Goal: Task Accomplishment & Management: Manage account settings

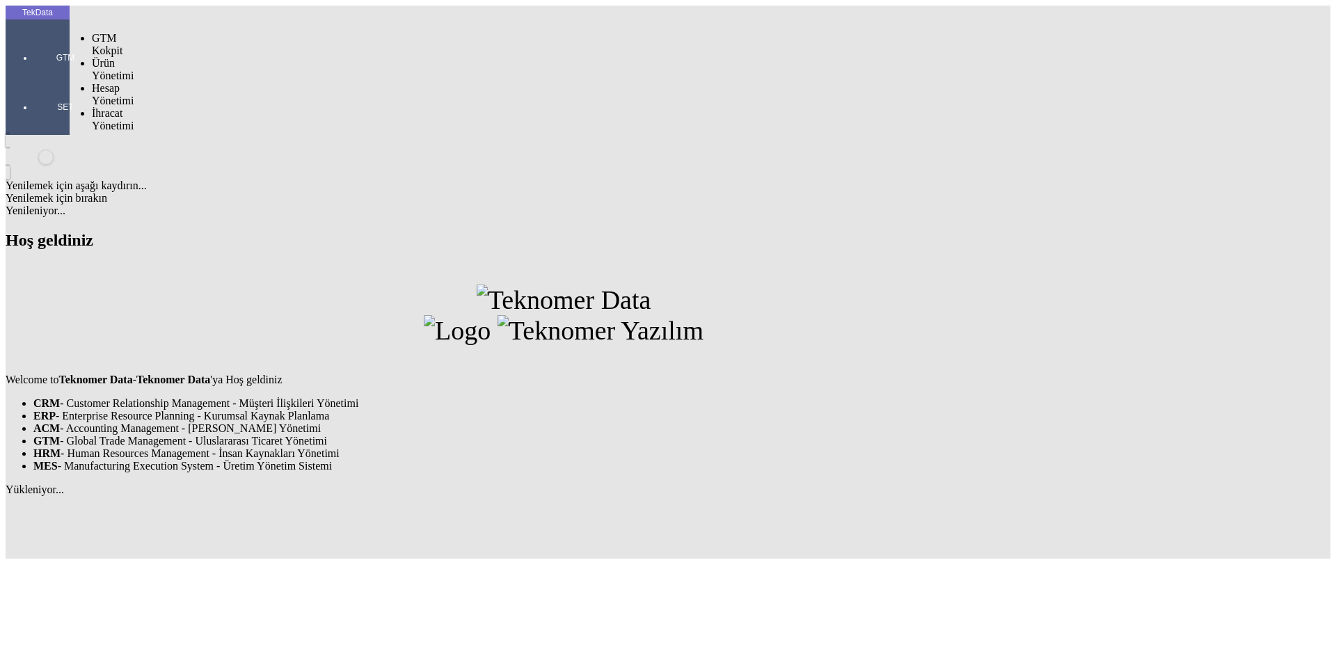
click at [33, 77] on div at bounding box center [65, 77] width 64 height 0
drag, startPoint x: 116, startPoint y: 80, endPoint x: 187, endPoint y: 76, distance: 71.8
click at [118, 107] on span "İhracat Yönetimi" at bounding box center [113, 119] width 42 height 24
click at [213, 132] on span "Yüklemeler" at bounding box center [239, 138] width 53 height 12
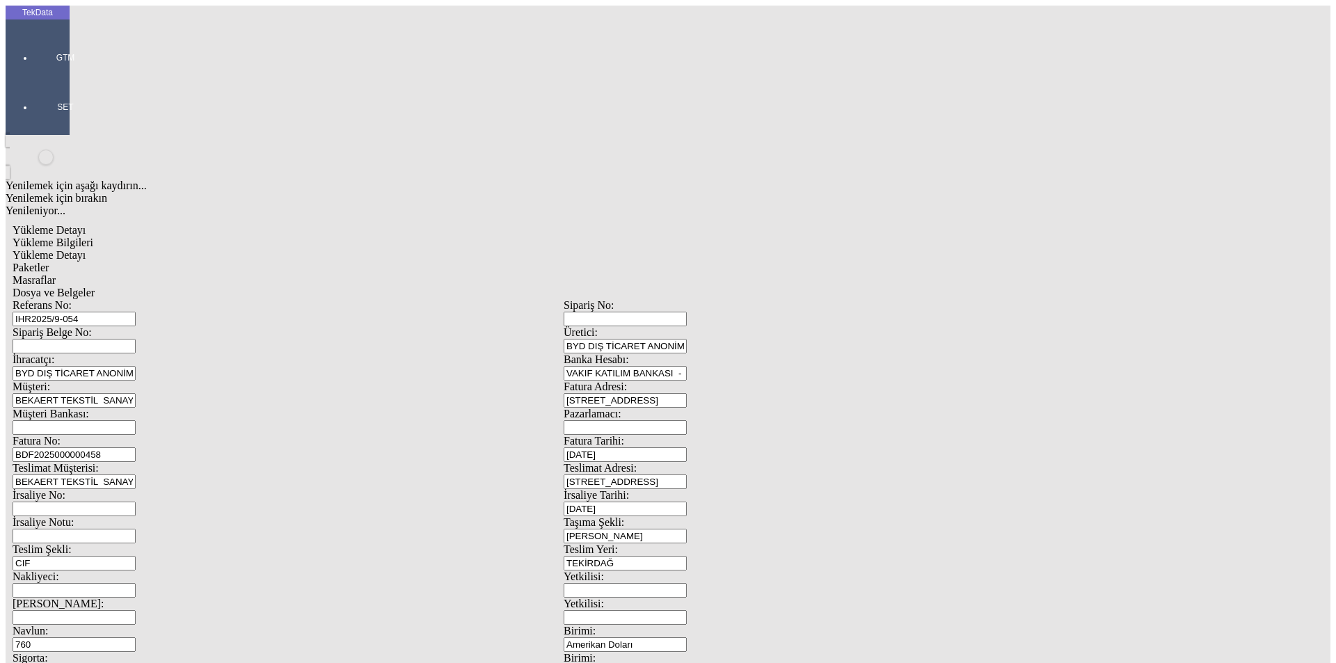
click at [136, 556] on input "CIF" at bounding box center [74, 563] width 123 height 15
click at [213, 448] on div "DAP" at bounding box center [435, 454] width 499 height 13
type input "DAP"
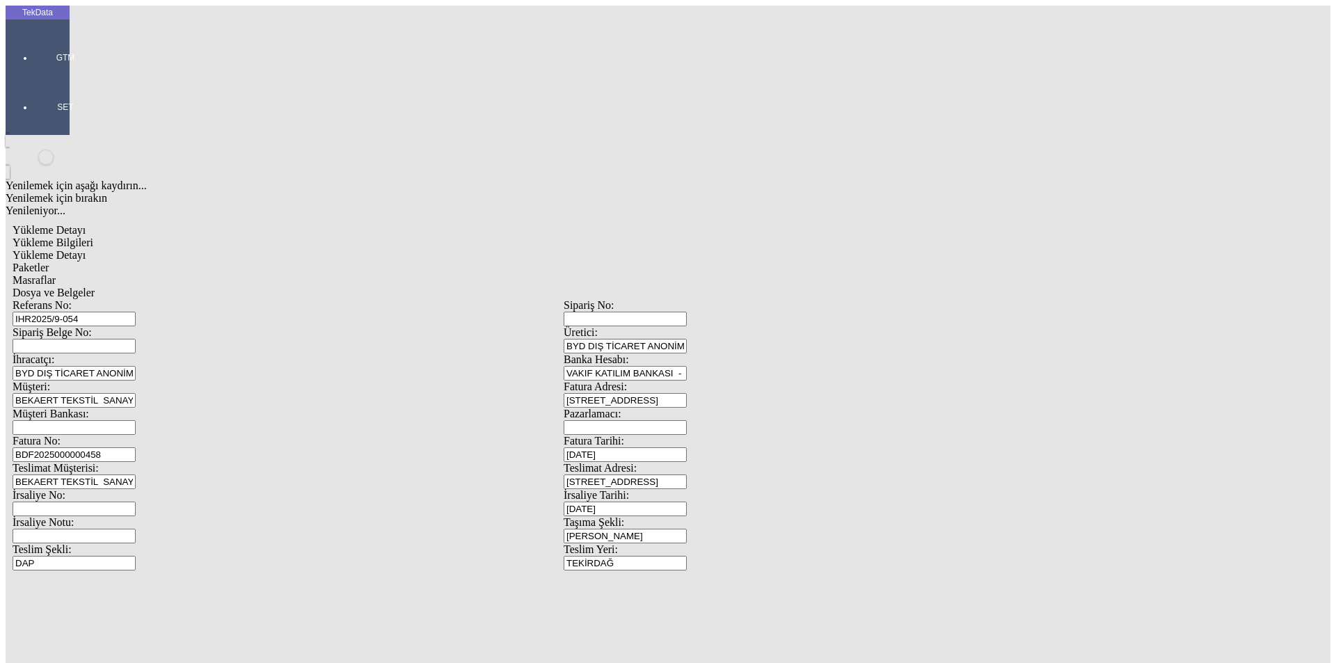
click at [86, 249] on span "Yükleme Detayı" at bounding box center [49, 255] width 73 height 12
click at [49, 262] on span "Paketler" at bounding box center [31, 268] width 36 height 12
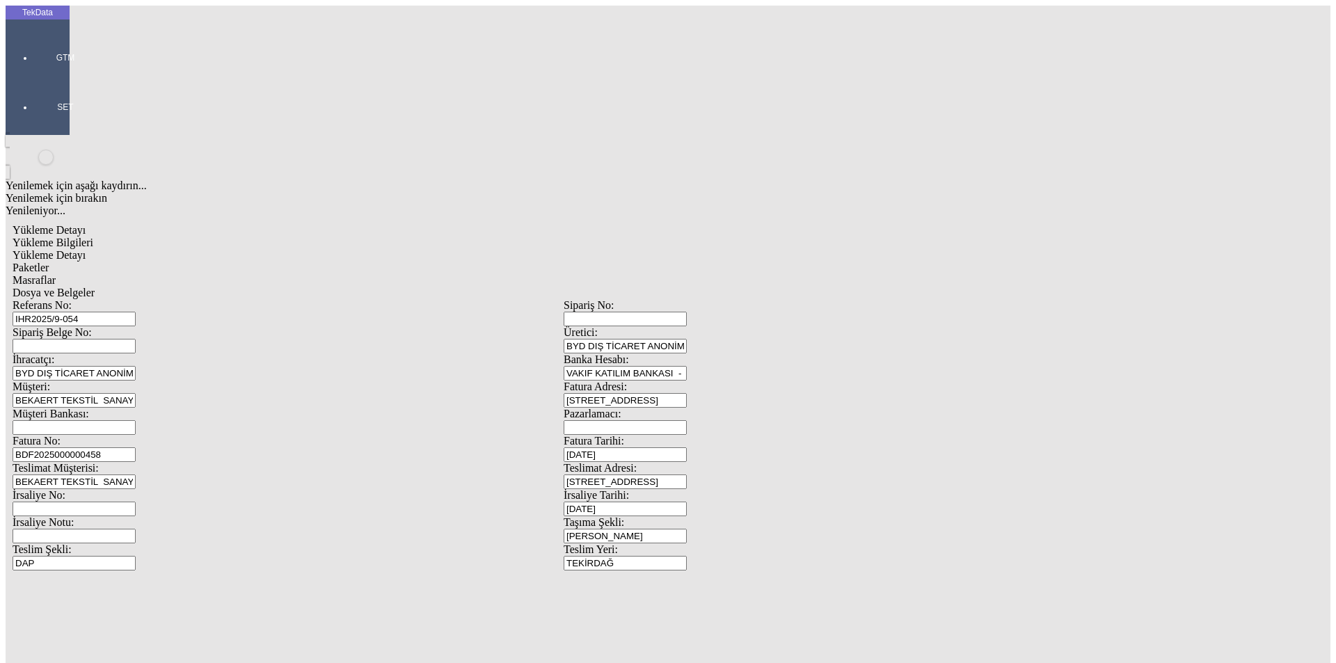
click at [173, 260] on div "Palet" at bounding box center [413, 266] width 553 height 13
type input "Palet"
drag, startPoint x: 709, startPoint y: 425, endPoint x: 705, endPoint y: 386, distance: 38.5
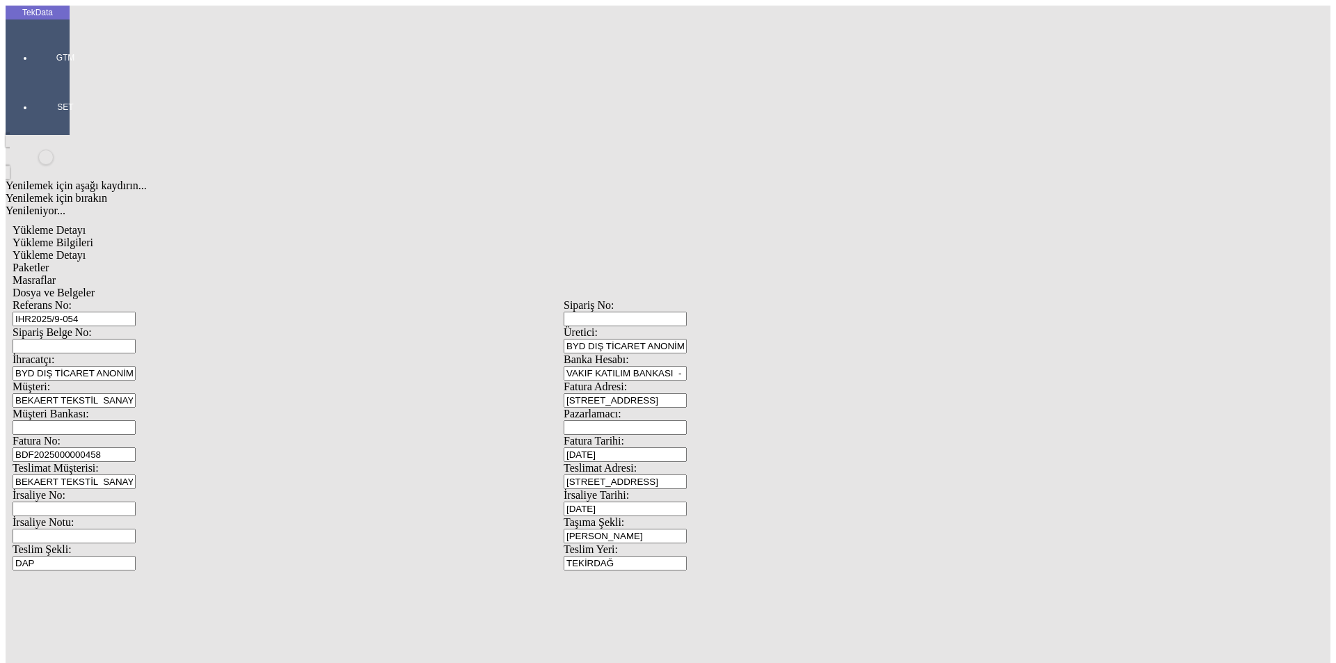
click at [56, 274] on span "Masraflar" at bounding box center [34, 280] width 43 height 12
click at [95, 287] on span "Dosya ve Belgeler" at bounding box center [54, 293] width 82 height 12
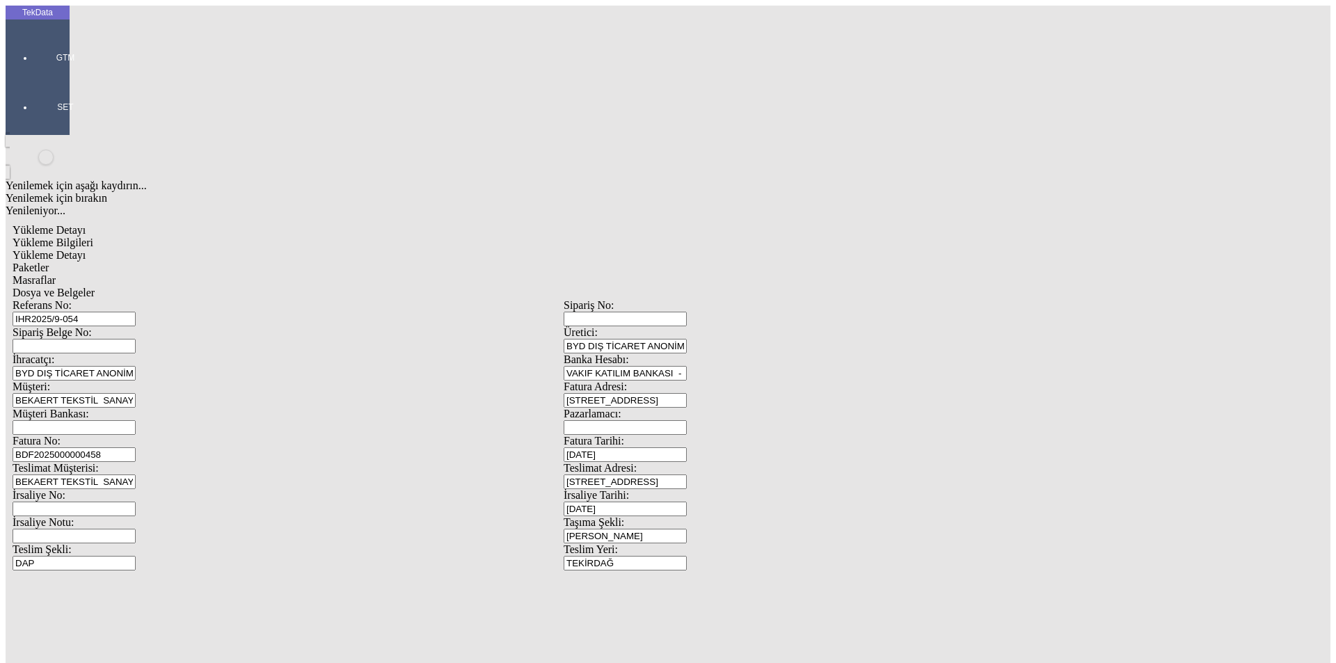
click at [509, 287] on div "Dosya ve Belgeler" at bounding box center [564, 293] width 1102 height 13
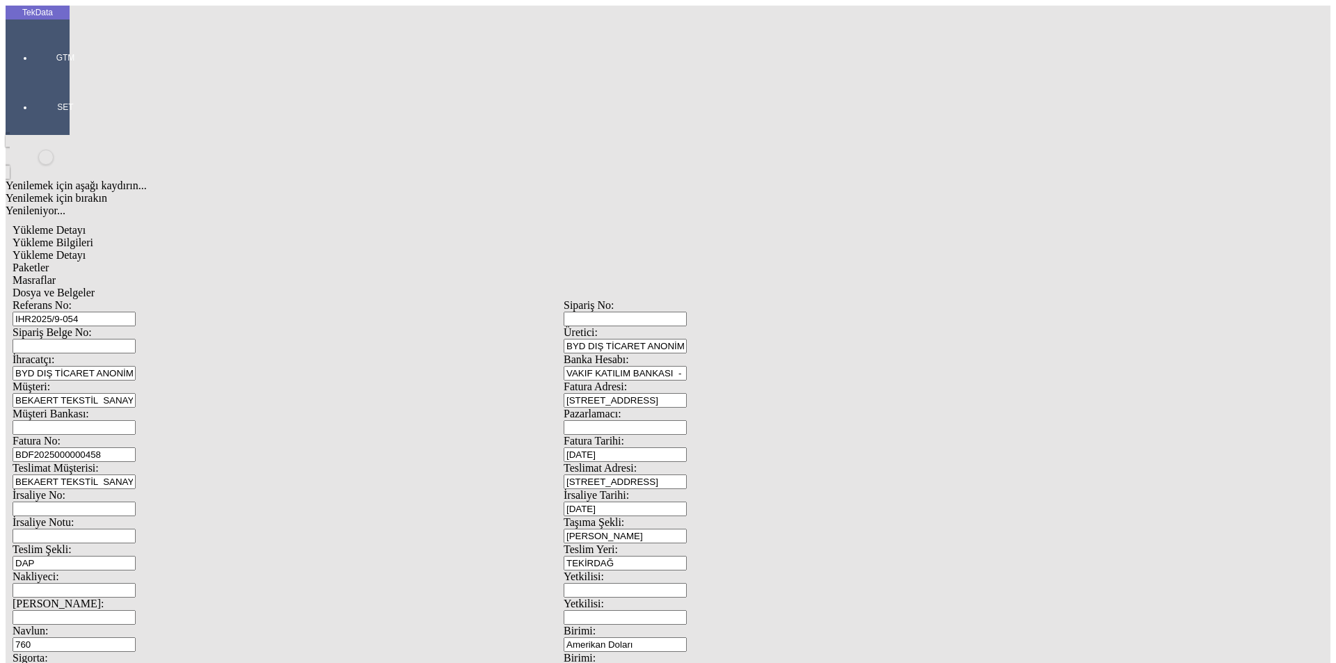
click at [102, 237] on div "Yükleme Bilgileri" at bounding box center [564, 243] width 1102 height 13
click at [33, 38] on div "GTM" at bounding box center [65, 52] width 64 height 49
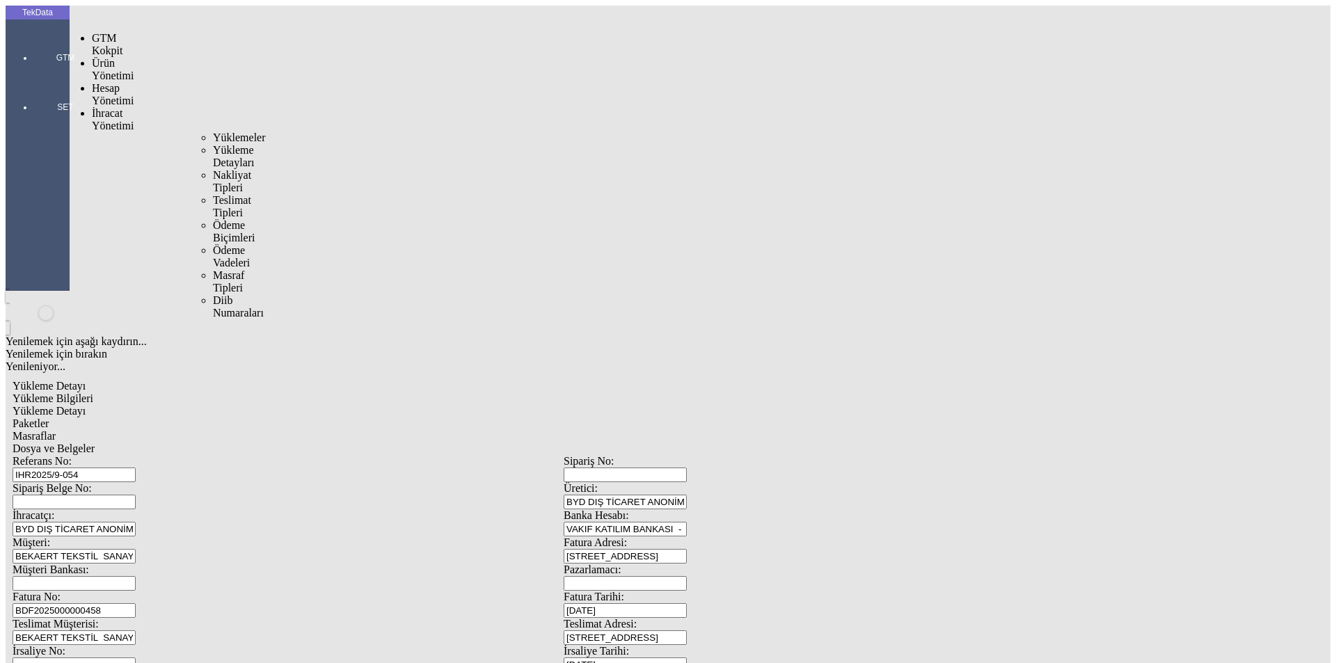
click at [113, 107] on span "İhracat Yönetimi" at bounding box center [113, 119] width 42 height 24
click at [213, 132] on span "Yüklemeler" at bounding box center [239, 138] width 53 height 12
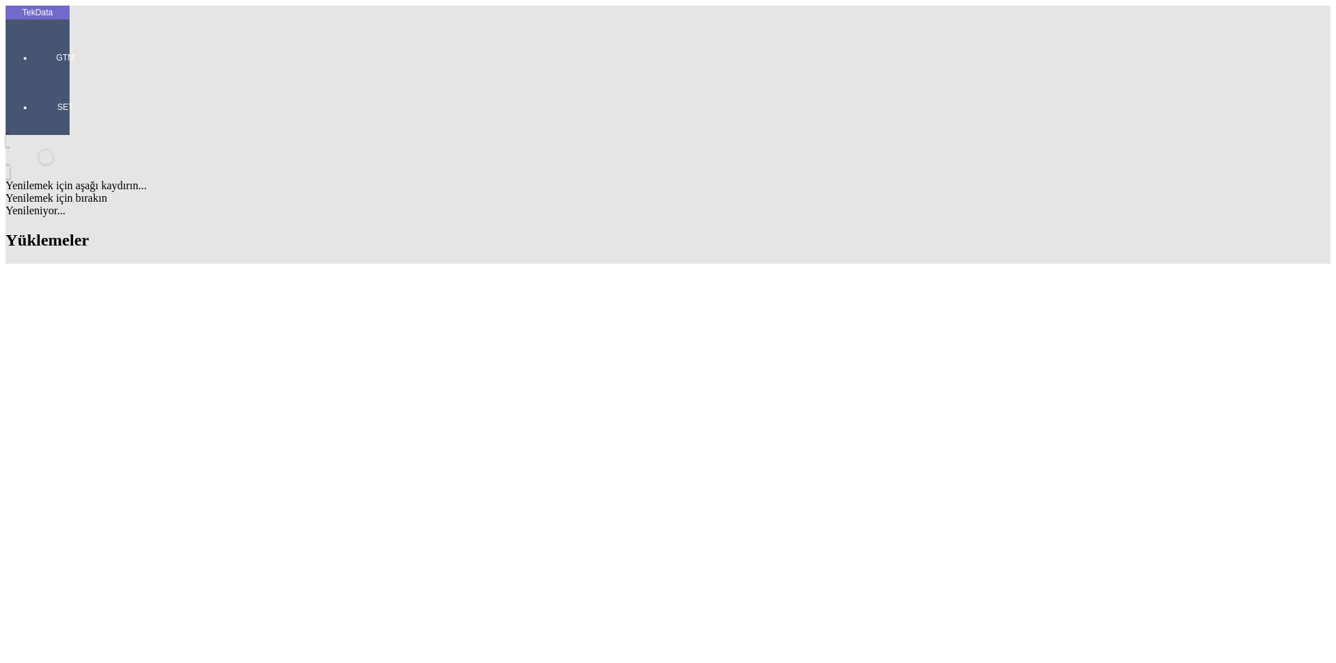
drag, startPoint x: 862, startPoint y: 113, endPoint x: 870, endPoint y: 113, distance: 8.4
type input "TURQ"
type input "TURQU"
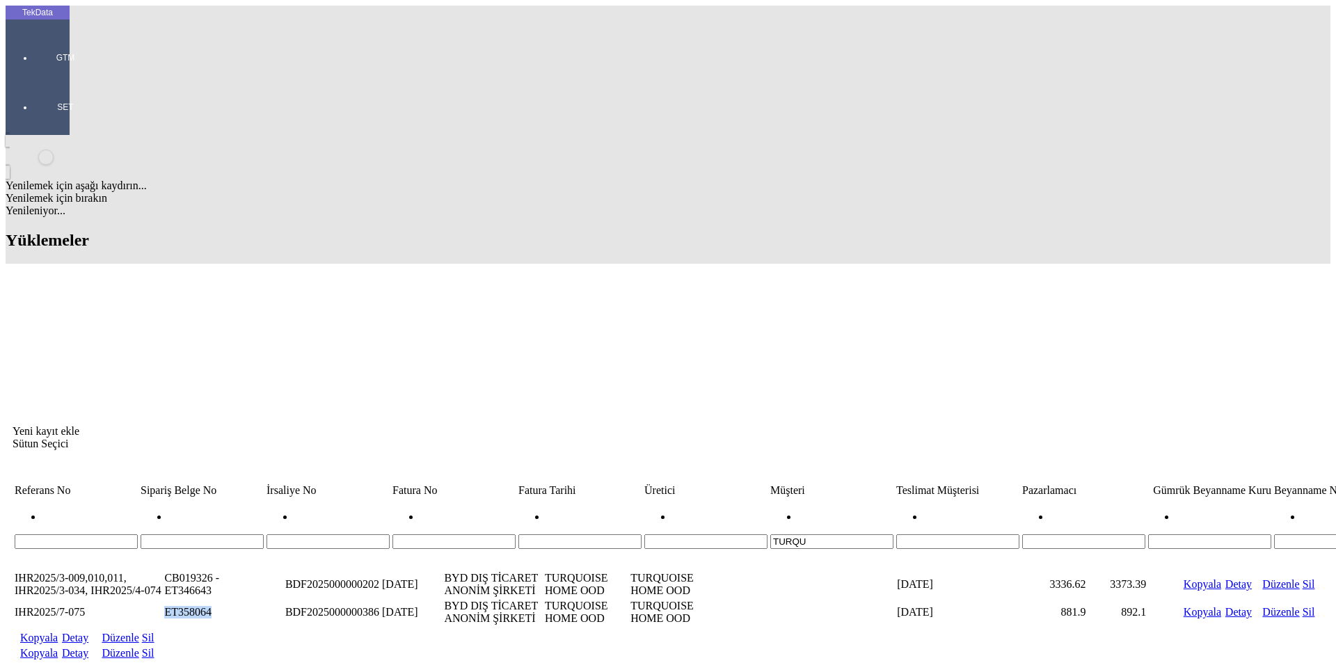
drag, startPoint x: 328, startPoint y: 149, endPoint x: 285, endPoint y: 151, distance: 43.9
click at [239, 599] on td "ET358064" at bounding box center [201, 612] width 75 height 26
copy td "ET358064"
click at [58, 647] on link "Kopyala" at bounding box center [39, 653] width 38 height 12
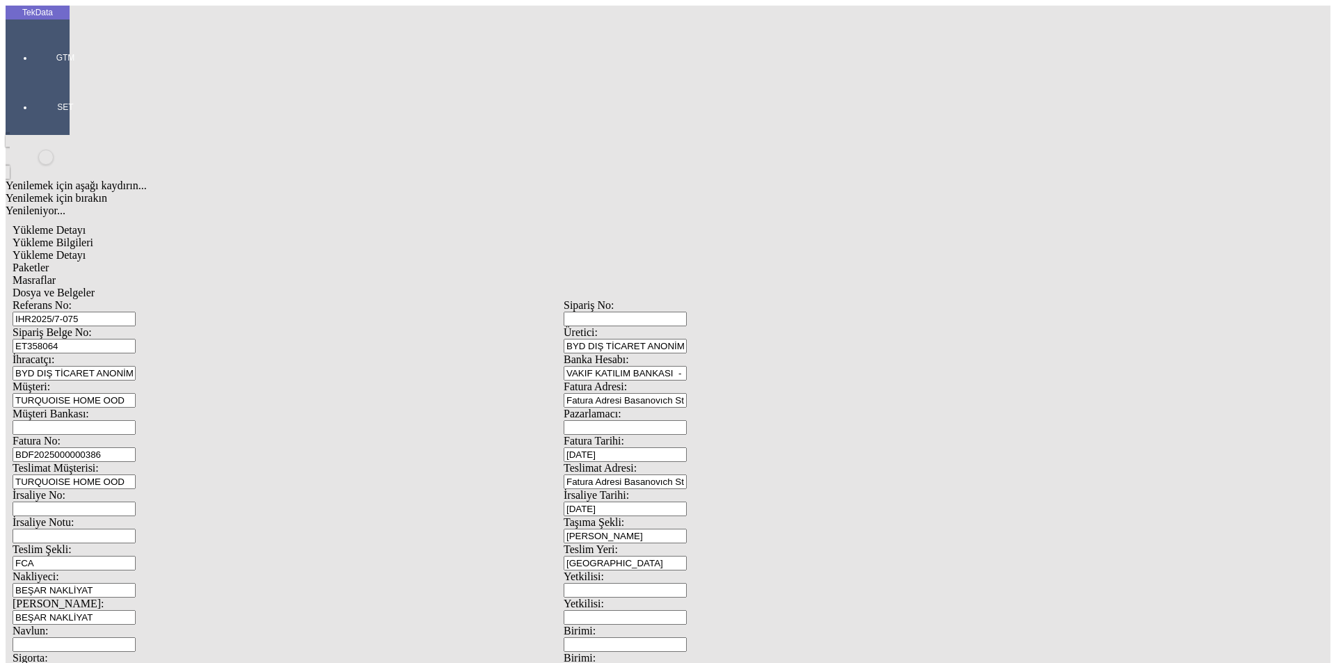
drag, startPoint x: 257, startPoint y: 97, endPoint x: 102, endPoint y: 115, distance: 156.2
click at [102, 299] on div "Referans No: IHR2025/7-075 Sipariş No: Sipariş Belge No: ET358064 Üretici: BYD …" at bounding box center [564, 624] width 1102 height 651
paste input "9-007"
type input "IHR2025/9-007"
drag, startPoint x: 249, startPoint y: 125, endPoint x: 139, endPoint y: 125, distance: 110.0
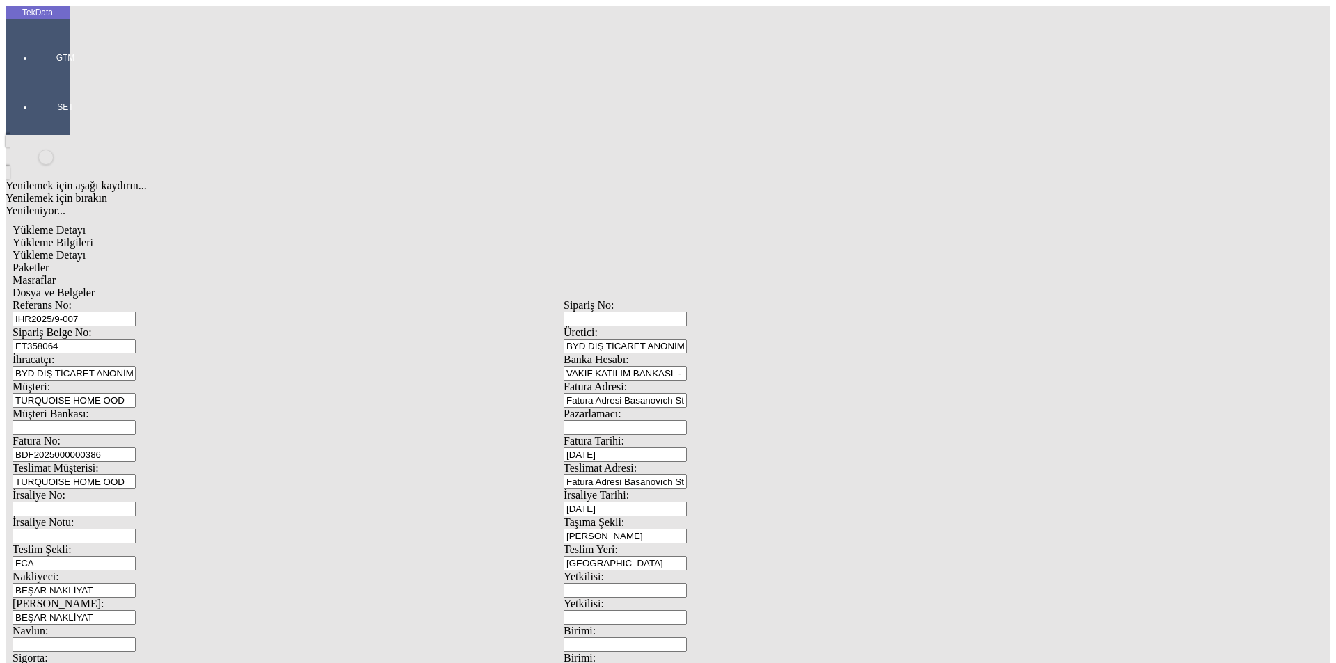
click at [139, 326] on div "Sipariş Belge No: ET358064" at bounding box center [288, 339] width 551 height 27
paste input "63229"
type input "ET363229"
click at [136, 447] on input "BDF2025000000386" at bounding box center [74, 454] width 123 height 15
type input "BDF2025000000"
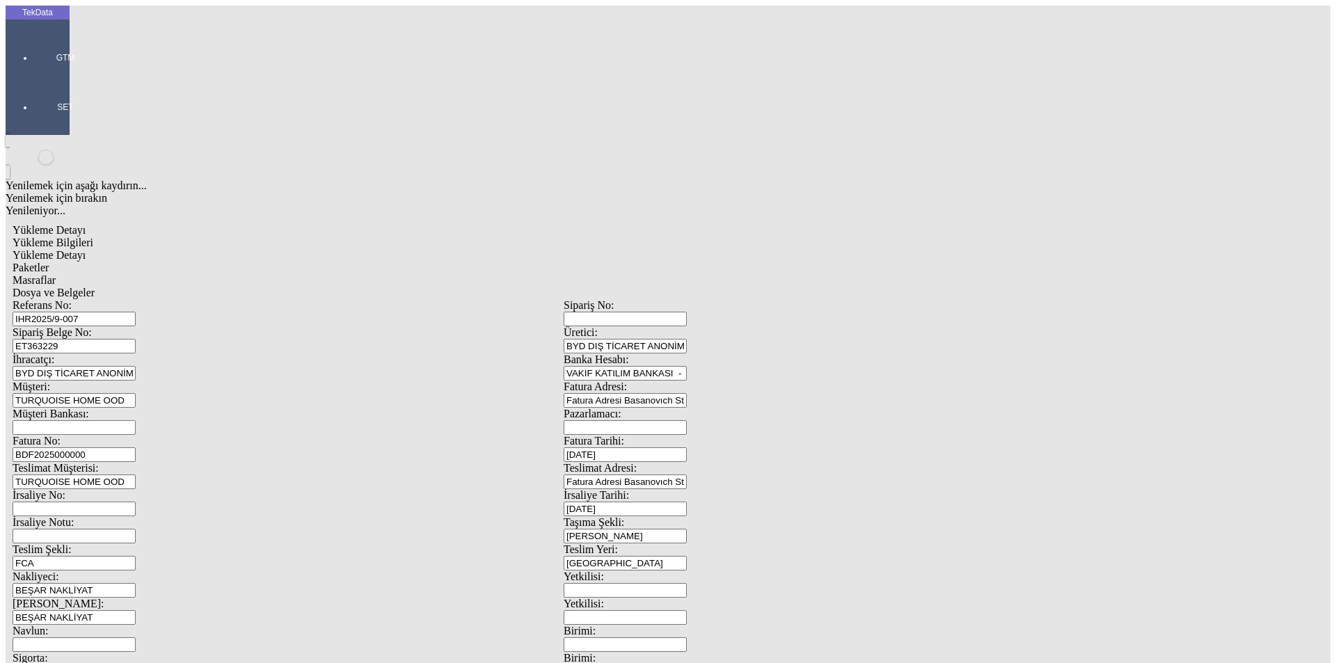
type input "[DATE]"
drag, startPoint x: 834, startPoint y: 284, endPoint x: 528, endPoint y: 299, distance: 306.6
click at [578, 299] on div "Referans No: IHR2025/9-007 Sipariş No: Sipariş Belge No: ET363229 Üretici: BYD …" at bounding box center [564, 624] width 1102 height 651
type input "[DATE]"
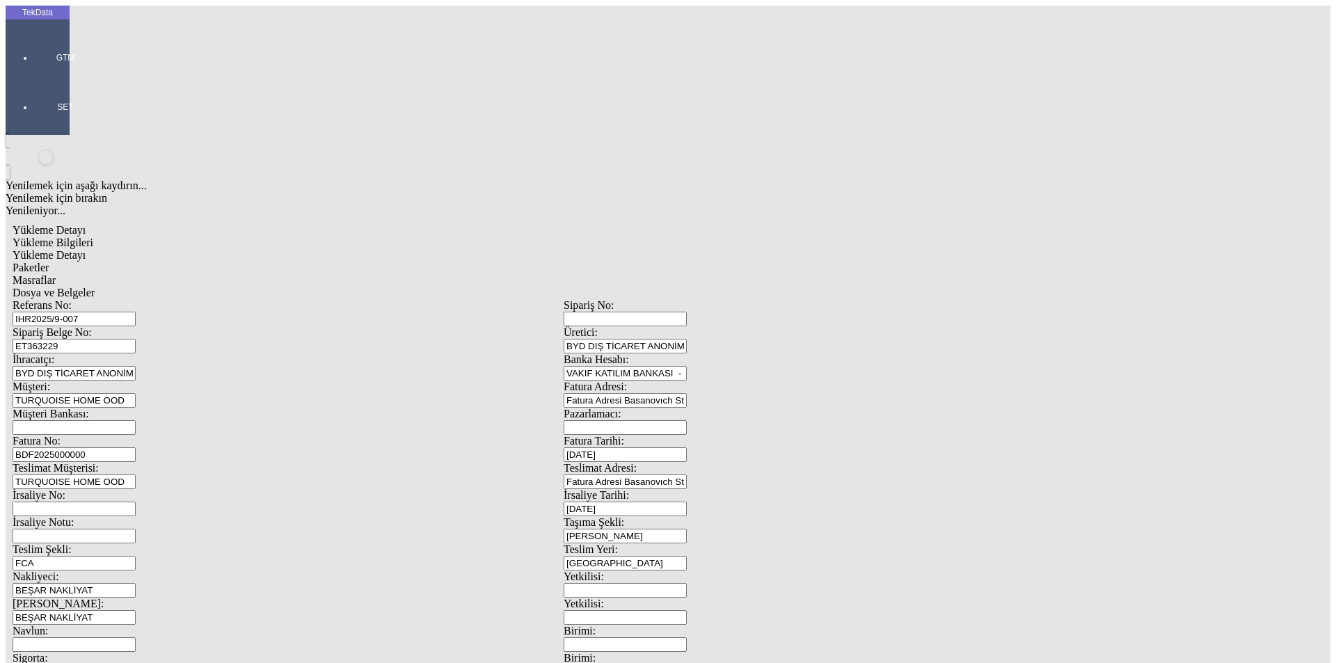
drag, startPoint x: 137, startPoint y: 344, endPoint x: 56, endPoint y: 319, distance: 84.5
type input "[DATE]"
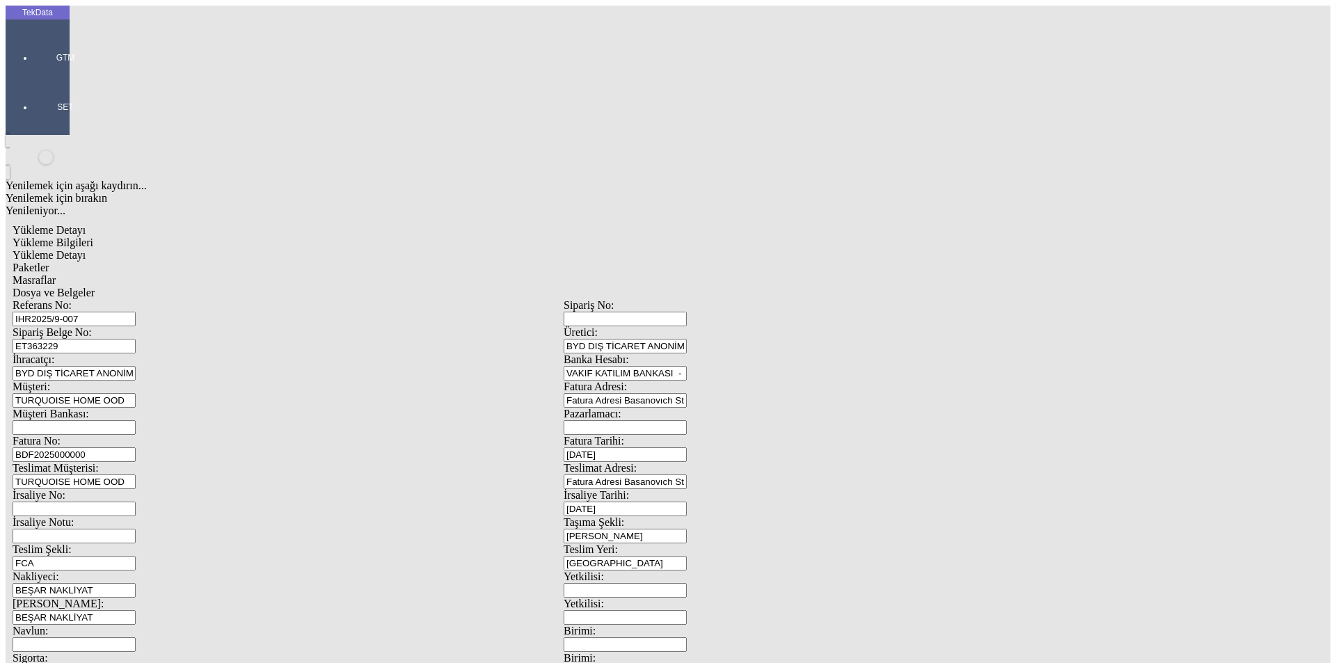
click at [67, 531] on tek-global-detail "Yükleme Detayı Yükleme Bilgileri Yükleme Detayı Paketler Masraflar Dosya ve Bel…" at bounding box center [564, 618] width 1116 height 803
type input "638.45"
type input "645.85"
drag, startPoint x: 1267, startPoint y: 617, endPoint x: 1248, endPoint y: 630, distance: 22.8
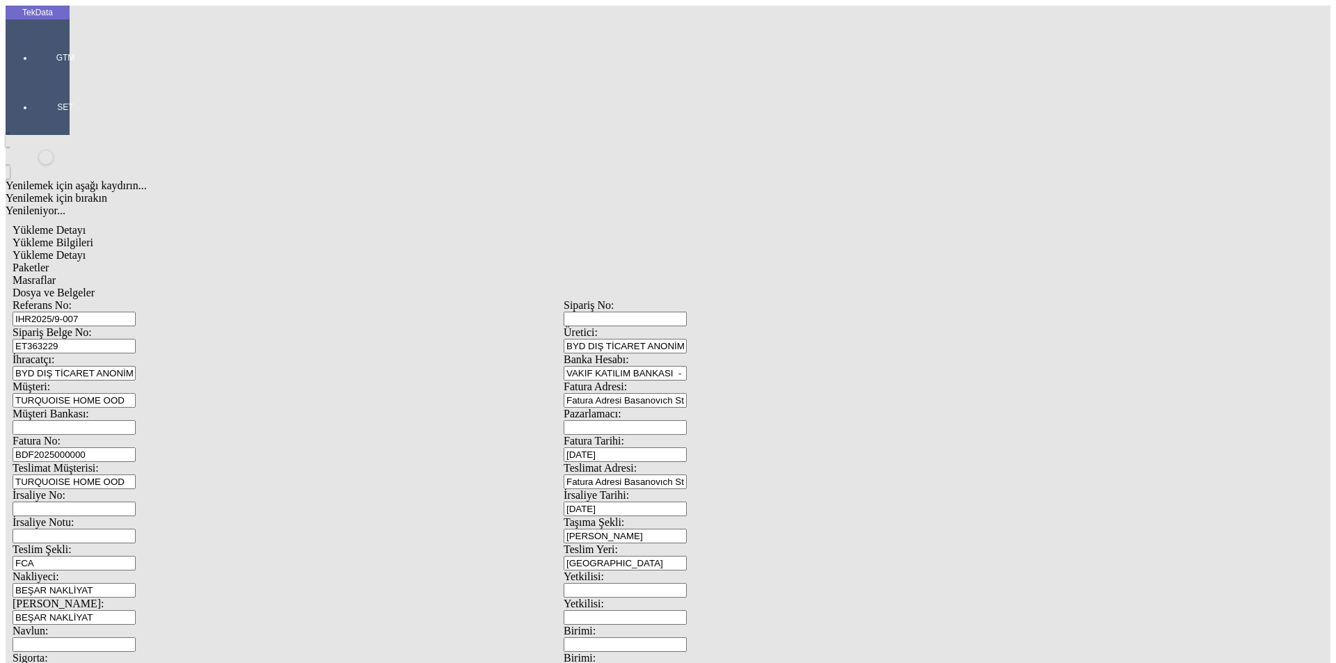
click at [86, 249] on span "Yükleme Detayı" at bounding box center [49, 255] width 73 height 12
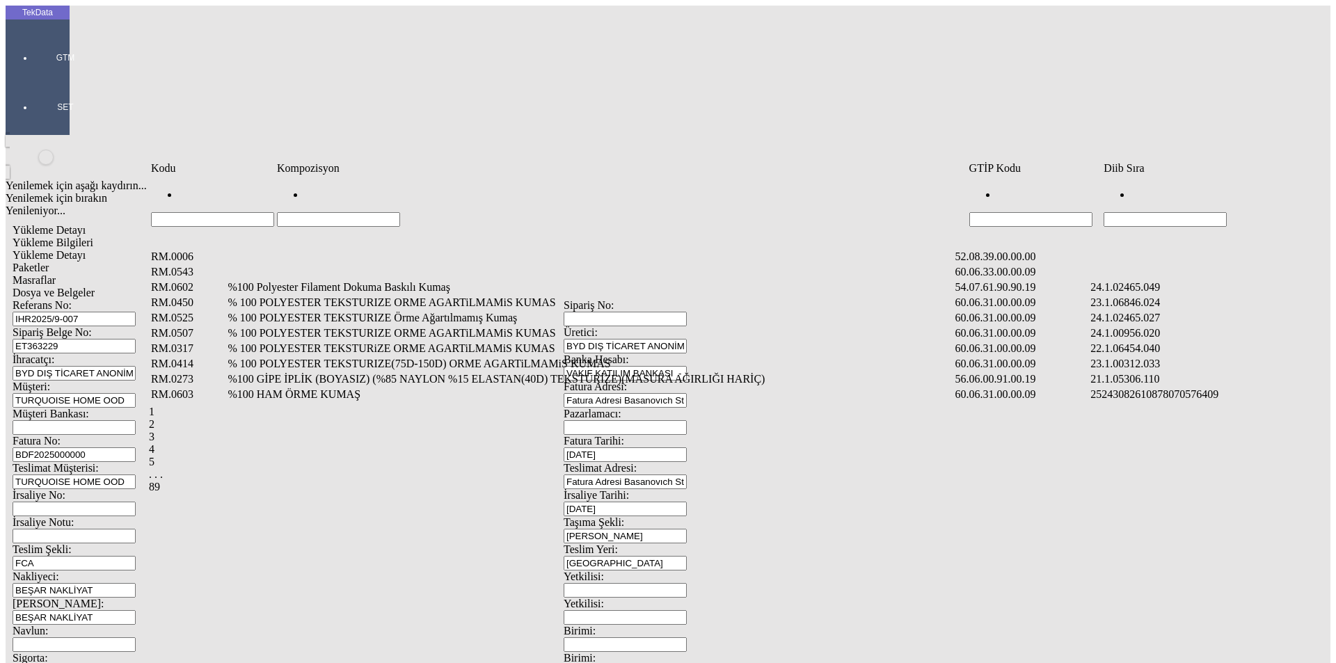
click at [1211, 212] on input "Hücreyi Filtrele" at bounding box center [1165, 219] width 123 height 15
type input "2465."
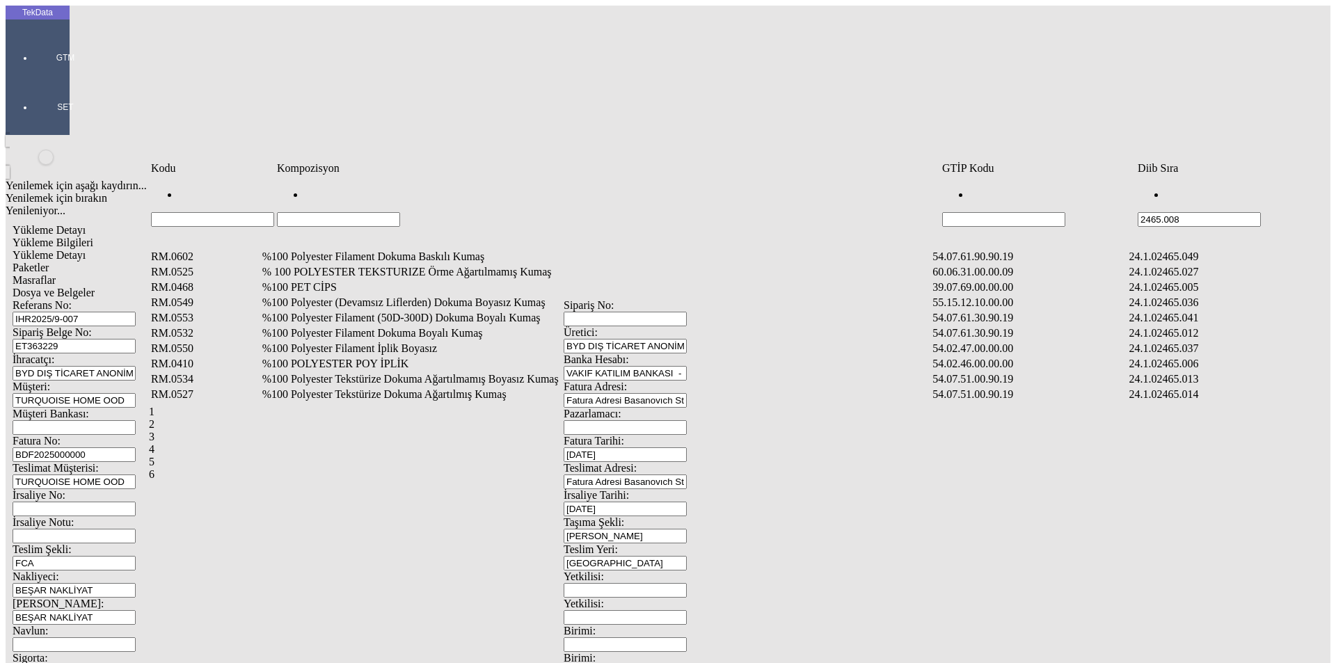
type input "2465.008"
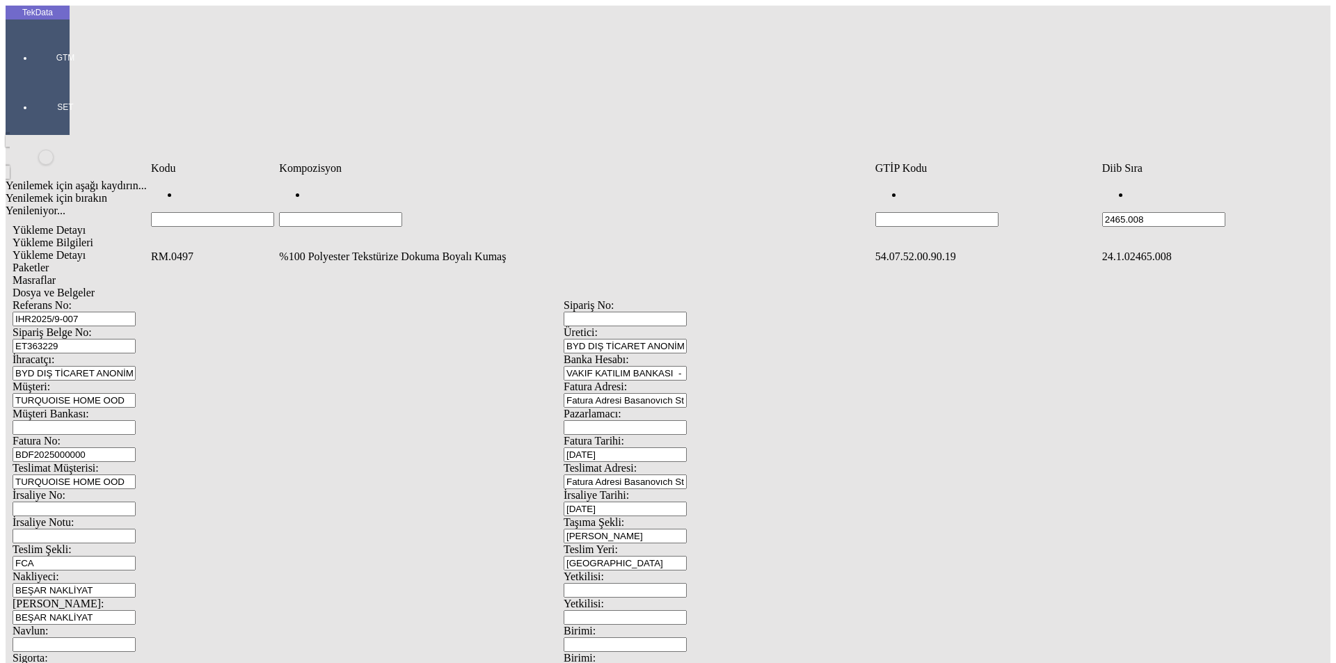
click at [434, 250] on td "%100 Polyester Tekstürize Dokuma Boyalı Kumaş" at bounding box center [575, 257] width 594 height 14
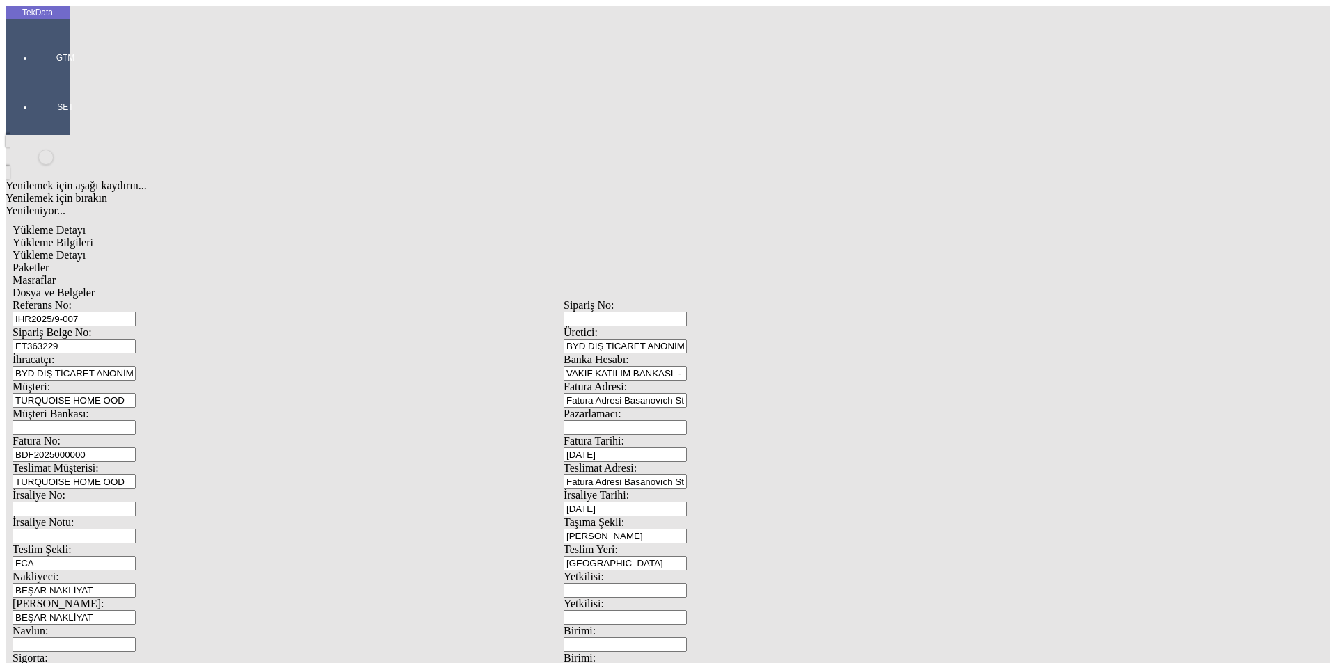
type input "660"
click at [782, 252] on div "Metre" at bounding box center [1034, 258] width 551 height 13
type input "Metre"
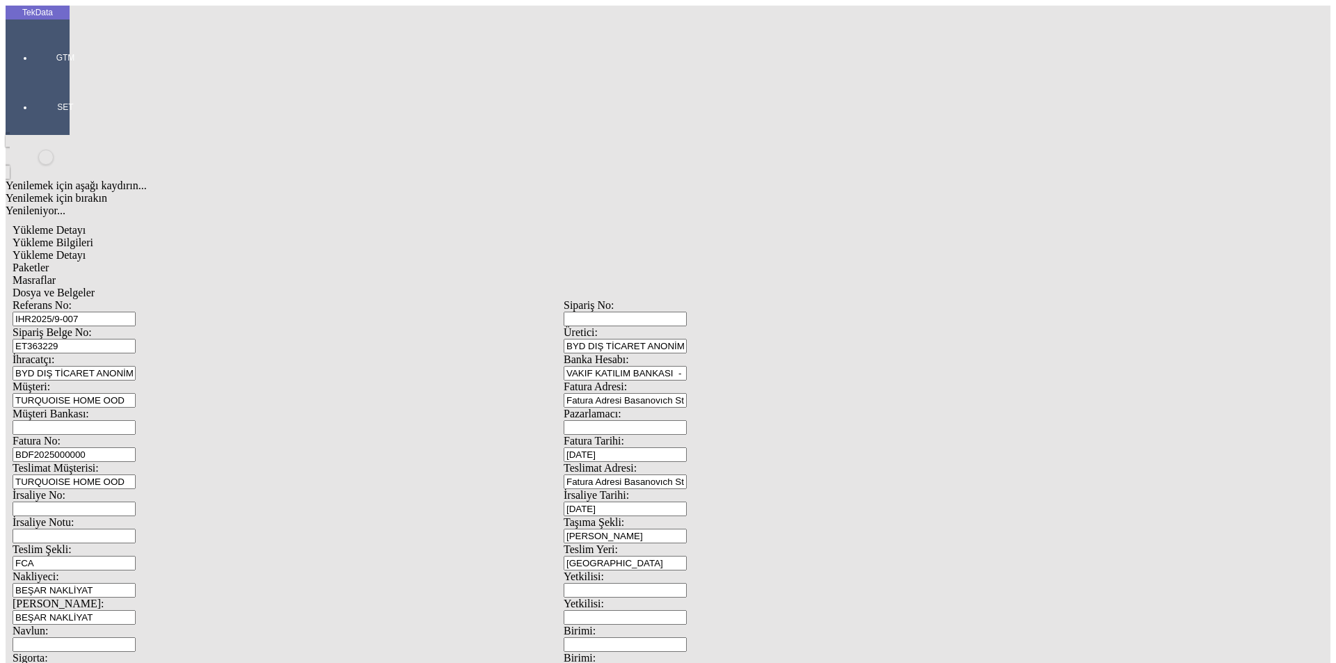
type input "2.4"
click at [782, 292] on div "Amerikan Doları" at bounding box center [1034, 298] width 551 height 13
type input "Amerikan Doları"
type input "300"
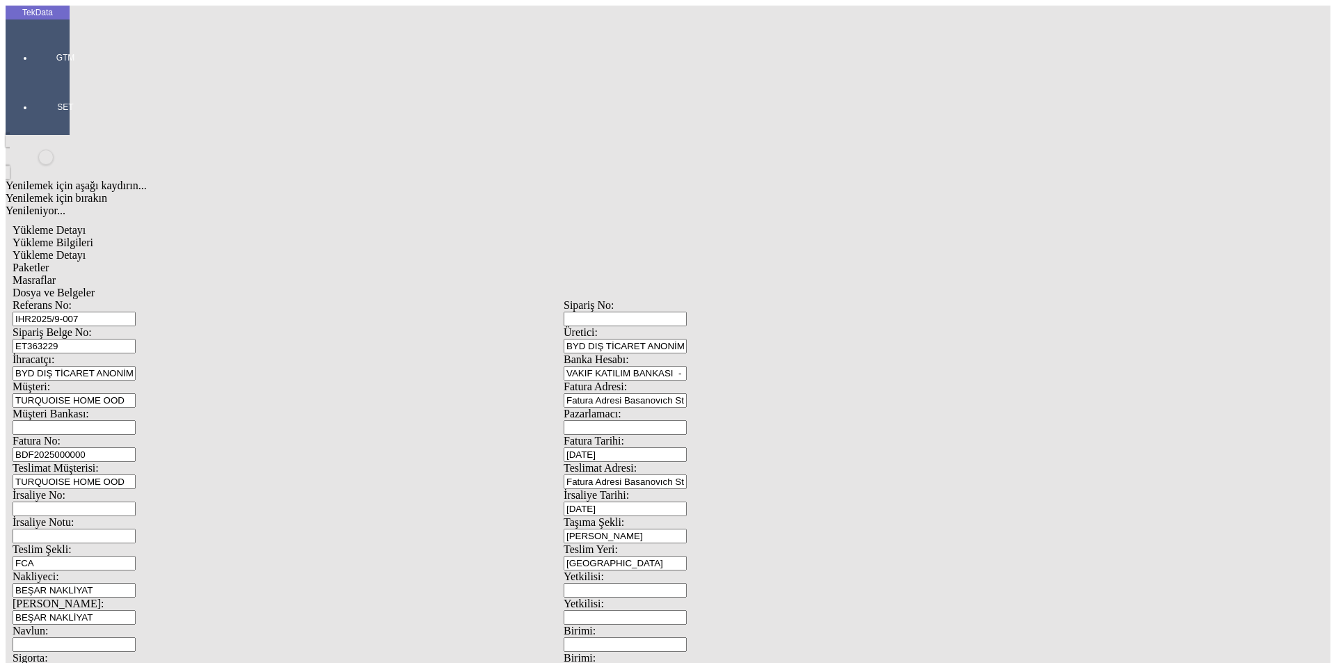
type input "422.65"
type input "427.95"
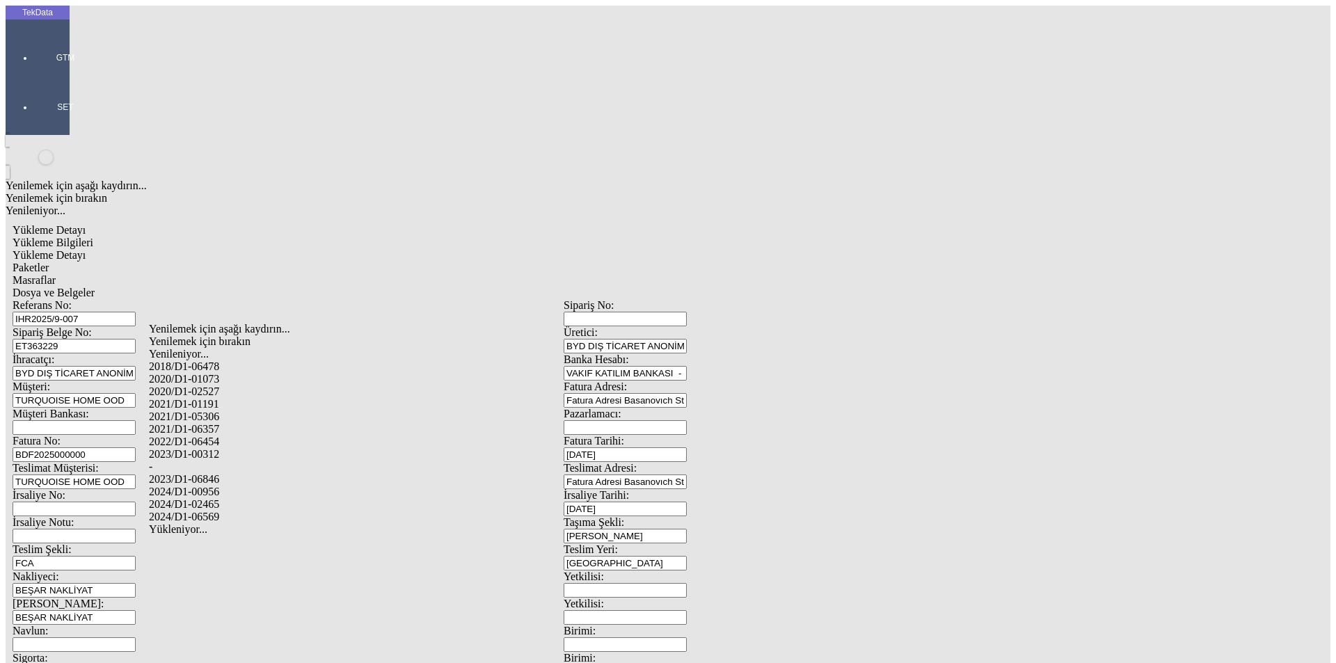
click at [243, 498] on div "2024/D1-02465" at bounding box center [419, 504] width 541 height 13
type input "2024/D1-02465"
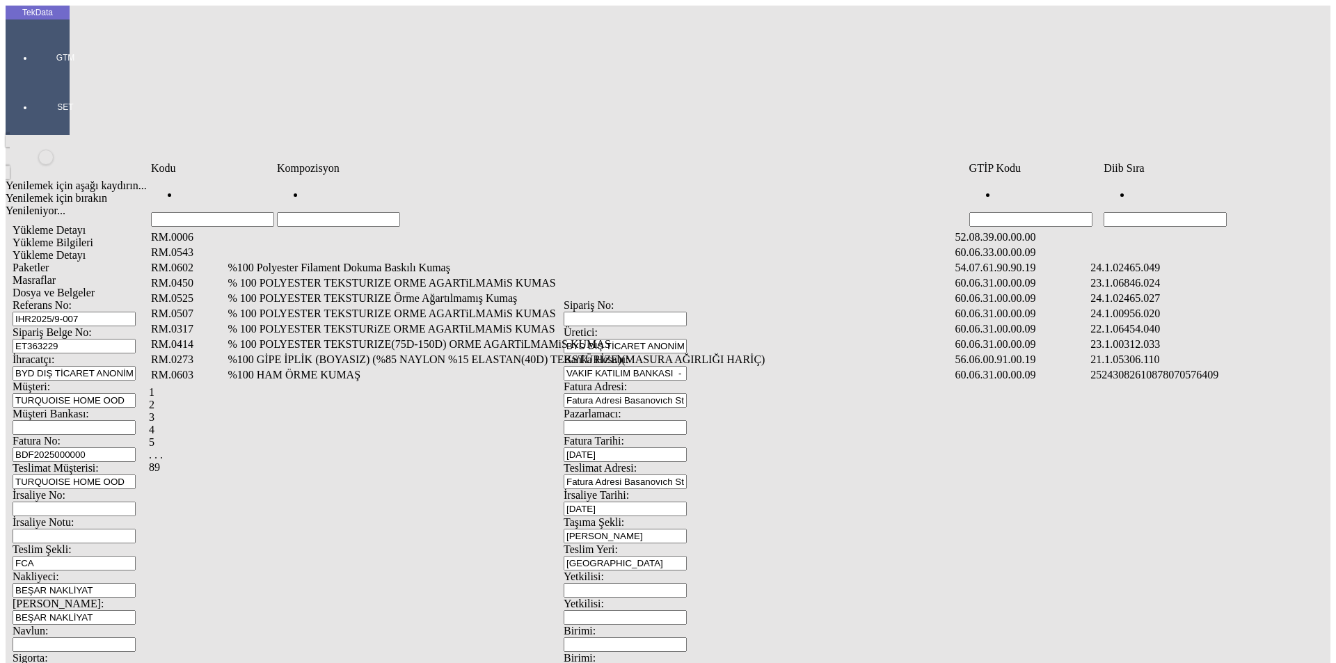
click at [1198, 212] on input "Hücreyi Filtrele" at bounding box center [1165, 219] width 123 height 15
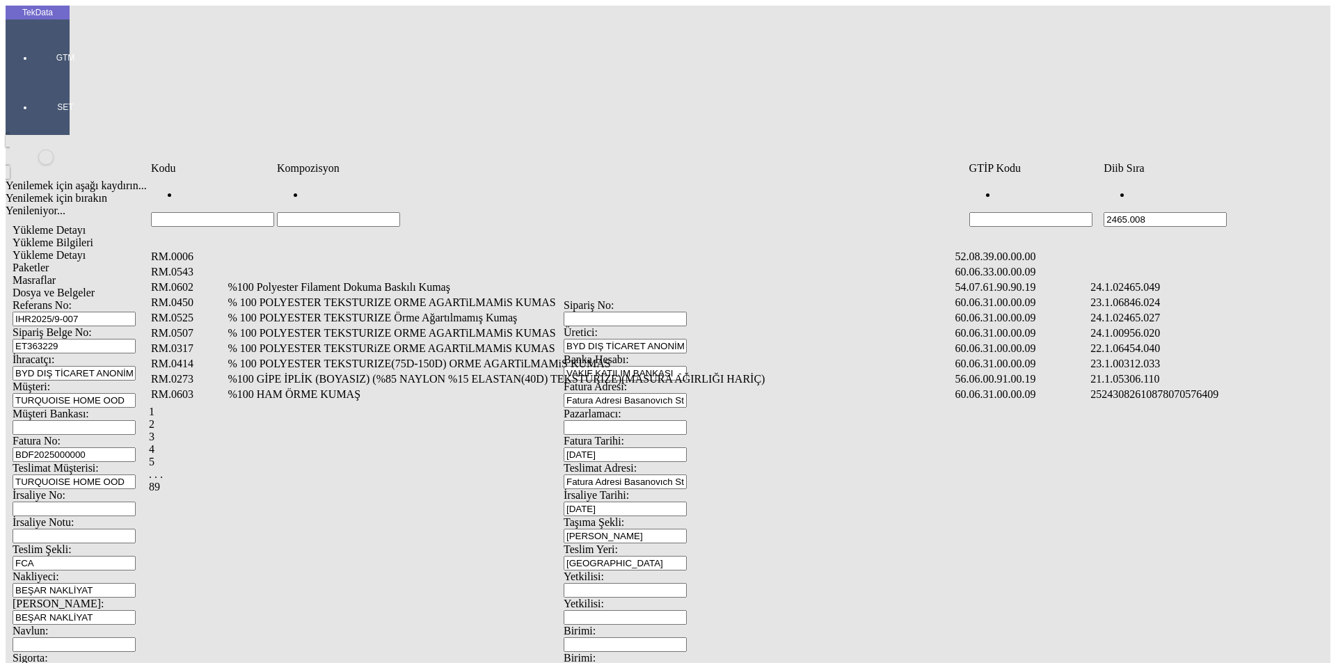
type input "2465.008"
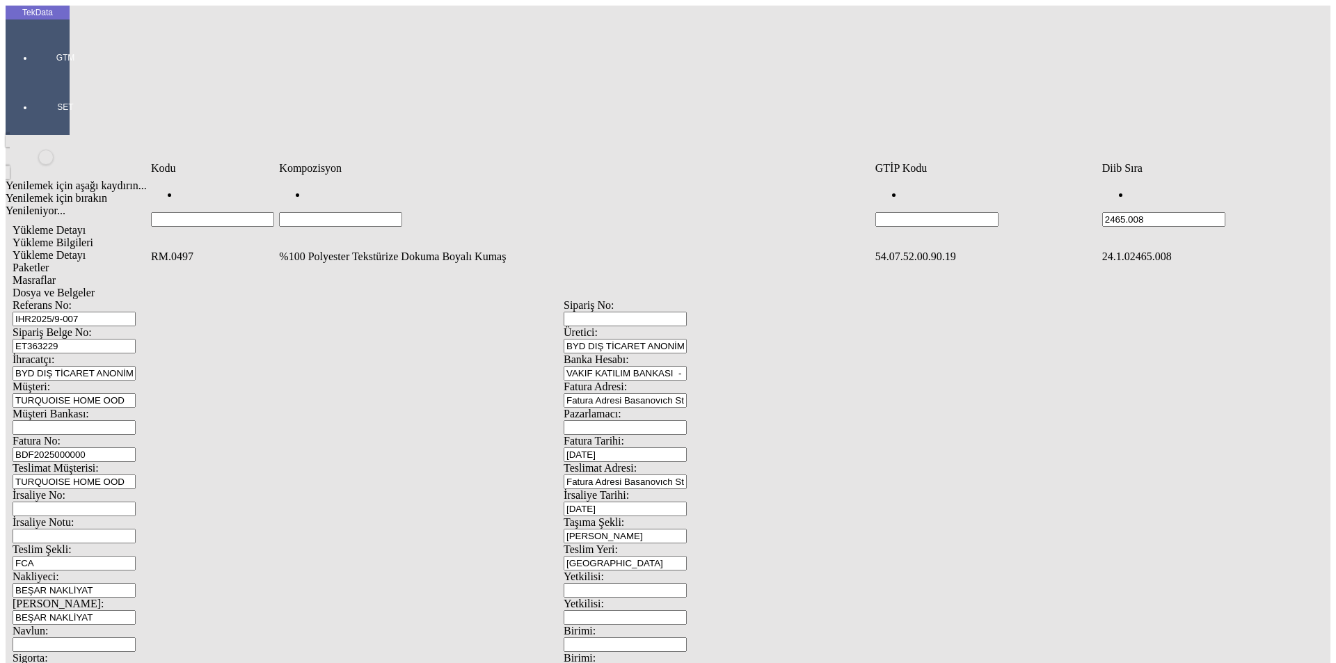
click at [342, 250] on td "%100 Polyester Tekstürize Dokuma Boyalı Kumaş" at bounding box center [575, 257] width 594 height 14
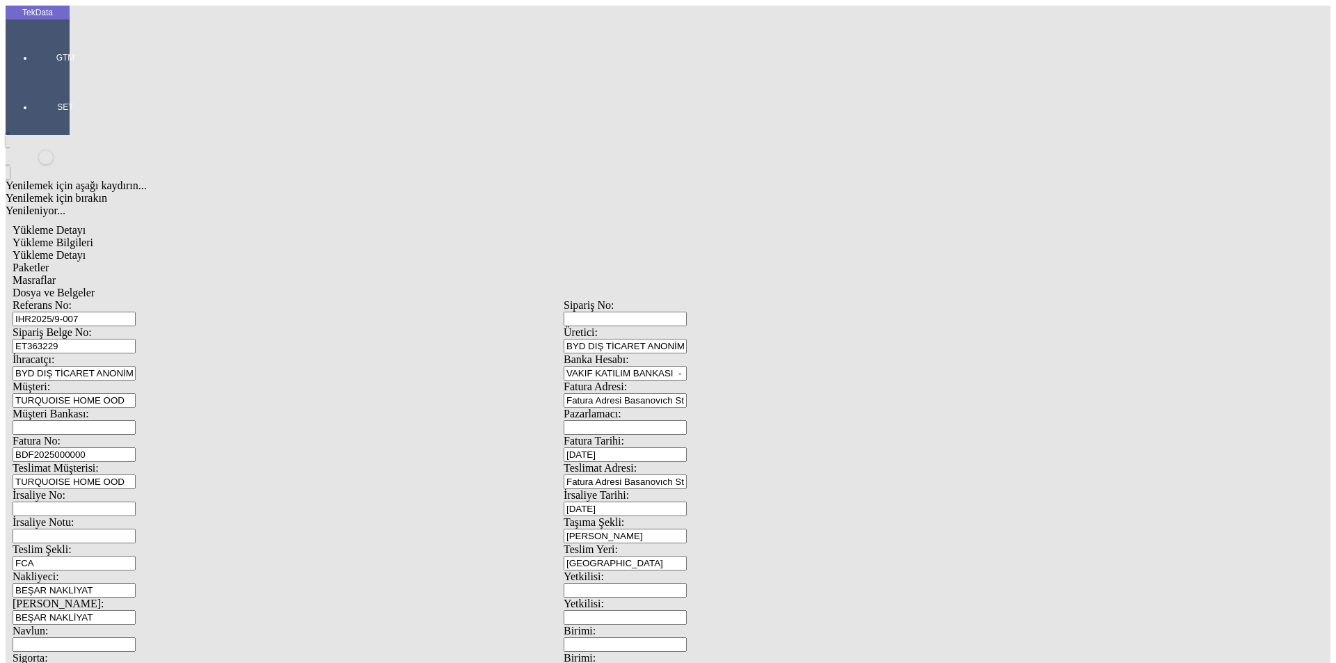
type input "300.6"
click at [799, 252] on div "Metre" at bounding box center [1034, 258] width 551 height 13
type input "Metre"
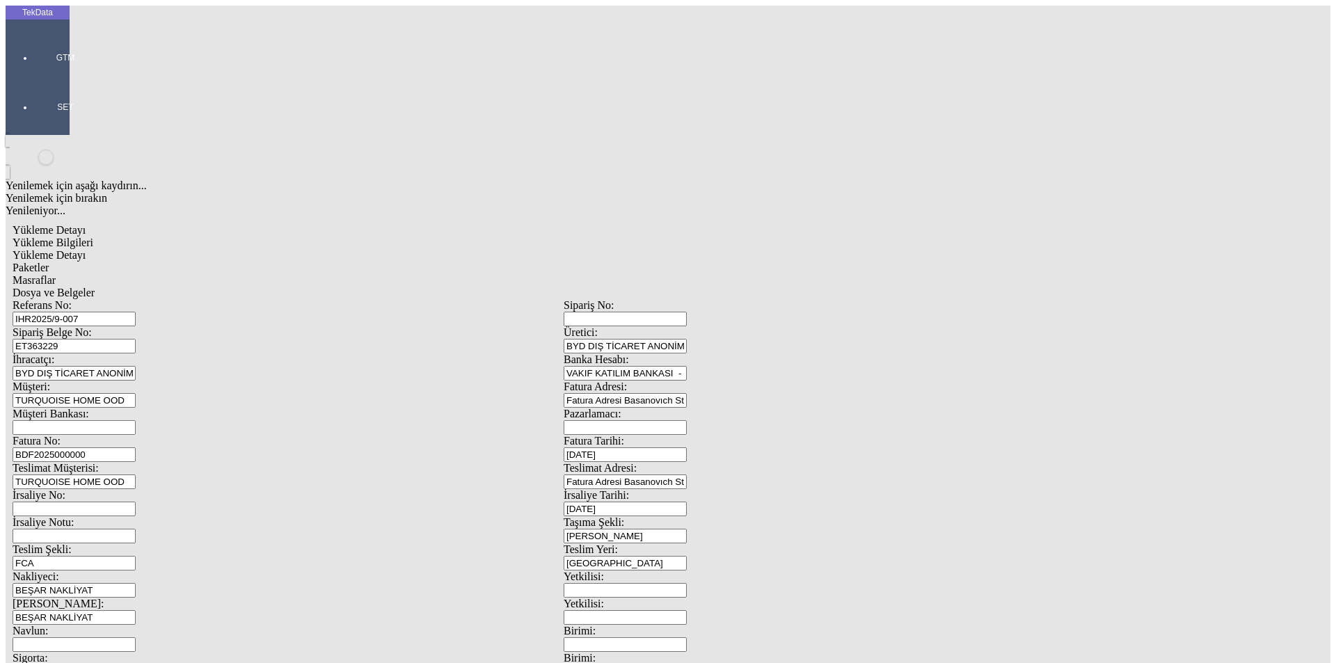
type input "2.7"
click at [807, 292] on div "Amerikan Doları" at bounding box center [1034, 298] width 551 height 13
type input "Amerikan Doları"
type input "300"
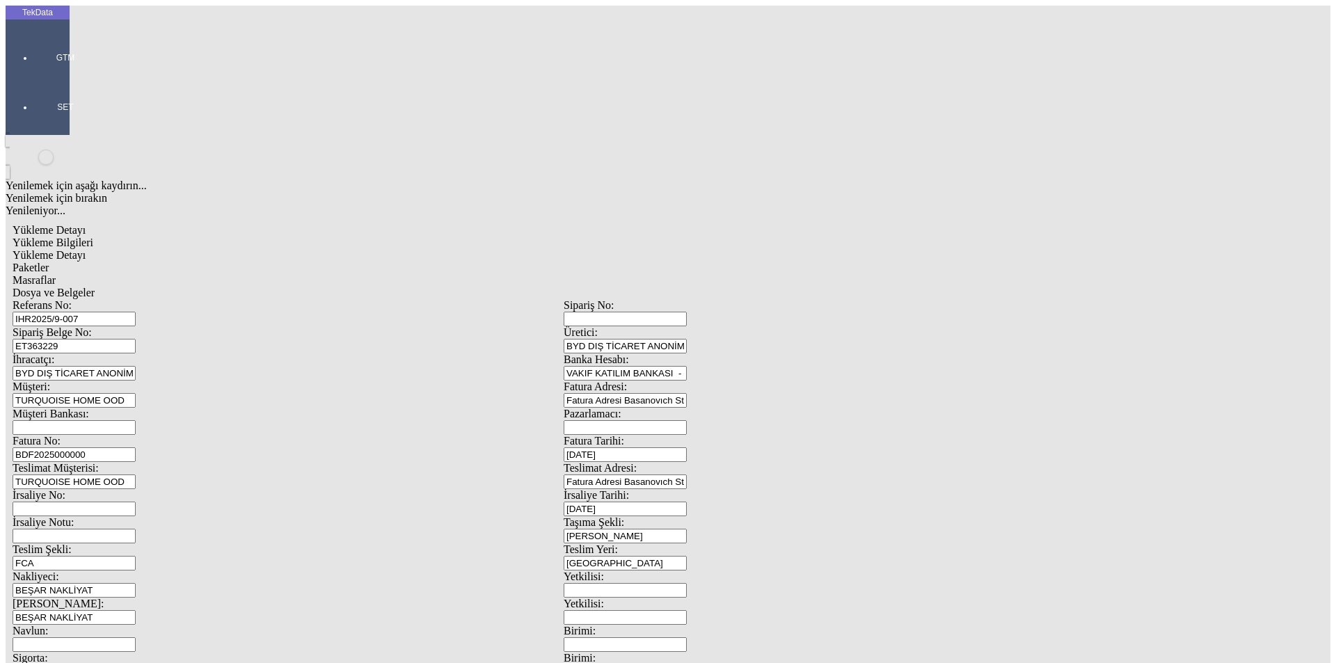
type input "215.8"
type input "217.9"
drag, startPoint x: 164, startPoint y: 311, endPoint x: 205, endPoint y: 322, distance: 42.4
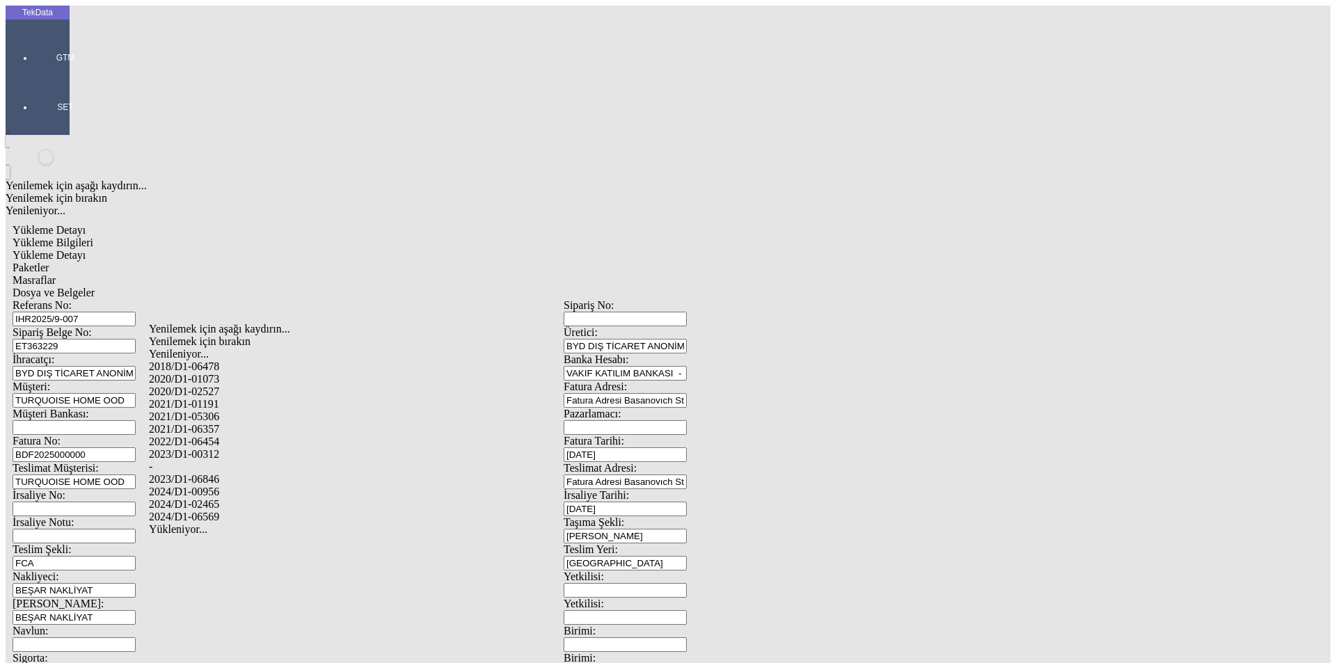
click at [219, 498] on div "2024/D1-02465" at bounding box center [419, 504] width 541 height 13
type input "2024/D1-02465"
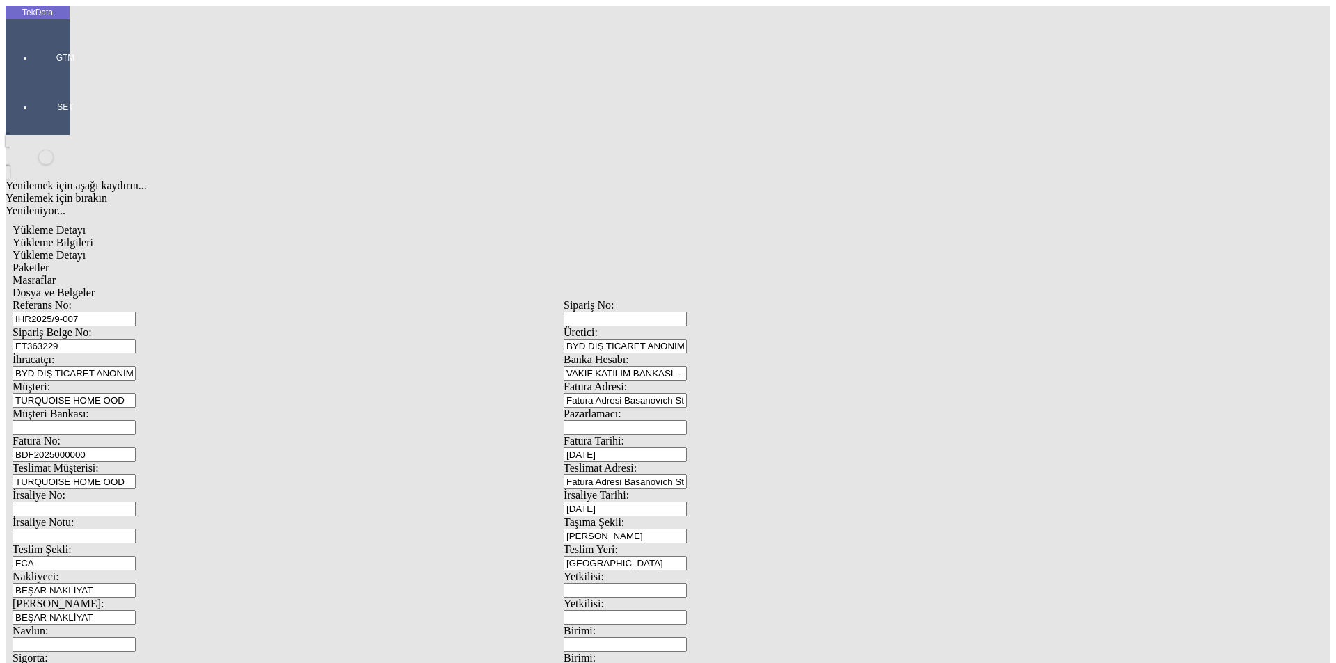
click at [49, 262] on span "Paketler" at bounding box center [31, 268] width 36 height 12
click at [624, 328] on div "Evet" at bounding box center [680, 321] width 201 height 13
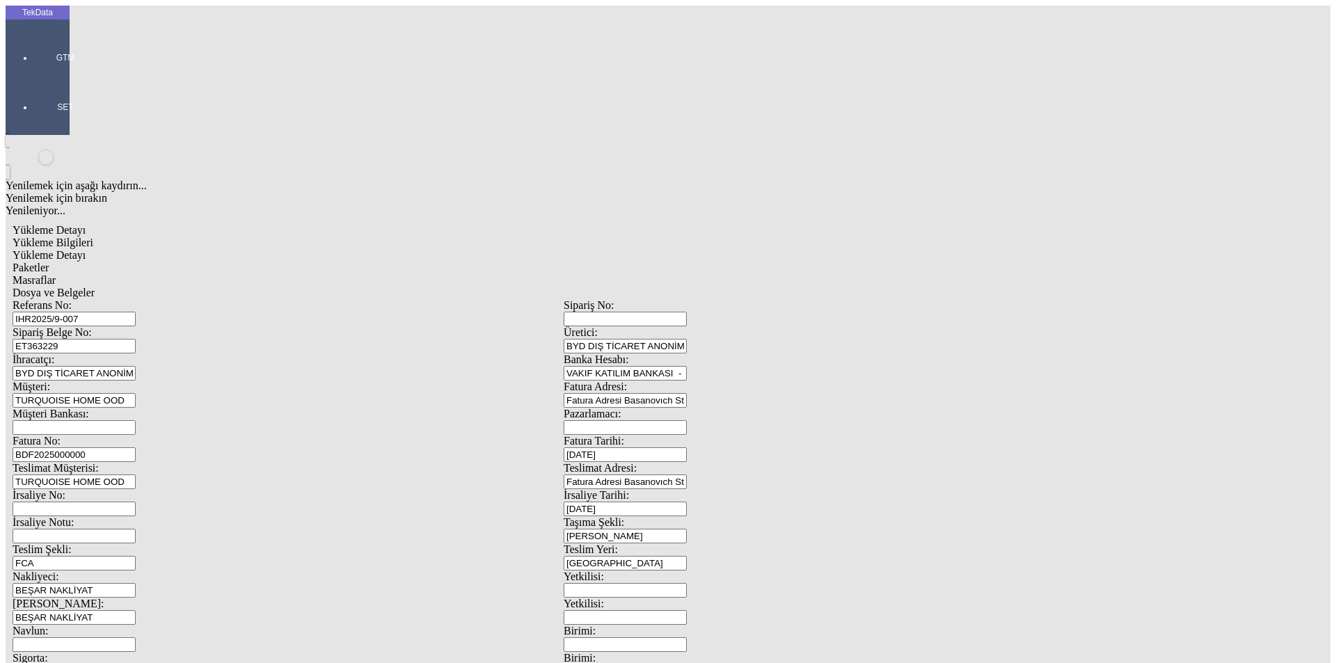
drag, startPoint x: 757, startPoint y: 146, endPoint x: 707, endPoint y: 150, distance: 50.3
type input "11"
click at [56, 274] on span "Masraflar" at bounding box center [34, 280] width 43 height 12
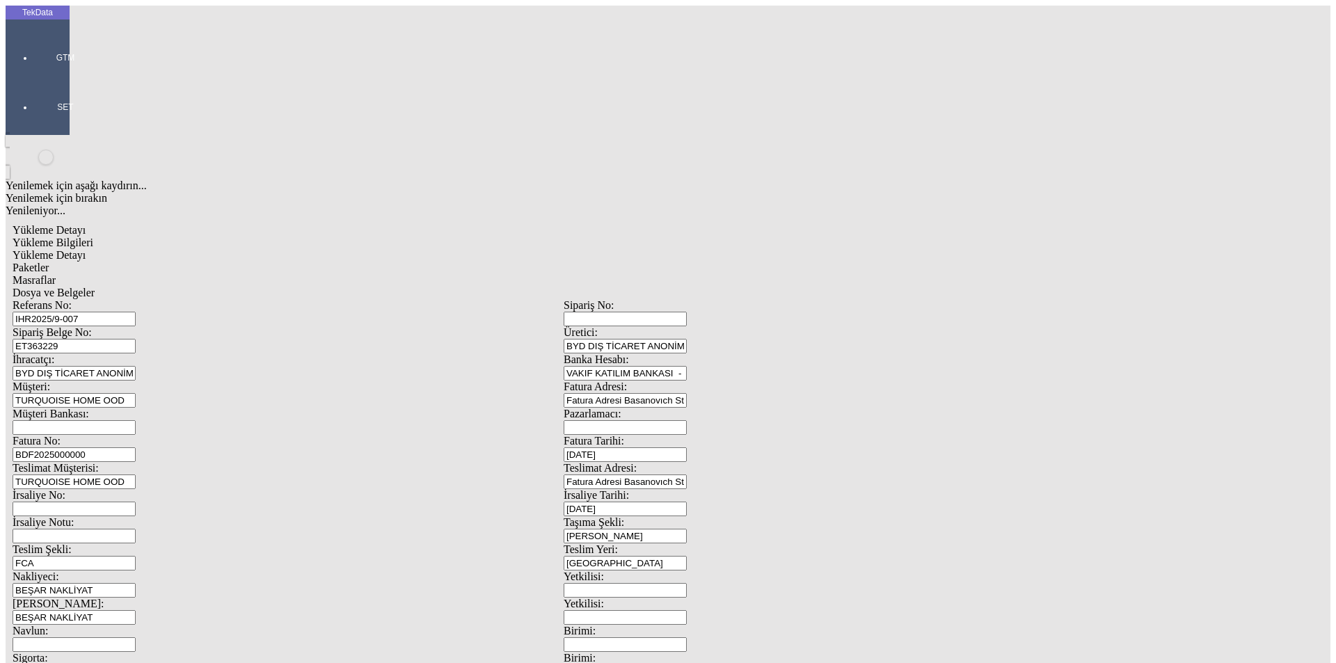
click at [476, 287] on div "Dosya ve Belgeler" at bounding box center [564, 293] width 1102 height 13
drag, startPoint x: 114, startPoint y: 104, endPoint x: 124, endPoint y: 106, distance: 9.8
click at [95, 287] on span "Dosya ve Belgeler" at bounding box center [54, 293] width 82 height 12
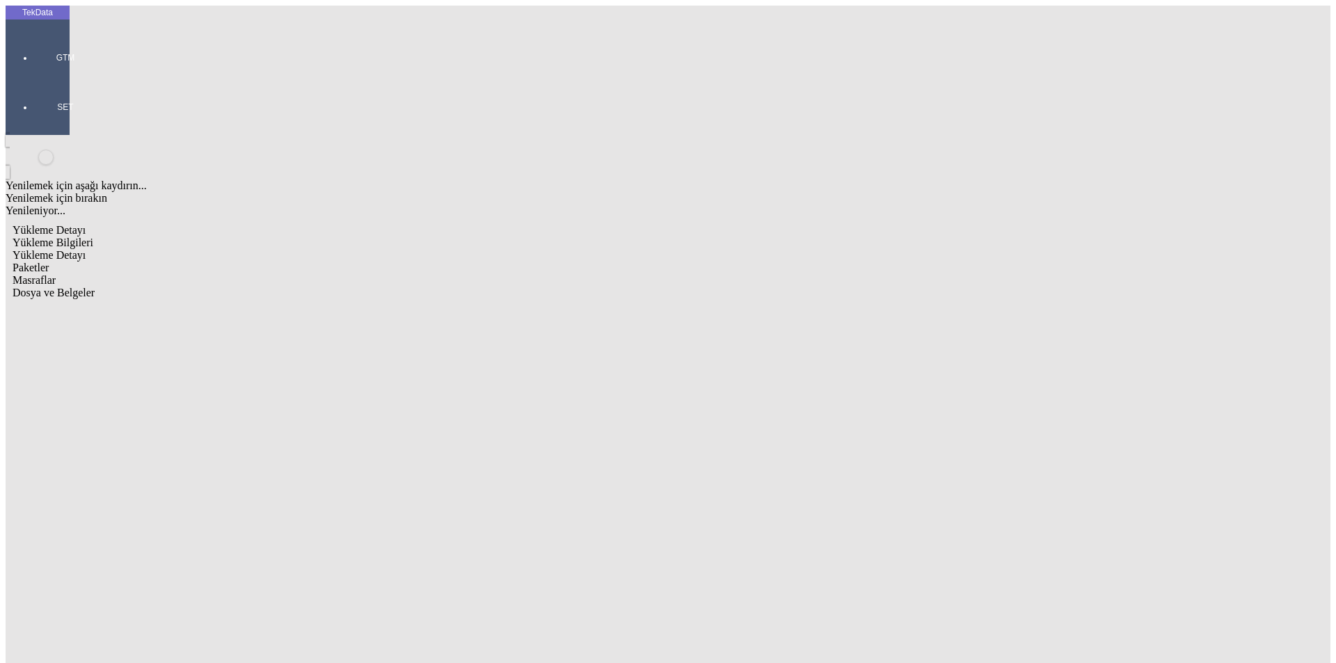
click at [93, 237] on span "Yükleme Bilgileri" at bounding box center [53, 243] width 81 height 12
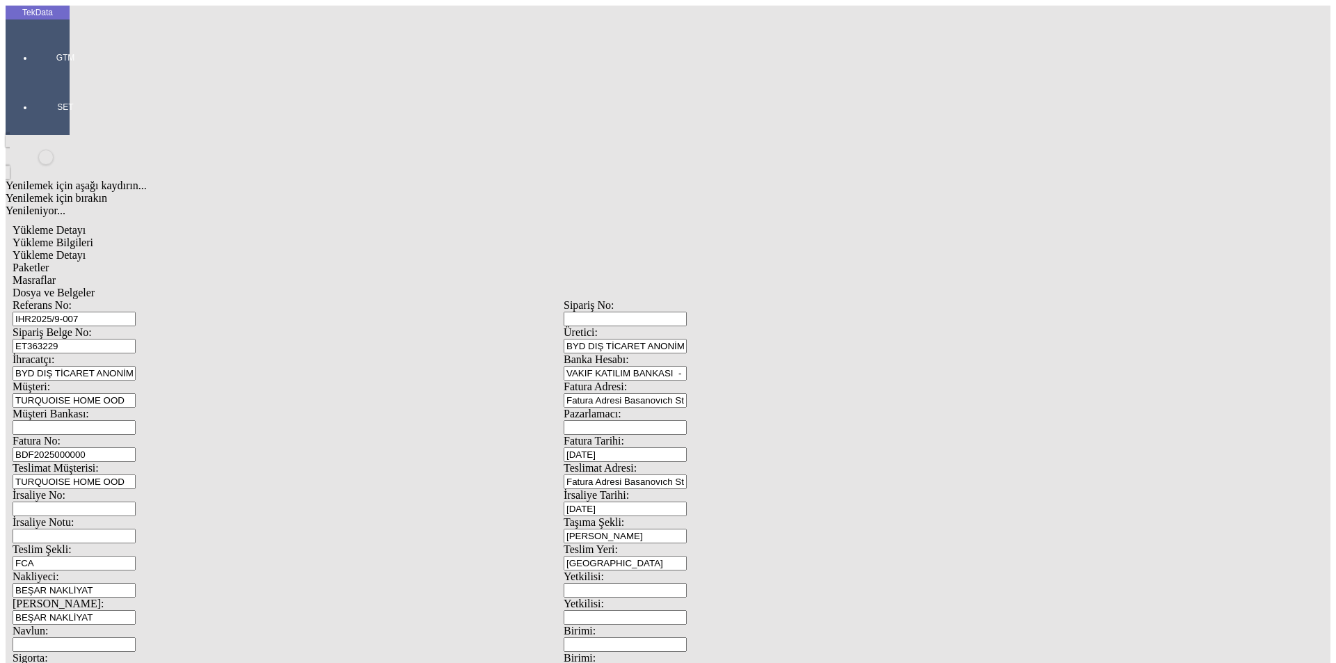
drag, startPoint x: 273, startPoint y: 97, endPoint x: 109, endPoint y: 103, distance: 165.1
click at [104, 299] on div "Referans No: IHR2025/9-007" at bounding box center [288, 312] width 551 height 27
drag, startPoint x: 260, startPoint y: 133, endPoint x: 103, endPoint y: 118, distance: 157.3
click at [103, 326] on div "Sipariş Belge No: ET363229" at bounding box center [288, 339] width 551 height 27
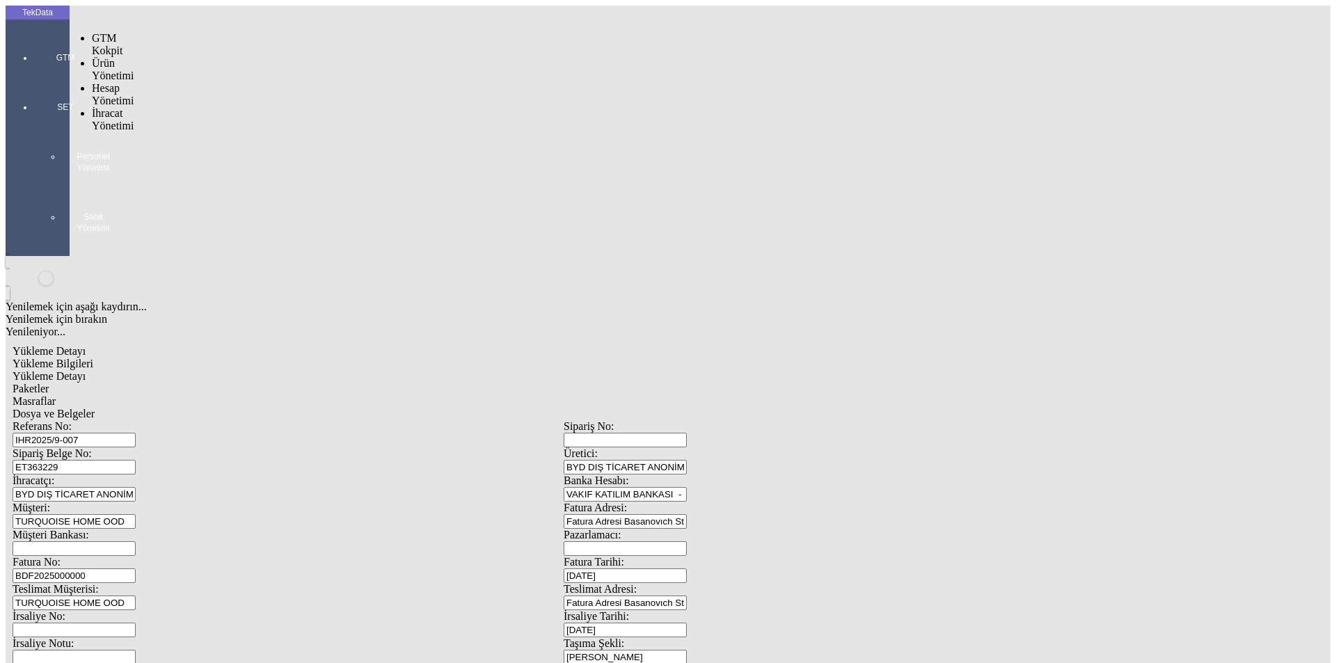
click at [33, 77] on div at bounding box center [65, 77] width 64 height 0
drag, startPoint x: 82, startPoint y: 79, endPoint x: 121, endPoint y: 79, distance: 39.0
click at [92, 107] on span "İhracat Yönetimi" at bounding box center [113, 119] width 42 height 24
drag, startPoint x: 177, startPoint y: 80, endPoint x: 189, endPoint y: 82, distance: 12.7
click at [213, 132] on span "Yüklemeler" at bounding box center [239, 138] width 53 height 12
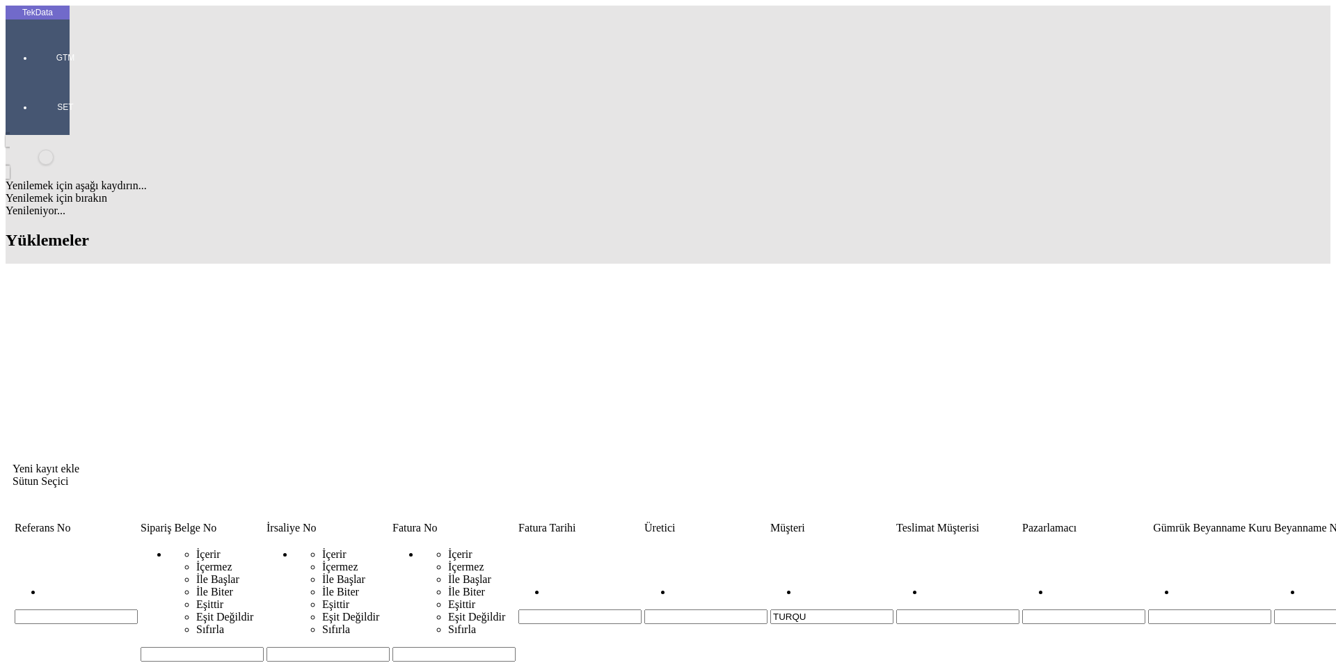
drag, startPoint x: 822, startPoint y: 111, endPoint x: 729, endPoint y: 108, distance: 93.3
click at [730, 537] on tr "İçerir İçermez İle Başlar İle Biter Eşittir Eşit Değildir Sıfırla İçerir İçerme…" at bounding box center [1061, 600] width 2095 height 126
type input "novo"
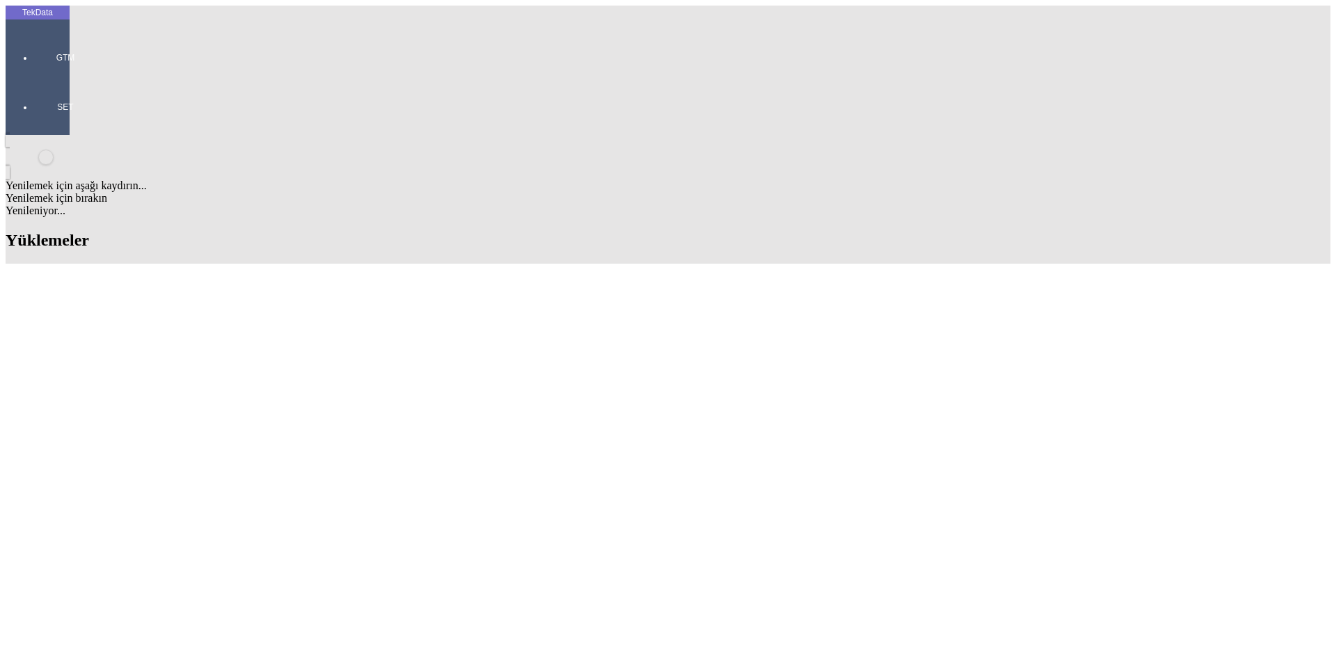
drag, startPoint x: 257, startPoint y: 393, endPoint x: 211, endPoint y: 399, distance: 47.0
copy tbody "BDF2025000000434 [DATE] BYD DIŞ TİCARET ANONİM ŞİRKETİ NOVOTEX ISOMATH SCHUTZBE…"
drag, startPoint x: 255, startPoint y: 392, endPoint x: 196, endPoint y: 392, distance: 58.5
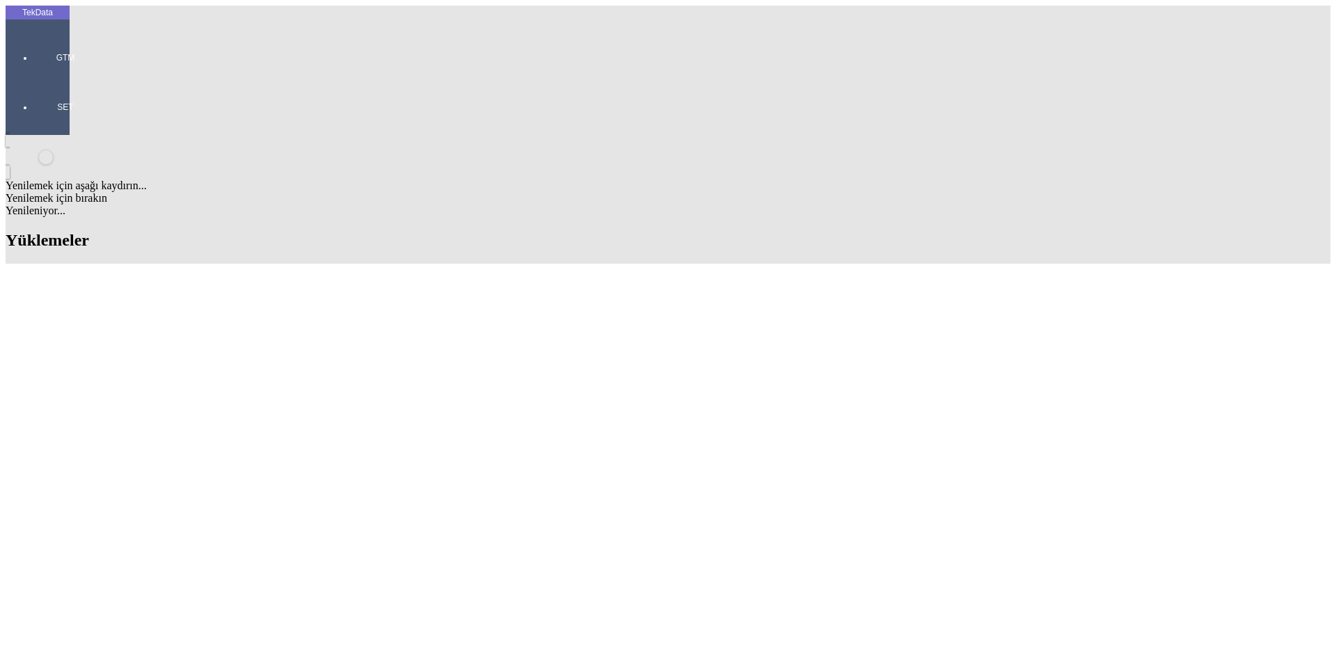
copy tr "KR312320"
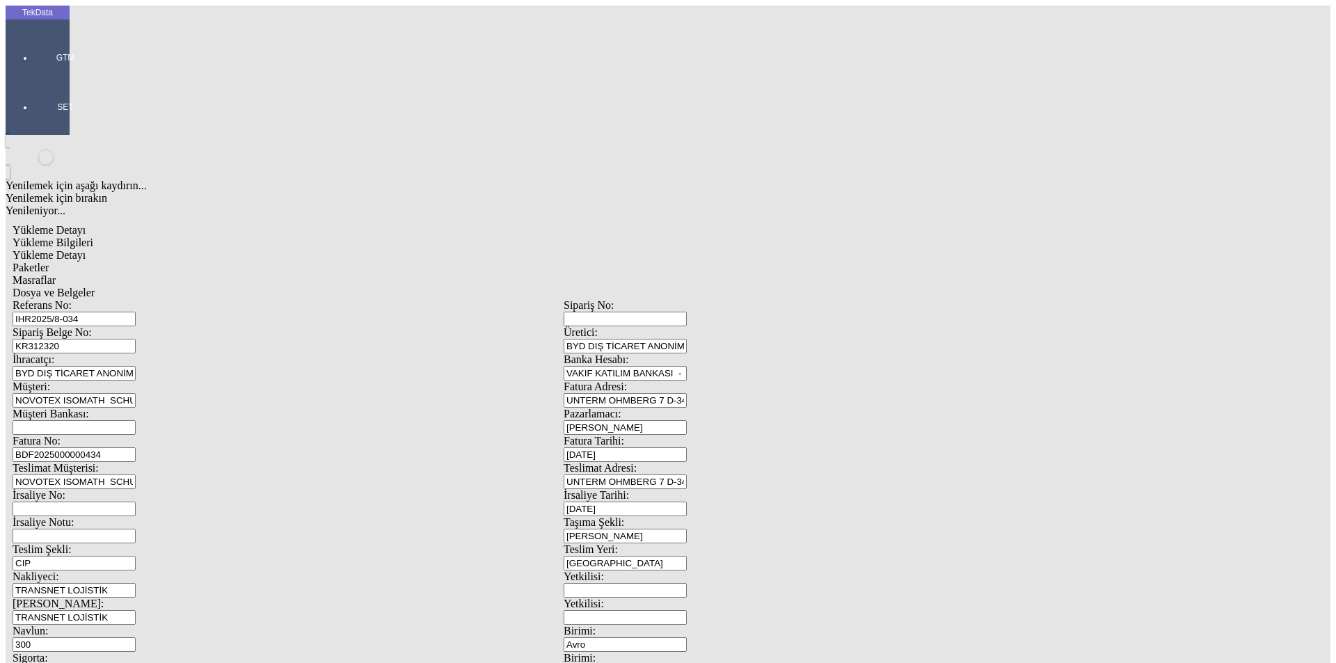
drag, startPoint x: 290, startPoint y: 102, endPoint x: 87, endPoint y: 95, distance: 203.3
click at [97, 299] on div "Referans No: IHR2025/8-034" at bounding box center [288, 312] width 551 height 27
drag, startPoint x: 255, startPoint y: 132, endPoint x: 118, endPoint y: 136, distance: 137.1
click at [120, 326] on div "Sipariş Belge No: KR312320" at bounding box center [288, 339] width 551 height 27
paste input "573"
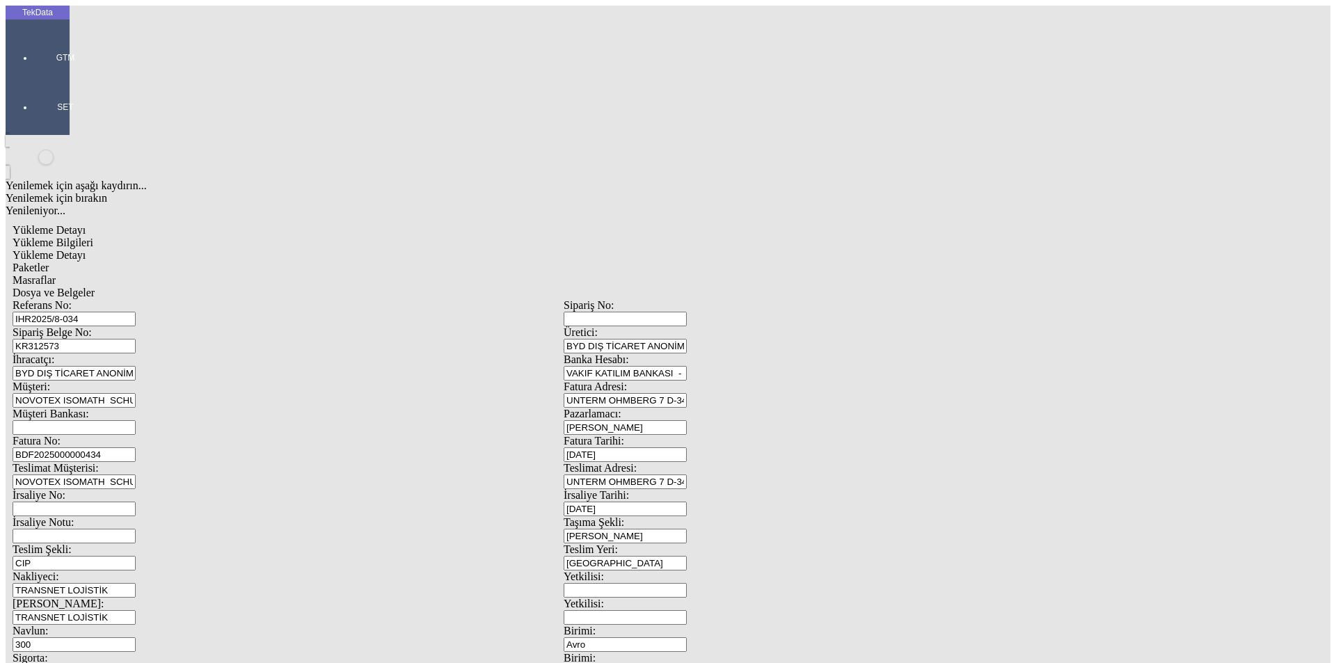
type input "KR312573"
click at [136, 447] on input "BDF2025000000434" at bounding box center [74, 454] width 123 height 15
type input "BDF2025000000"
type input "[DATE]"
drag, startPoint x: 818, startPoint y: 288, endPoint x: 722, endPoint y: 297, distance: 96.5
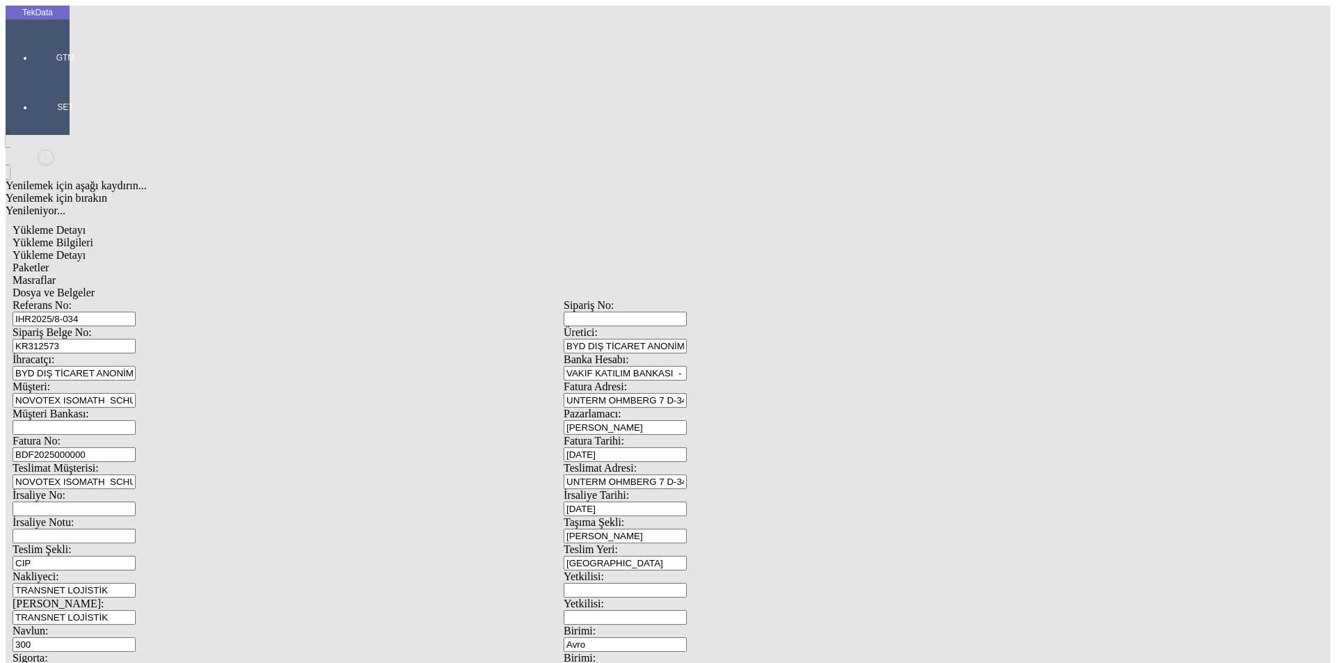
click at [731, 299] on div "Referans No: IHR2025/8-034 Sipariş No: Sipariş Belge No: KR312573 Üretici: BYD …" at bounding box center [564, 624] width 1102 height 651
type input "[DATE]"
drag, startPoint x: 245, startPoint y: 415, endPoint x: 149, endPoint y: 416, distance: 96.0
click at [142, 625] on div "Navlun: 300" at bounding box center [288, 638] width 551 height 27
type input "750"
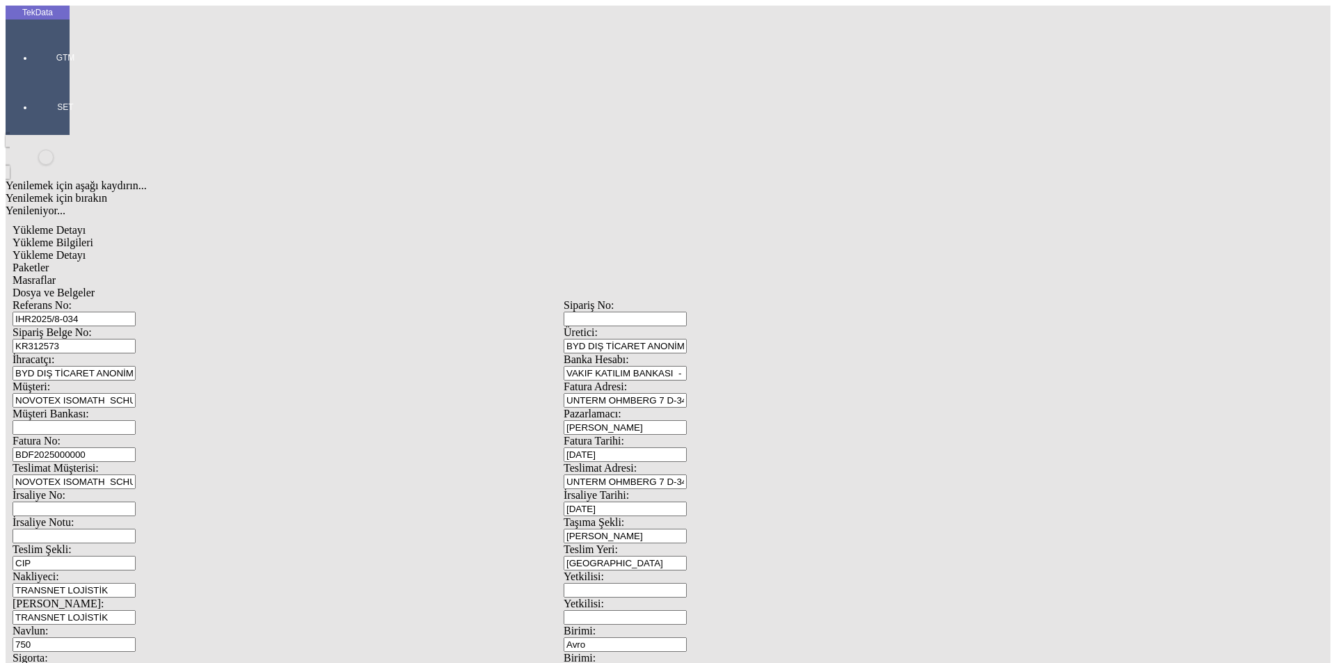
type input "10"
type input "[DATE]"
drag, startPoint x: 152, startPoint y: 527, endPoint x: 100, endPoint y: 520, distance: 52.7
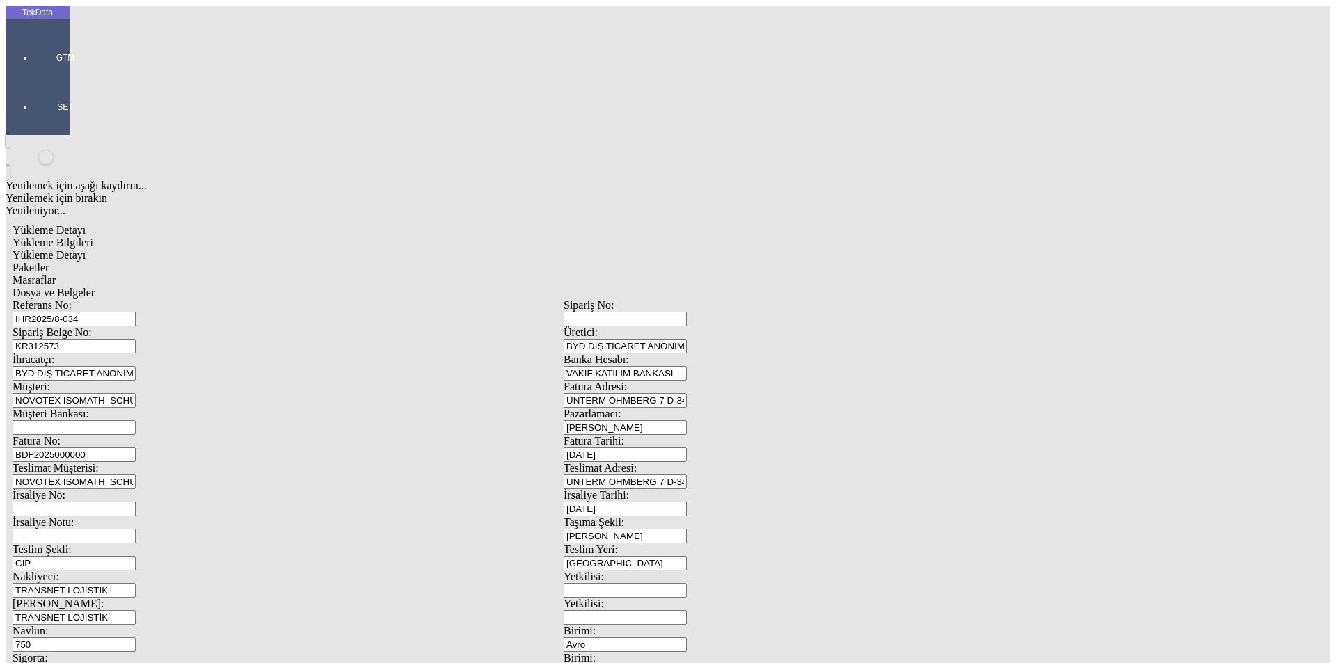
type input "[DATE]"
drag, startPoint x: 241, startPoint y: 581, endPoint x: 96, endPoint y: 581, distance: 144.8
type input "3215.05"
drag, startPoint x: 814, startPoint y: 581, endPoint x: 687, endPoint y: 591, distance: 127.7
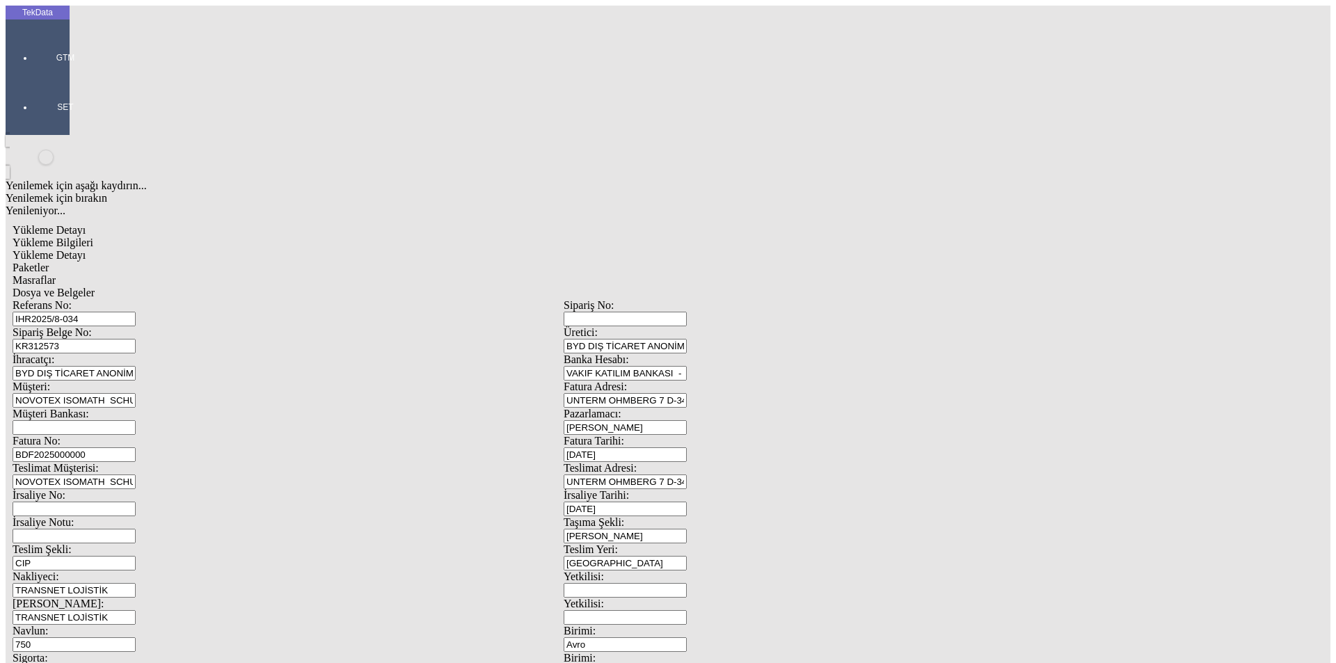
type input "3235.85"
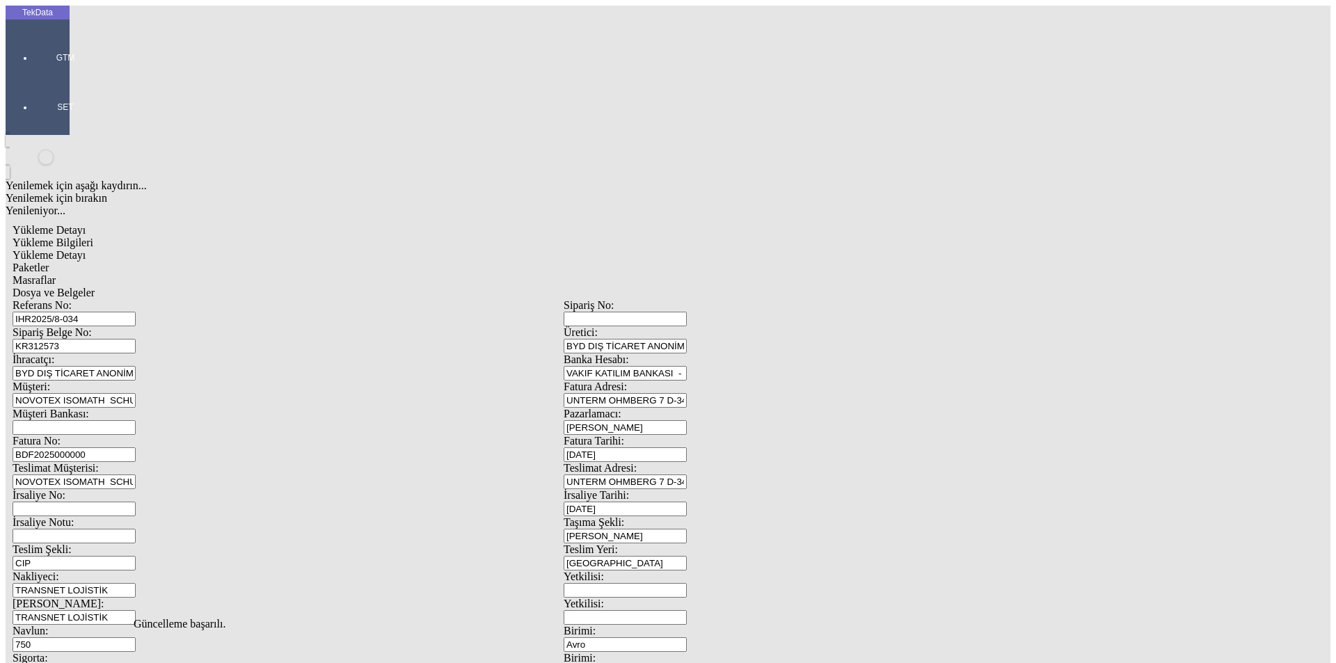
click at [244, 299] on div "Referans No: IHR2025/8-034 Sipariş No: Sipariş Belge No: KR312573 Üretici: BYD …" at bounding box center [564, 624] width 1102 height 651
click at [86, 249] on span "Yükleme Detayı" at bounding box center [49, 255] width 73 height 12
drag, startPoint x: 252, startPoint y: 205, endPoint x: 125, endPoint y: 202, distance: 127.4
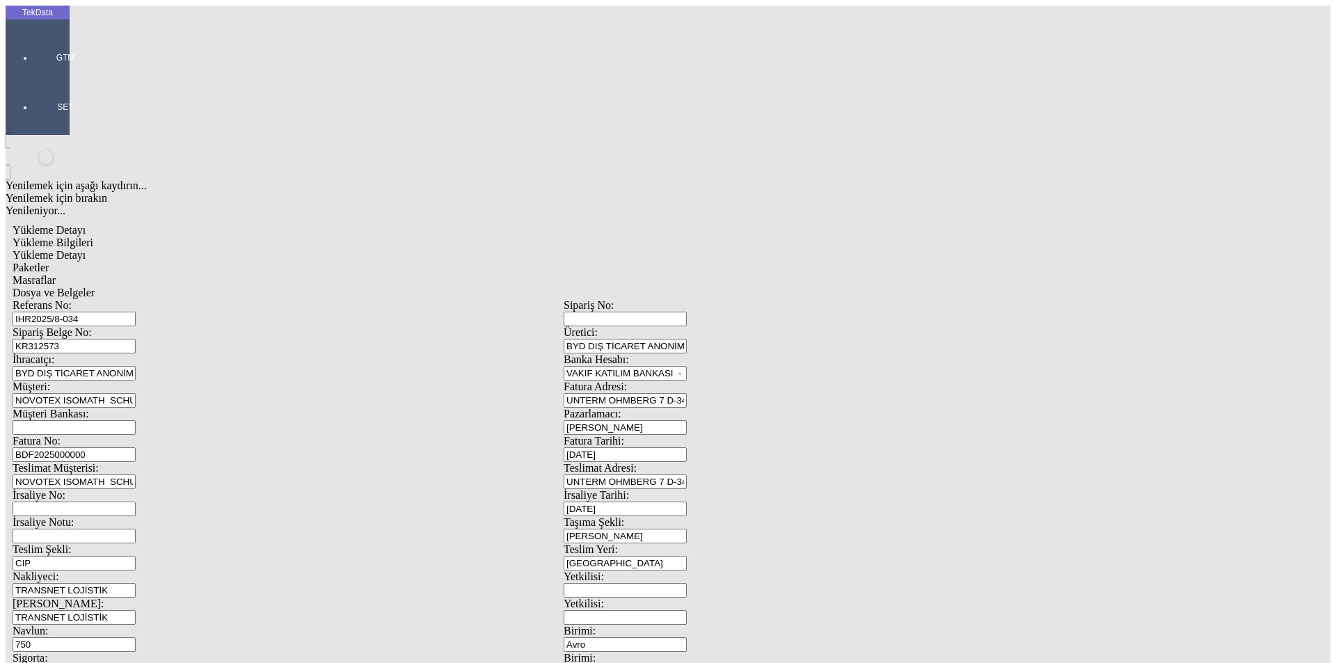
type input "7663"
type input "4.95"
type input "150"
type input "3215.05"
type input "3235.85"
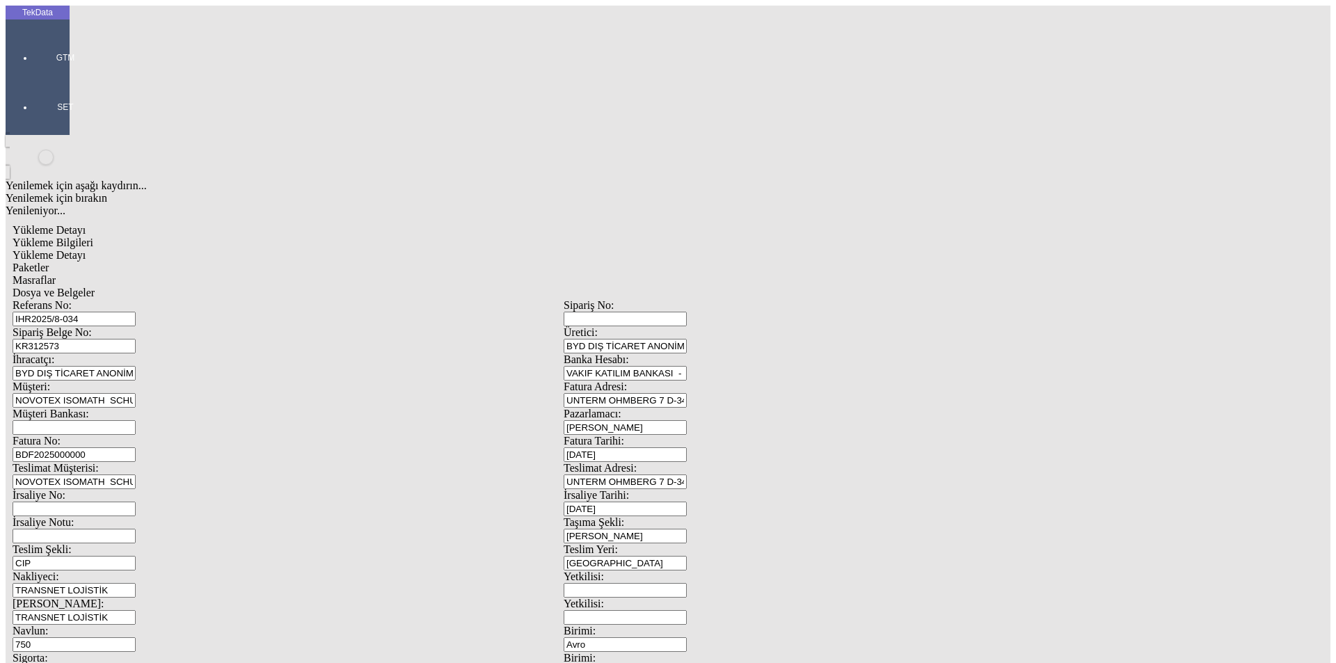
drag, startPoint x: 551, startPoint y: 425, endPoint x: 566, endPoint y: 415, distance: 17.6
click at [49, 262] on span "Paketler" at bounding box center [31, 268] width 36 height 12
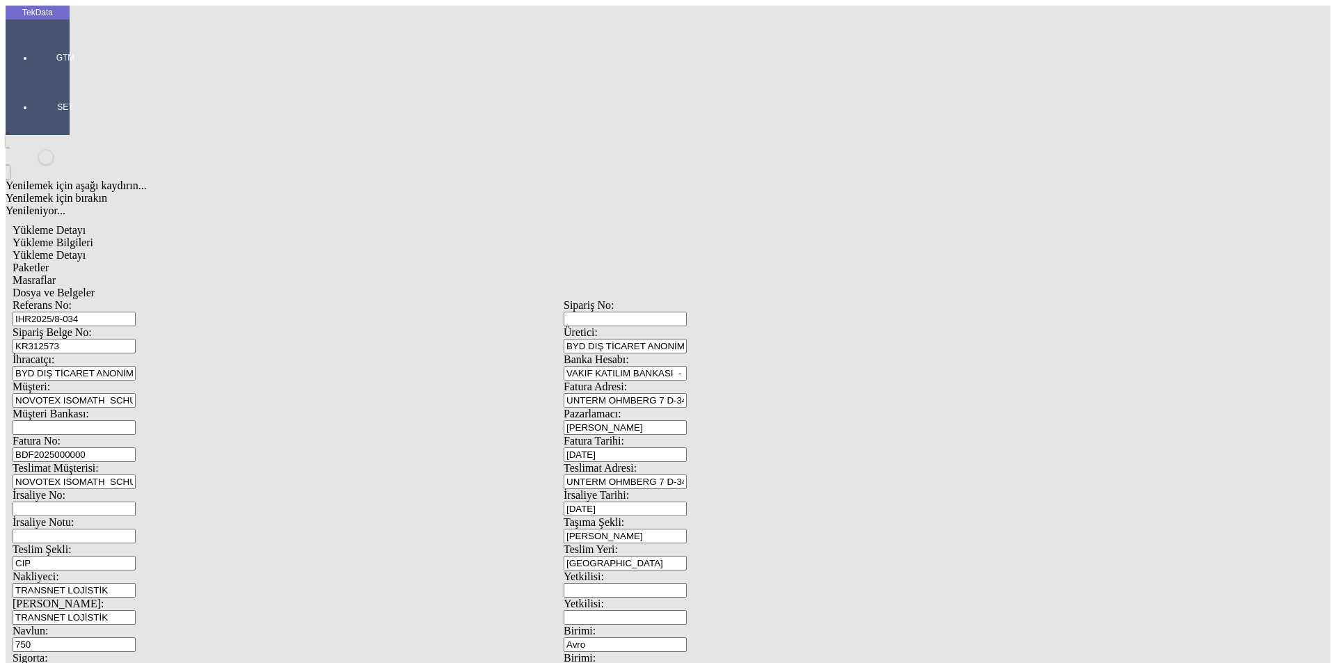
drag, startPoint x: 791, startPoint y: 144, endPoint x: 736, endPoint y: 152, distance: 55.6
type input "104"
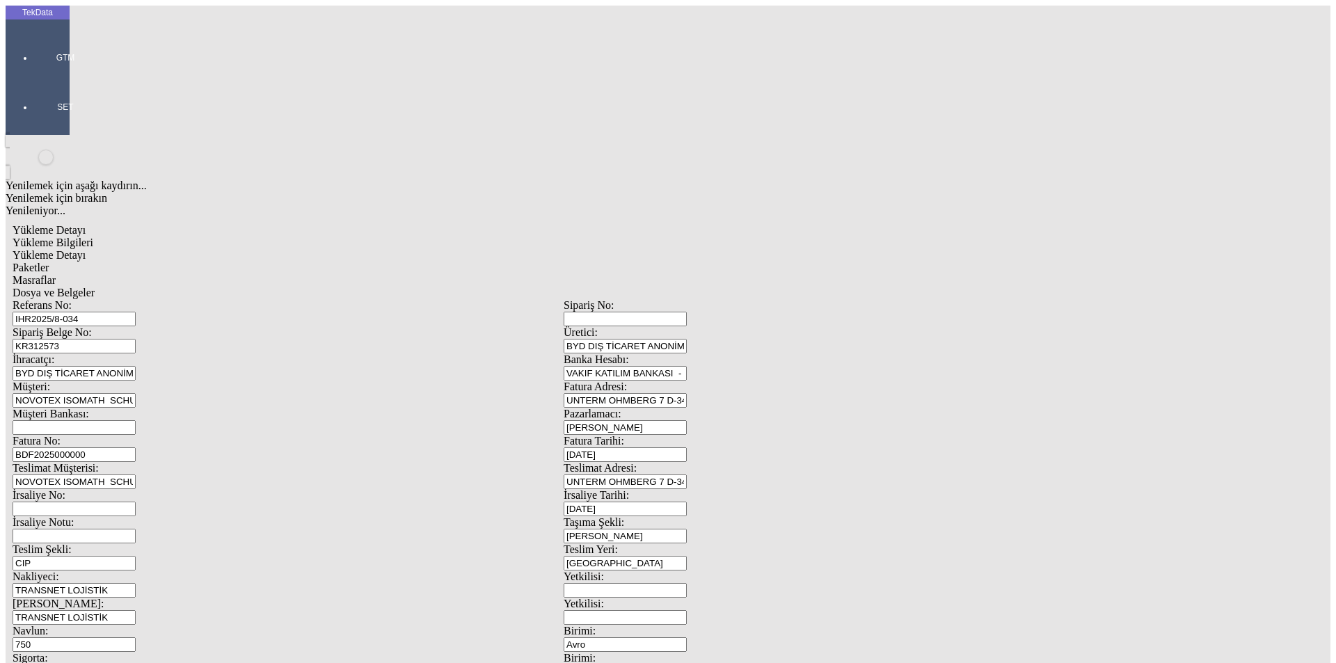
click at [429, 274] on div "Masraflar" at bounding box center [564, 280] width 1102 height 13
click at [95, 287] on span "Dosya ve Belgeler" at bounding box center [54, 293] width 82 height 12
drag, startPoint x: 117, startPoint y: 100, endPoint x: 144, endPoint y: 106, distance: 27.9
click at [95, 287] on span "Dosya ve Belgeler" at bounding box center [54, 293] width 82 height 12
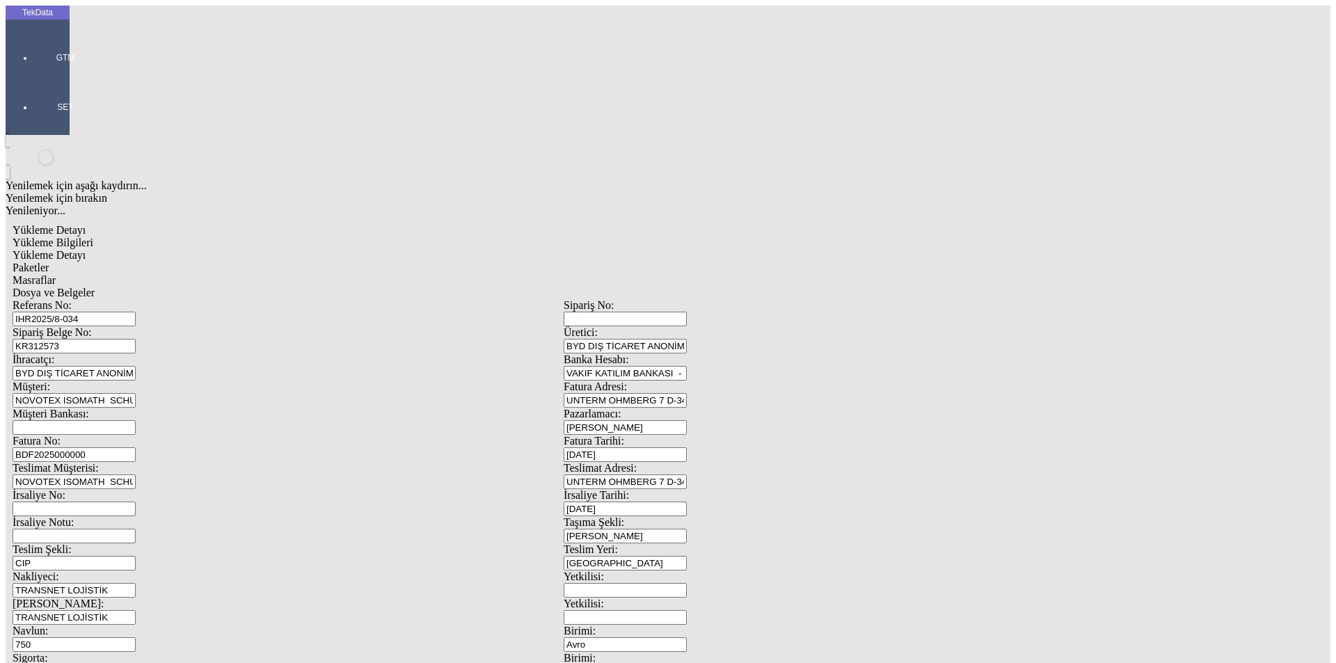
click at [93, 237] on span "Yükleme Bilgileri" at bounding box center [53, 243] width 81 height 12
drag, startPoint x: 257, startPoint y: 96, endPoint x: 153, endPoint y: 92, distance: 103.8
click at [153, 299] on div "Referans No: IHR2025/8-034" at bounding box center [288, 312] width 551 height 27
drag, startPoint x: 183, startPoint y: 127, endPoint x: 146, endPoint y: 127, distance: 36.9
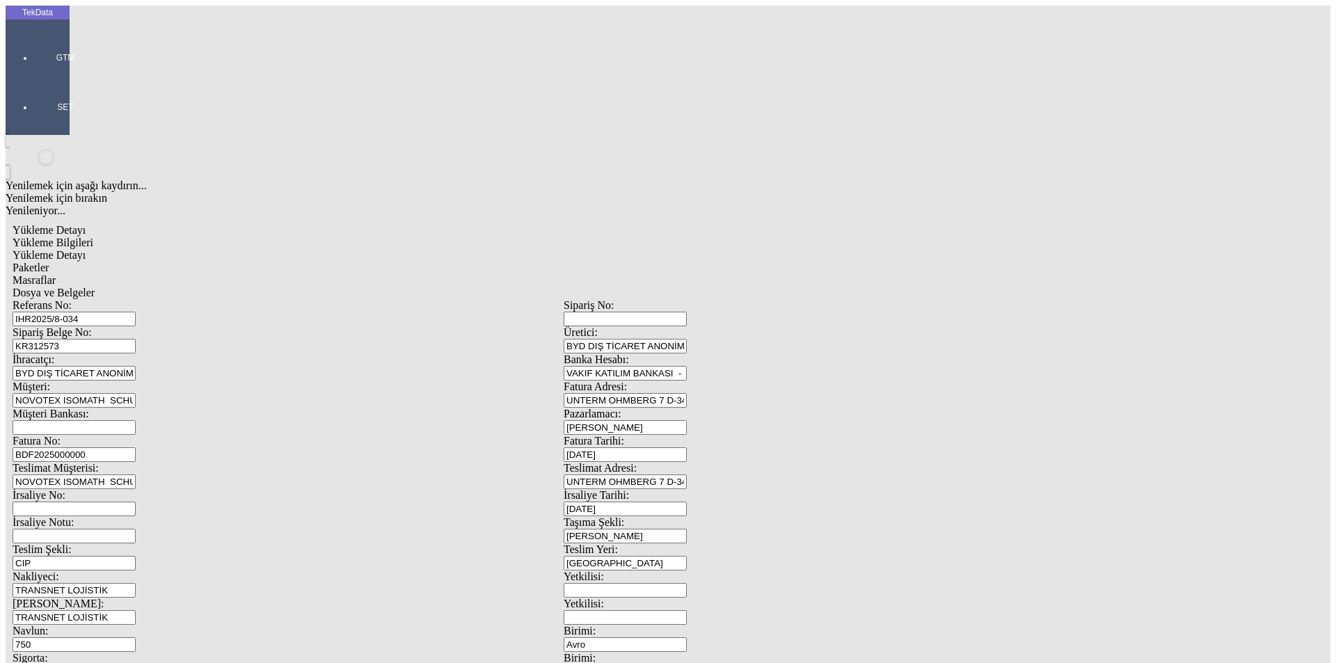
click at [146, 326] on div "Sipariş Belge No: KR312573" at bounding box center [288, 339] width 551 height 27
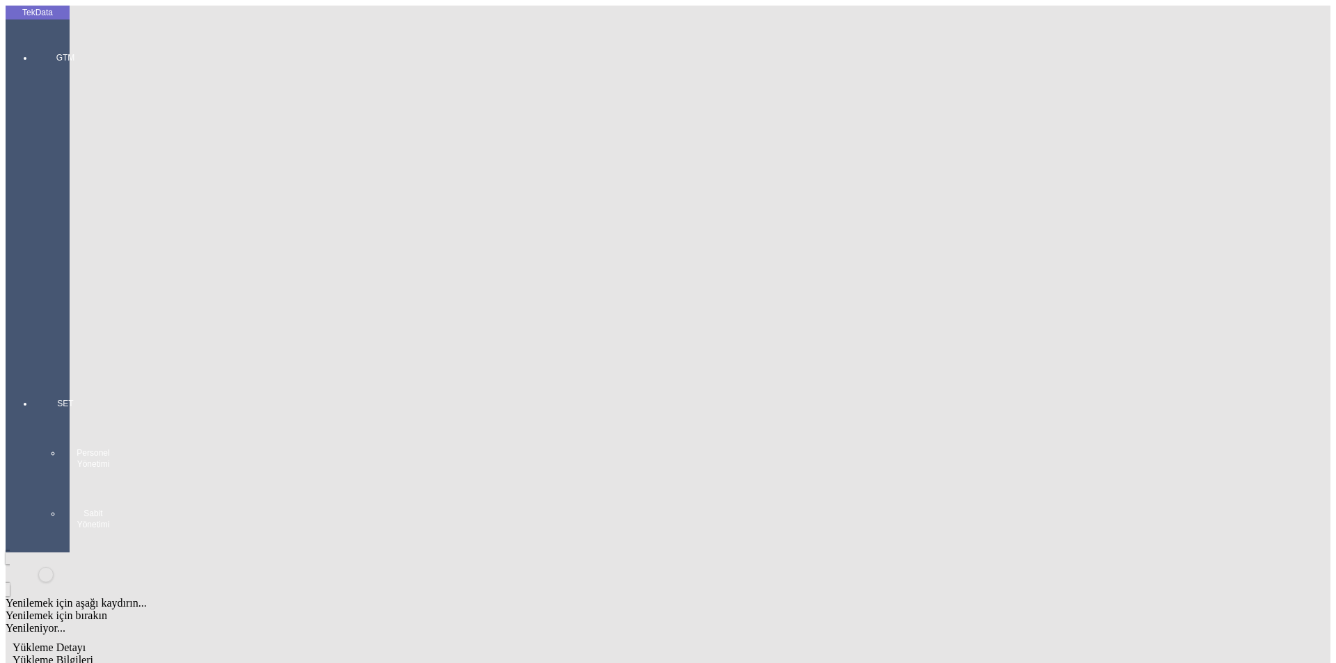
click at [33, 38] on div "GTM GTM Kokpit Ürün Yönetimi Hesap Yönetimi İhracat Yönetimi" at bounding box center [65, 201] width 64 height 346
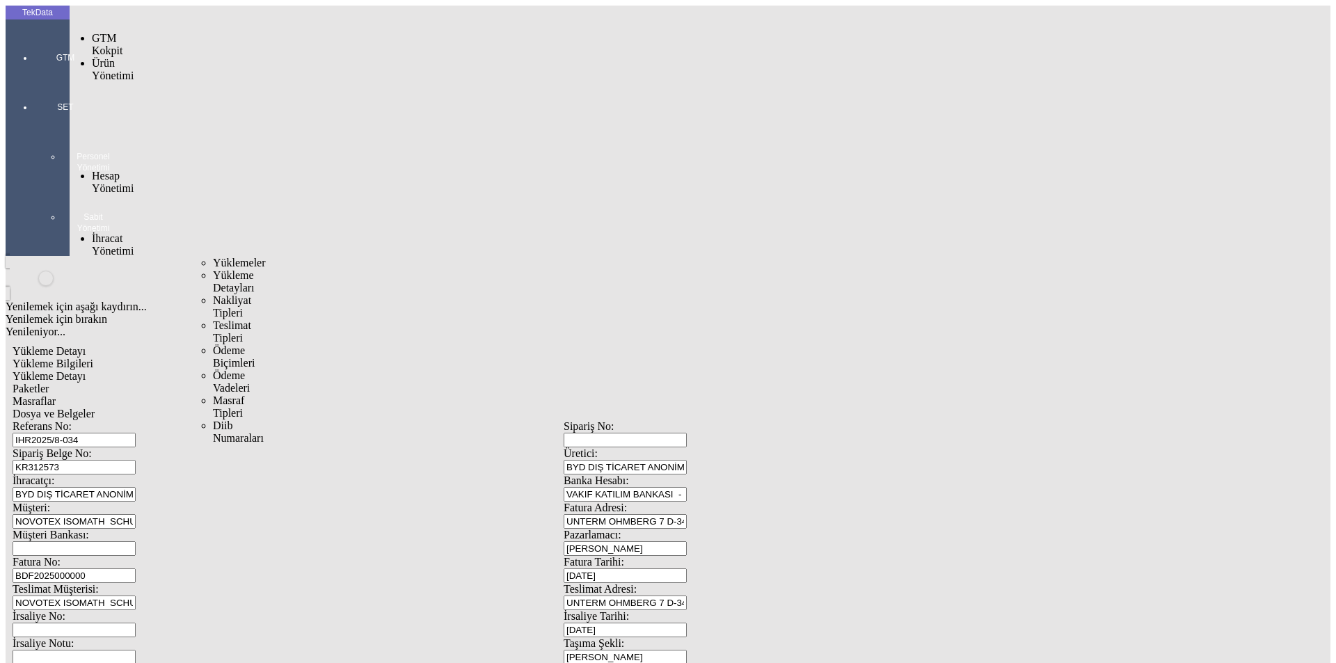
click at [213, 257] on span "Yüklemeler" at bounding box center [239, 263] width 53 height 12
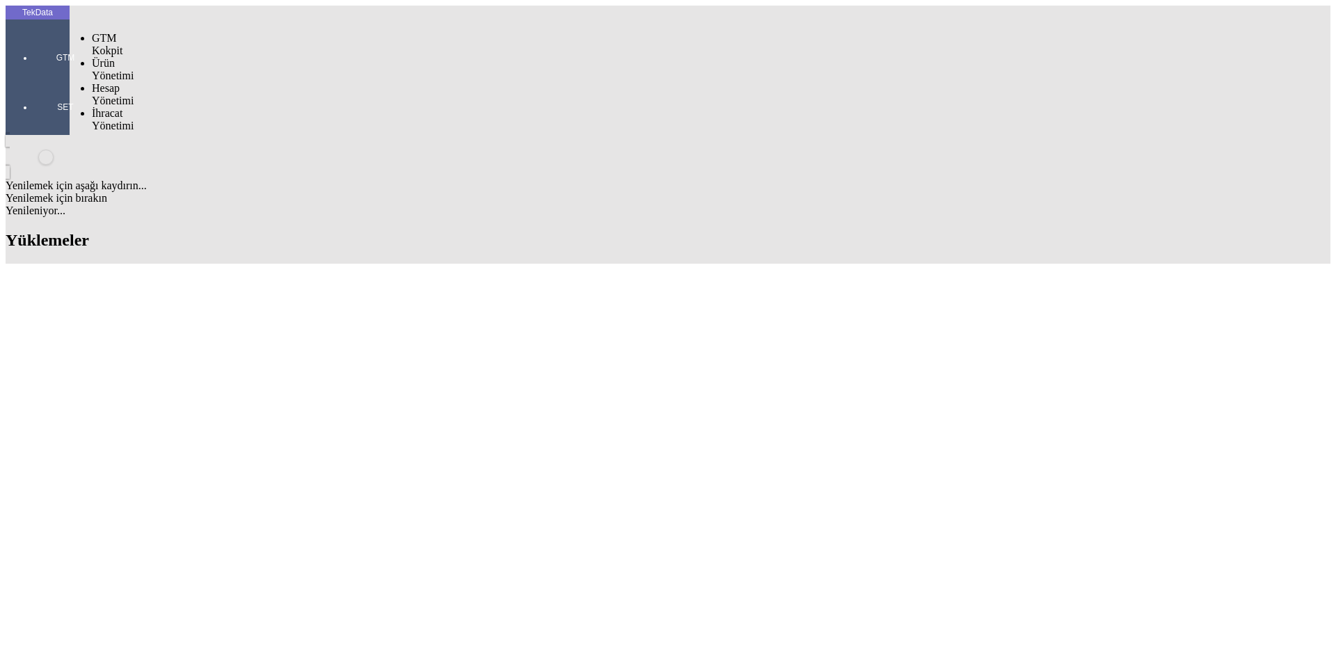
click at [33, 40] on div "GTM" at bounding box center [65, 52] width 64 height 49
click at [126, 82] on span "Hesap Yönetimi" at bounding box center [113, 94] width 42 height 24
click at [213, 106] on span "Cari Hesaplar" at bounding box center [233, 118] width 40 height 24
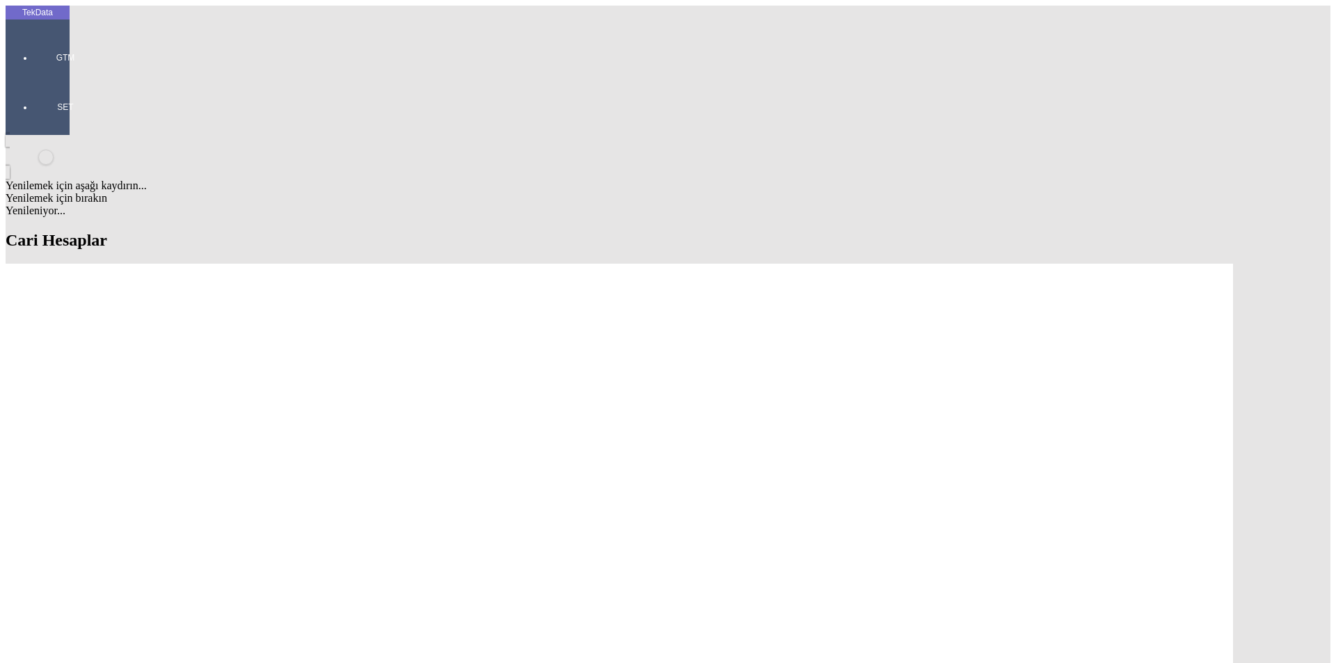
paste input "OOO “GREAT TREE”"
type input "OOO “GREAT TREE”"
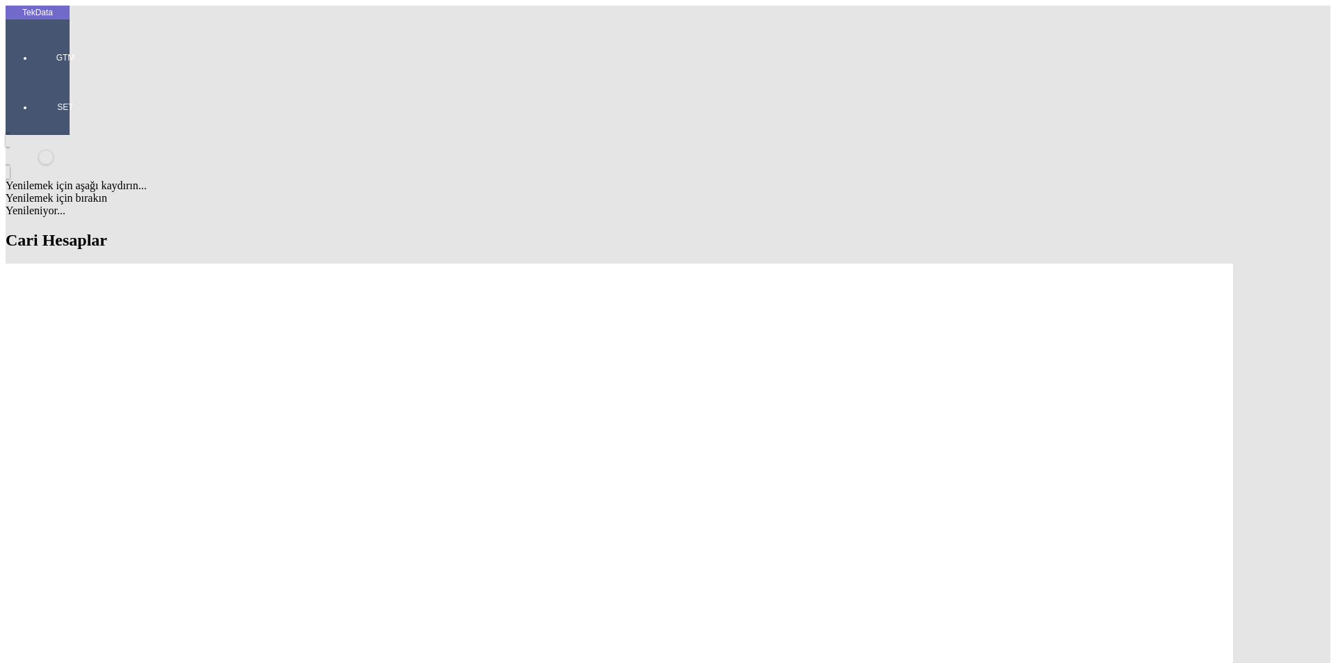
type input "OOO “GREAT TREE”"
click at [168, 237] on div "Müşteri" at bounding box center [412, 243] width 556 height 13
type input "Müşteri"
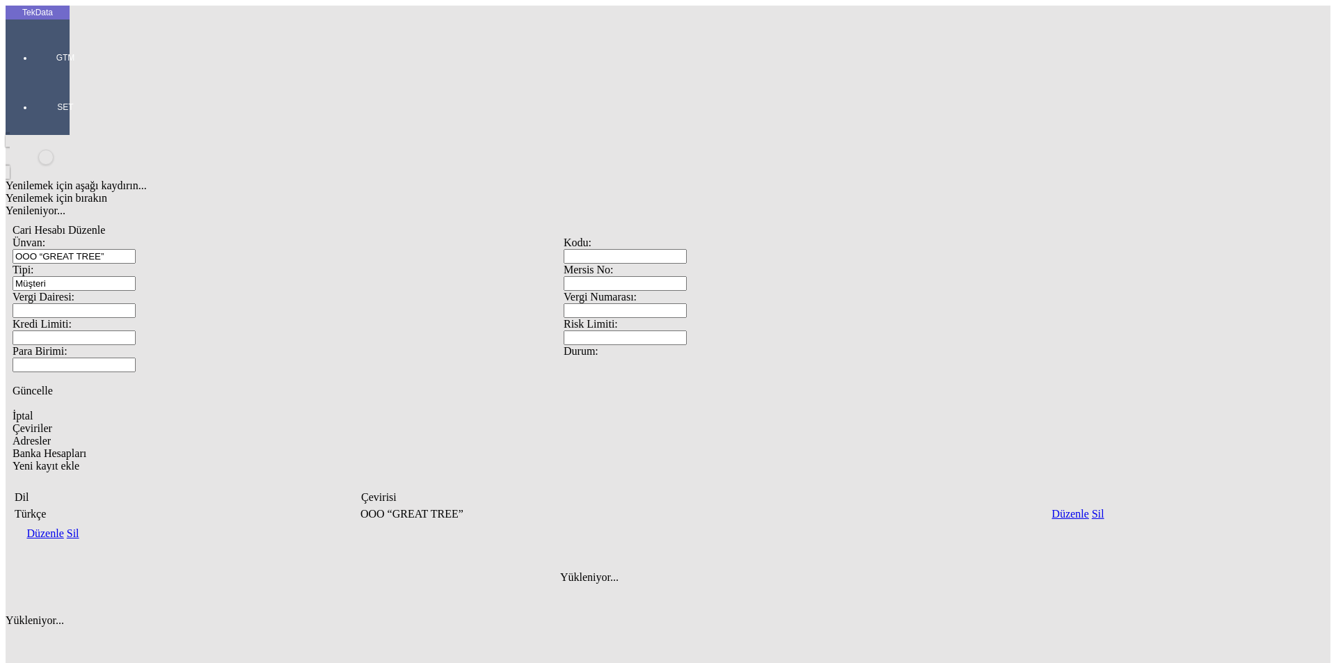
click at [203, 435] on div "Adresler" at bounding box center [564, 441] width 1102 height 13
click at [13, 608] on icon "Yeni kayıt ekle" at bounding box center [13, 614] width 0 height 12
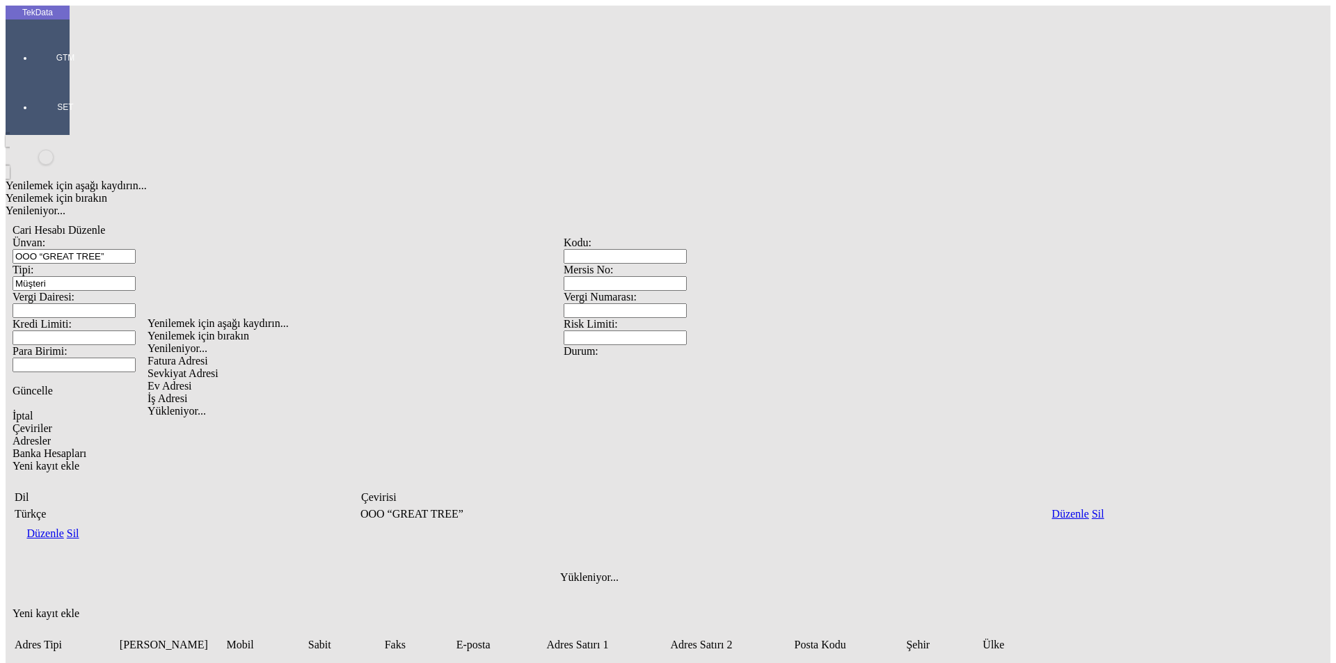
click at [188, 355] on div "Fatura Adresi" at bounding box center [419, 361] width 542 height 13
type input "Fatura Adresi"
paste input "111808; [GEOGRAPHIC_DATA], [GEOGRAPHIC_DATA],"
type input "111808; [GEOGRAPHIC_DATA], [GEOGRAPHIC_DATA],"
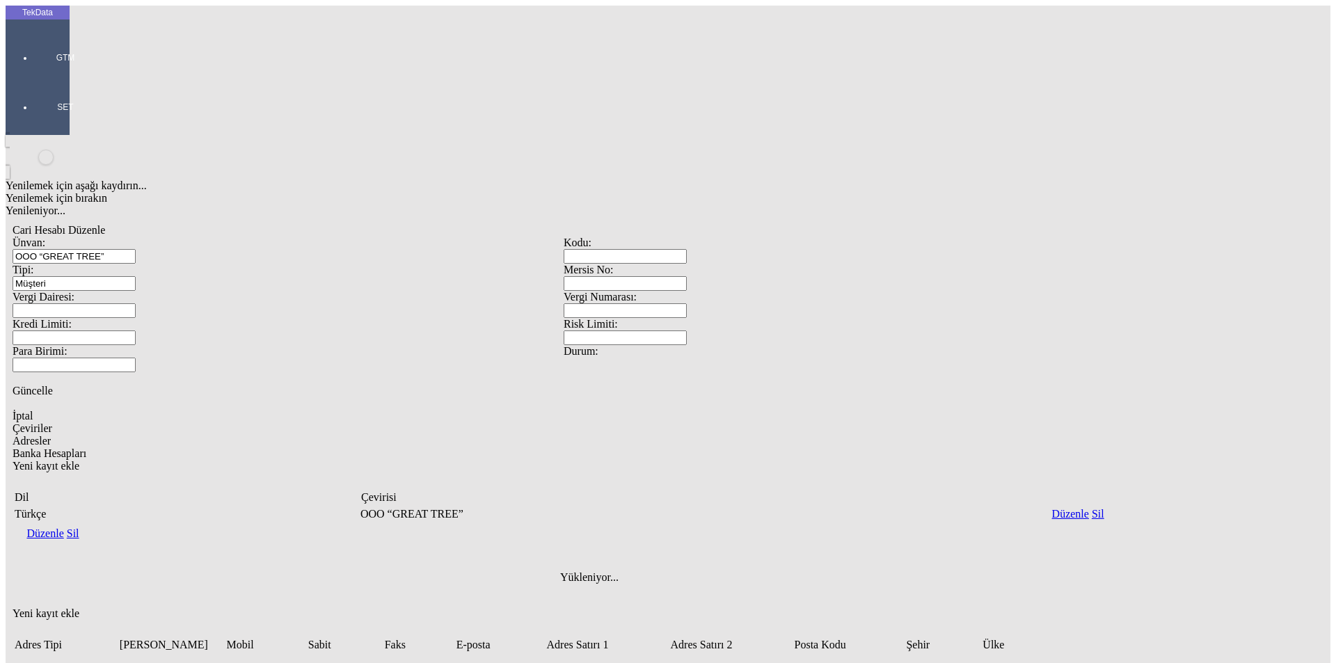
paste input "[GEOGRAPHIC_DATA], home-98 [GEOGRAPHIC_DATA] [GEOGRAPHIC_DATA]"
type input "[GEOGRAPHIC_DATA], home-98 [GEOGRAPHIC_DATA] [GEOGRAPHIC_DATA]"
click at [254, 491] on div "Özbekistan" at bounding box center [419, 497] width 542 height 13
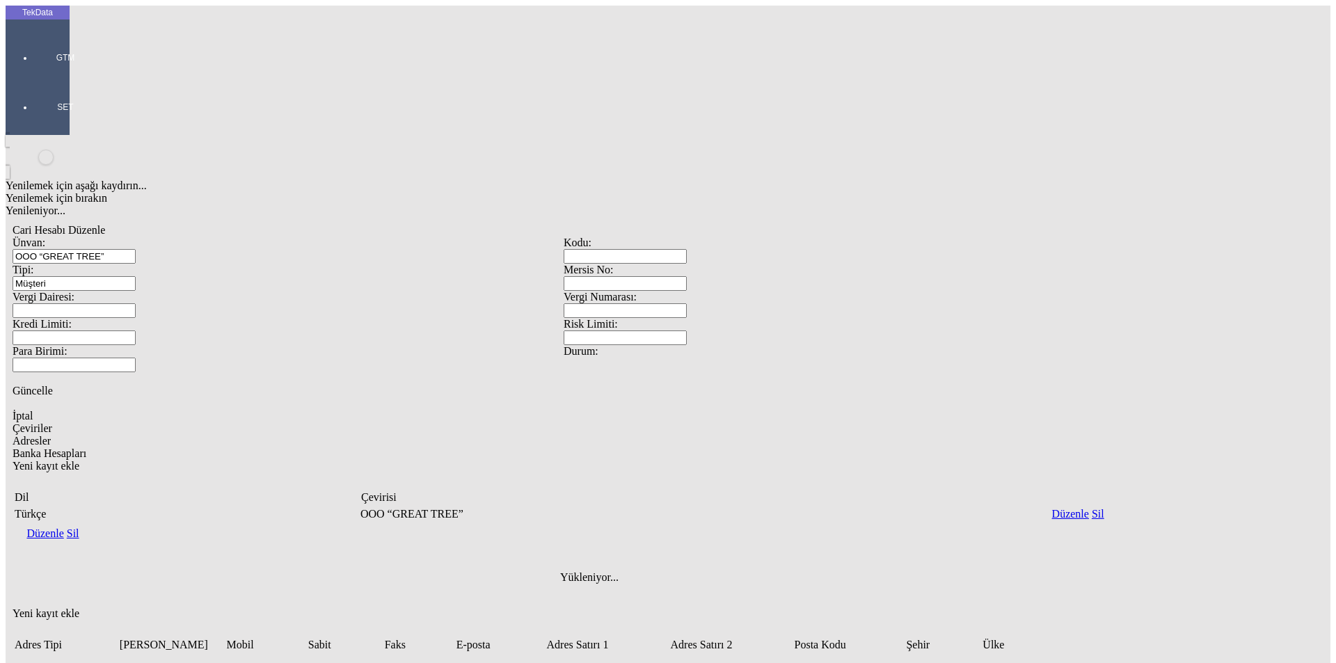
type input "Özbekistan"
click at [669, 505] on div "Yenilemek için aşağı kaydırın... Yenilemek için bırakın Yenileniyor... [PERSON_…" at bounding box center [564, 498] width 1116 height 727
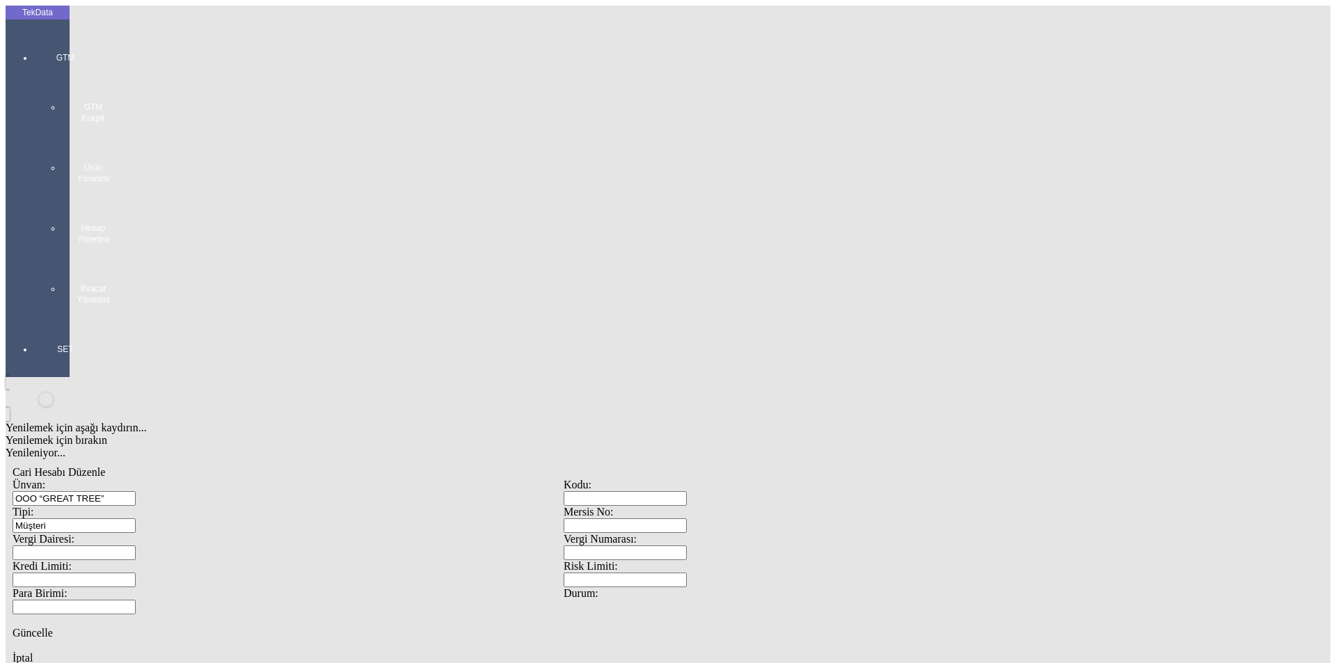
click at [33, 319] on div at bounding box center [65, 319] width 64 height 0
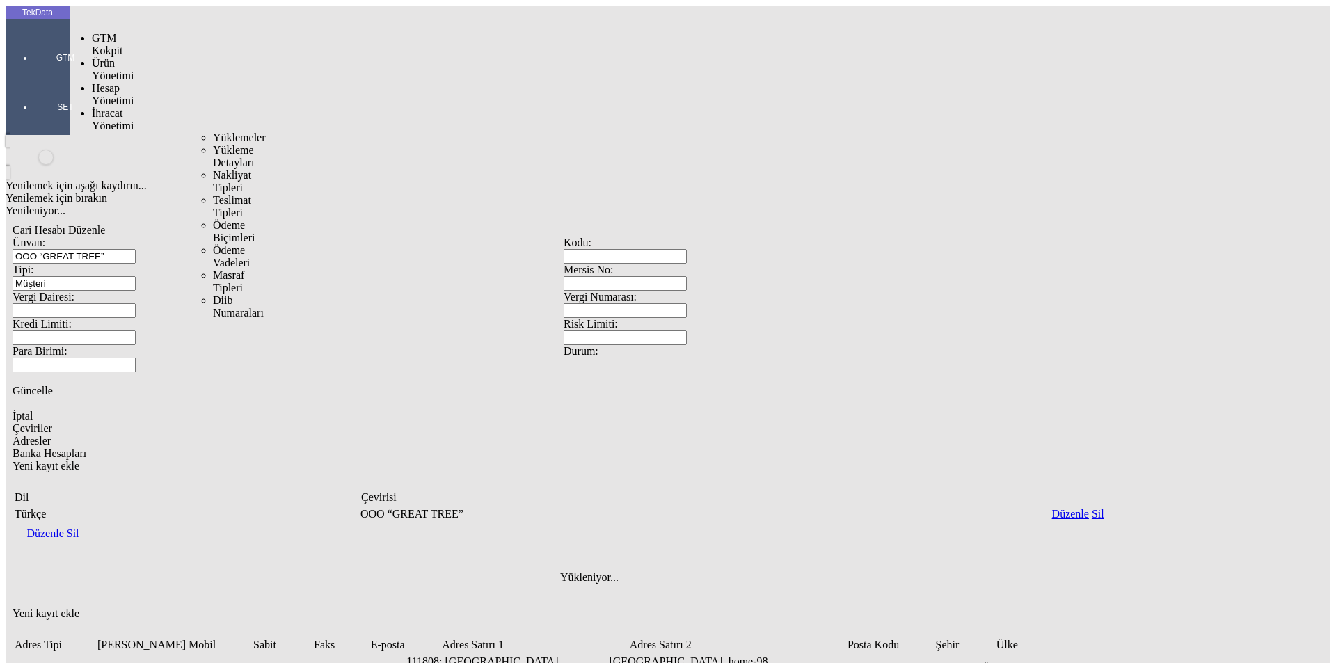
drag, startPoint x: 99, startPoint y: 78, endPoint x: 114, endPoint y: 79, distance: 15.3
click at [102, 107] on span "İhracat Yönetimi" at bounding box center [113, 119] width 42 height 24
click at [213, 132] on span "Yüklemeler" at bounding box center [239, 138] width 53 height 12
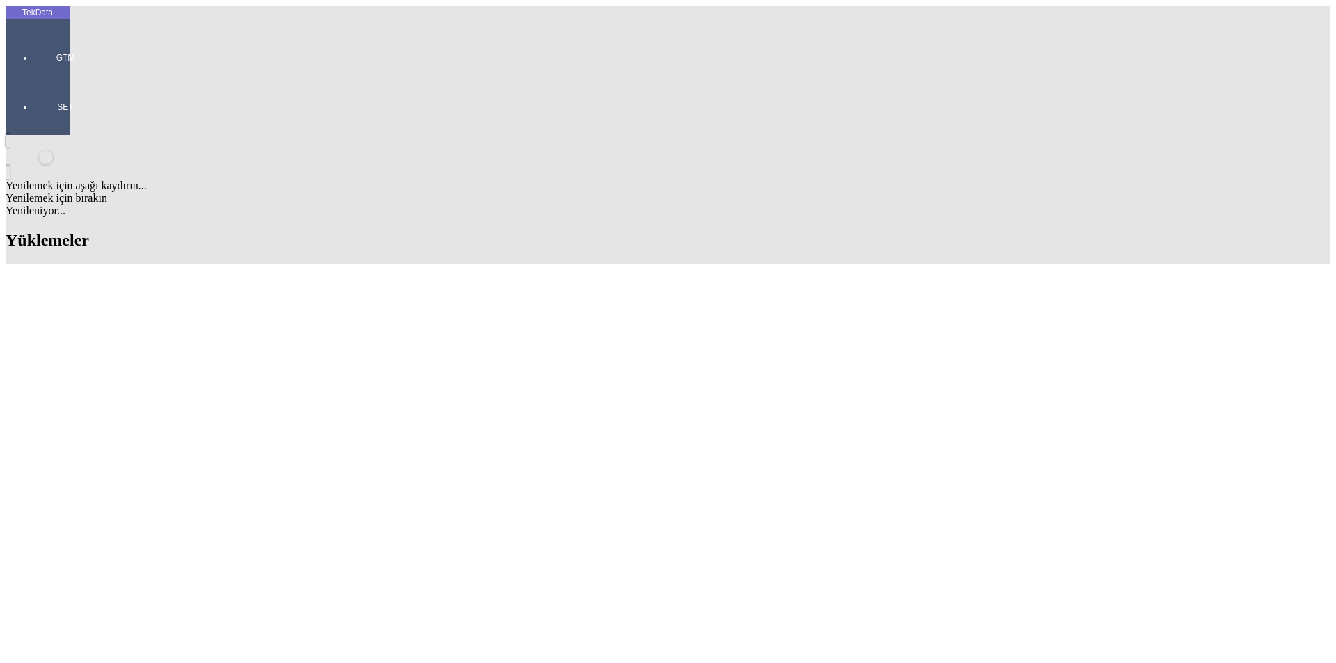
drag, startPoint x: 713, startPoint y: 112, endPoint x: 658, endPoint y: 132, distance: 58.6
paste input "IHR2025/9-004"
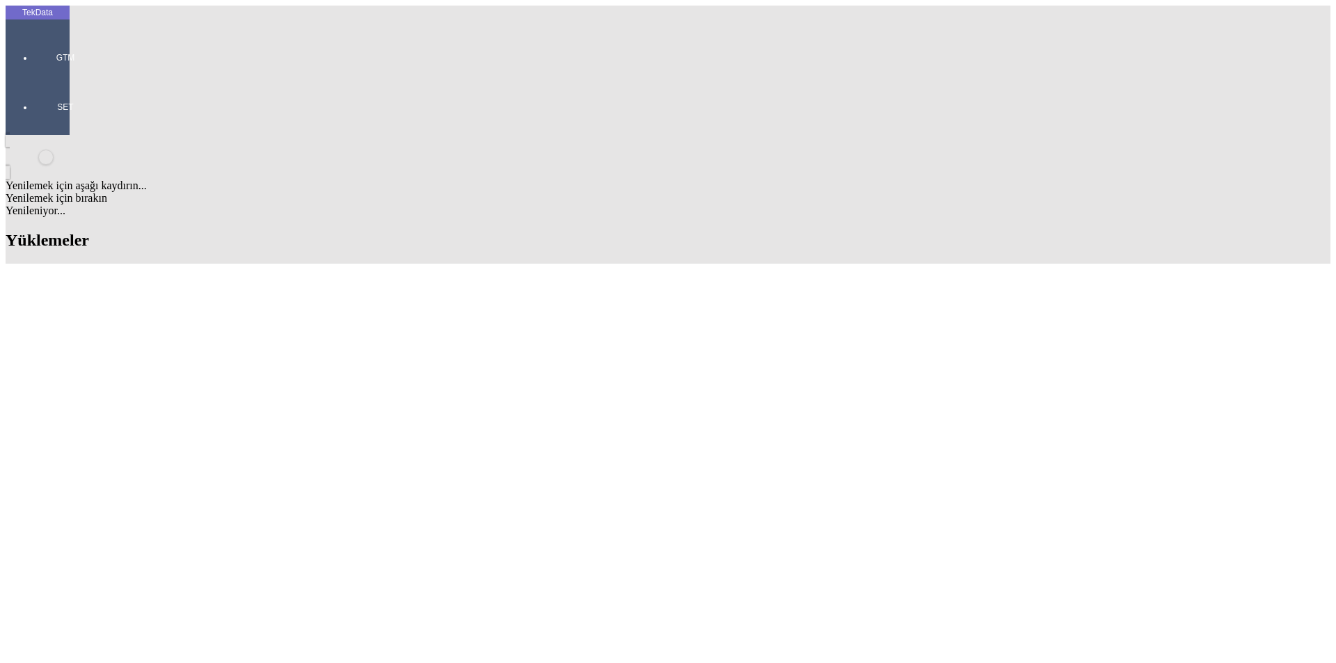
type input "IHR2025/9-004"
paste input "ET363332"
type input "ET363332"
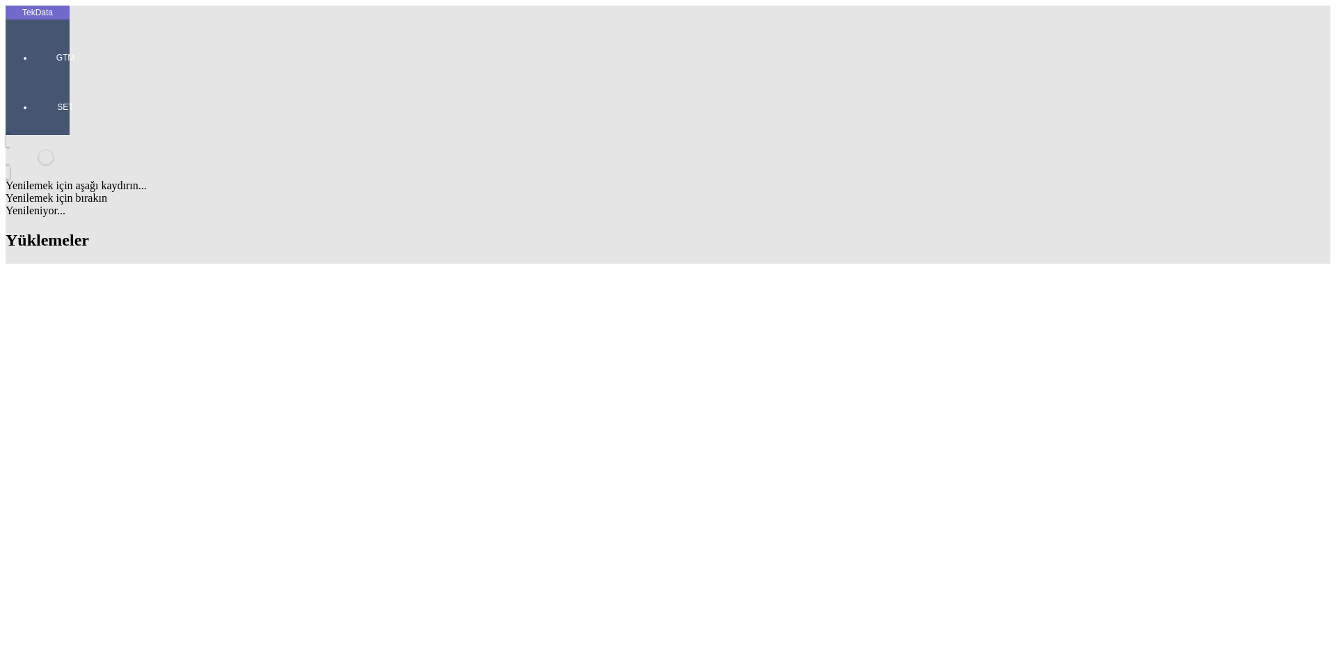
paste input "IHR2025/9-025"
type input "IHR2025/9-004, IHR2025/9-025"
paste input "ET363336"
type input "ET363332 - ET363336"
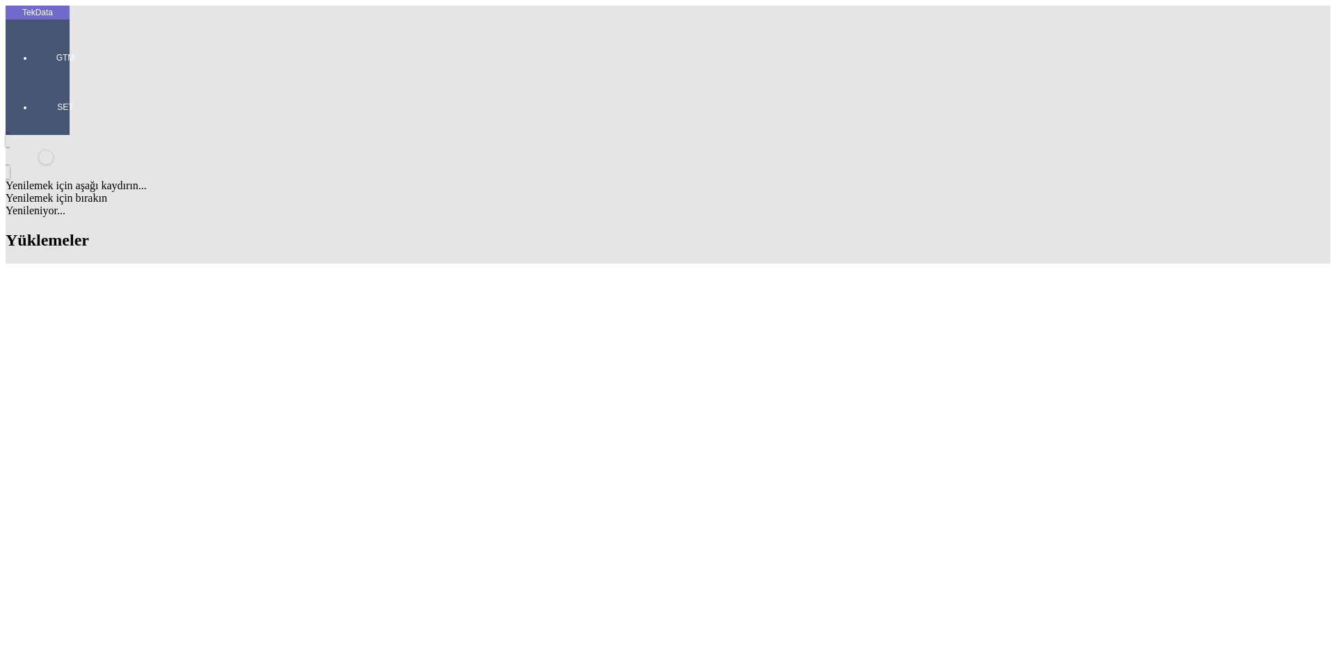
type input "BDF2025"
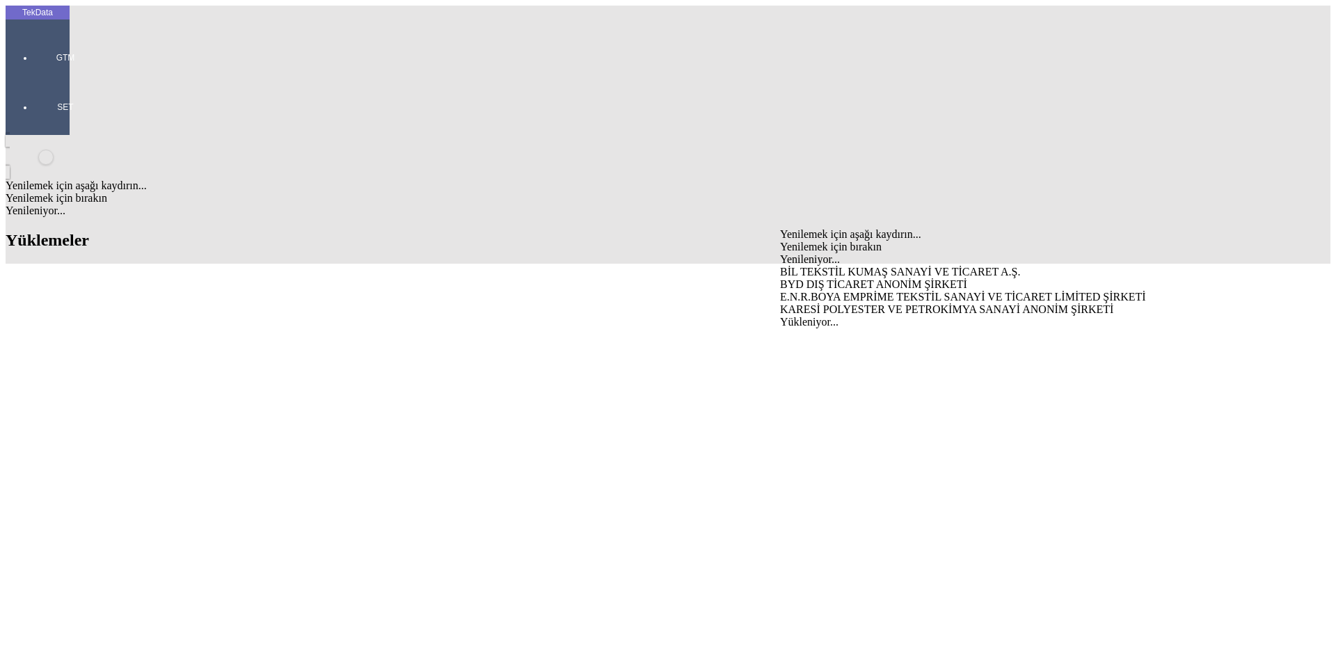
click at [799, 278] on div "BYD DIŞ TİCARET ANONİM ŞİRKETİ" at bounding box center [1046, 284] width 532 height 13
type input "BYD DIŞ TİCARET ANONİM ŞİRKETİ"
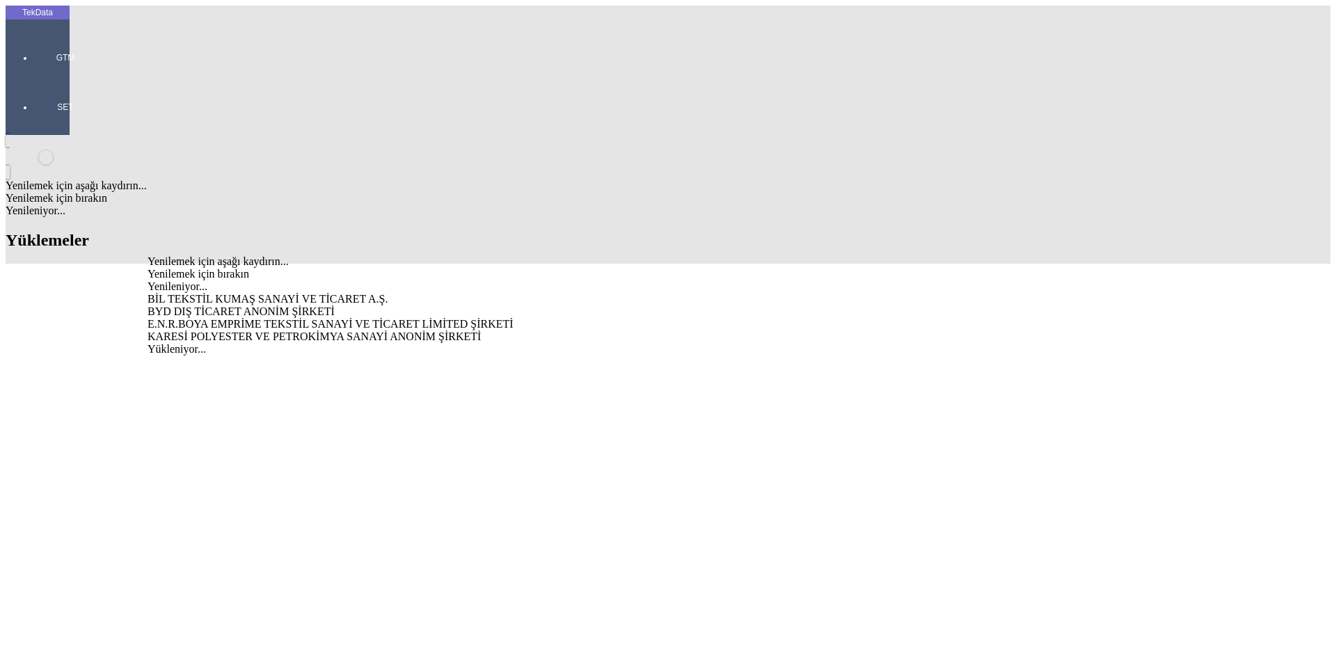
click at [205, 306] on div "BYD DIŞ TİCARET ANONİM ŞİRKETİ" at bounding box center [416, 312] width 537 height 13
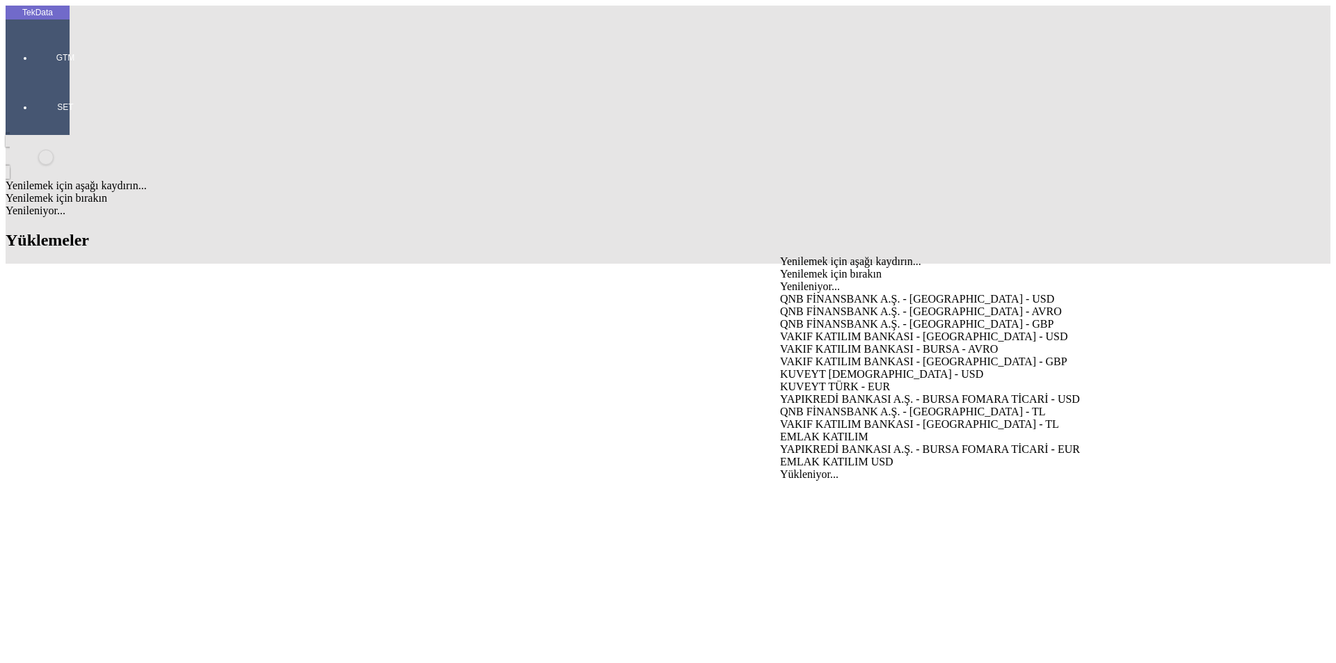
click at [830, 331] on div "VAKIF KATILIM BANKASI - [GEOGRAPHIC_DATA] - USD" at bounding box center [1046, 337] width 532 height 13
type input "VAKIF KATILIM BANKASI - [GEOGRAPHIC_DATA] - USD"
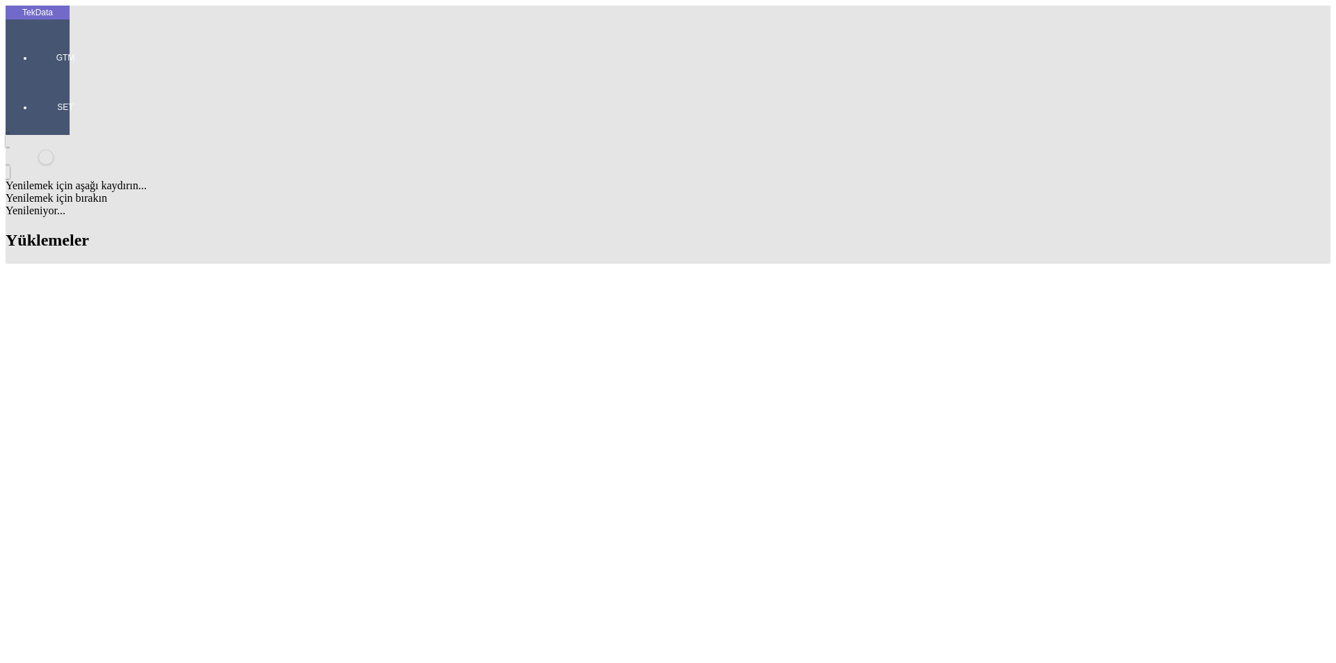
paste input "OOO “GREAT TREE”"
type input "OOO “GREAT TREE”"
click at [256, 320] on div "OOO “GREAT TREE”" at bounding box center [416, 326] width 537 height 13
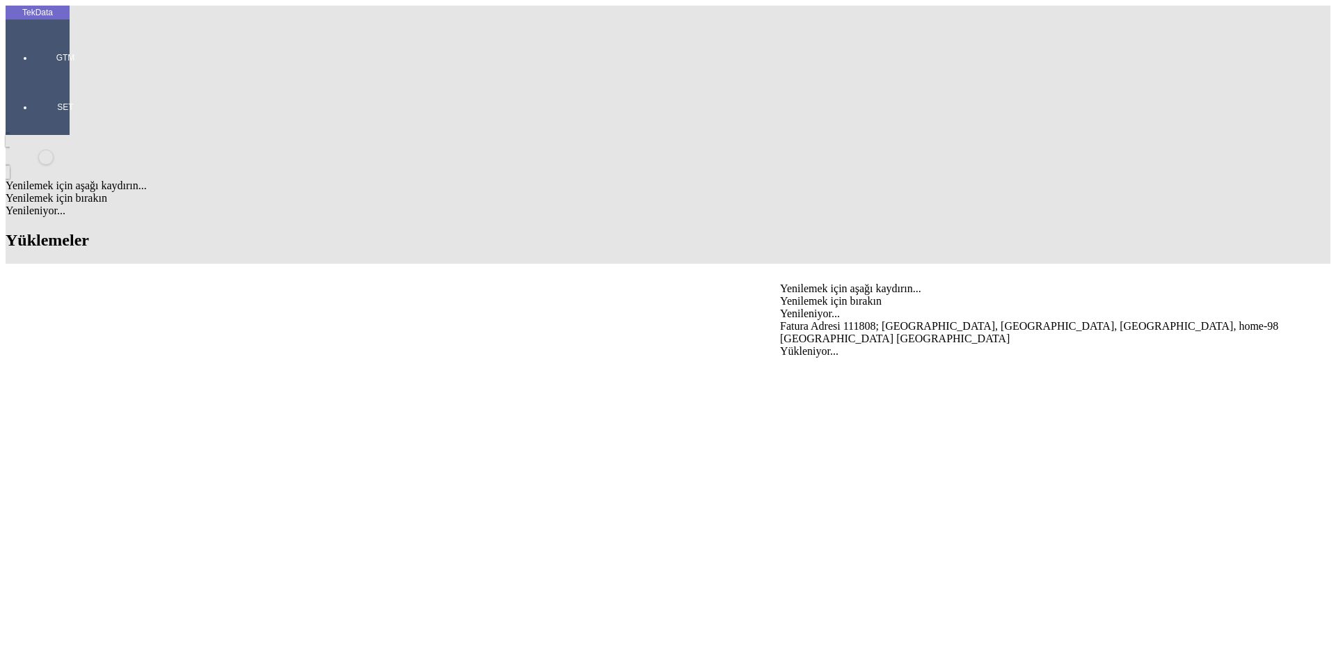
click at [826, 320] on div "Fatura Adresi 111808; [GEOGRAPHIC_DATA], [GEOGRAPHIC_DATA], [GEOGRAPHIC_DATA], …" at bounding box center [1046, 332] width 532 height 25
type input "Fatura Adresi 111808; [GEOGRAPHIC_DATA], [GEOGRAPHIC_DATA], [GEOGRAPHIC_DATA], …"
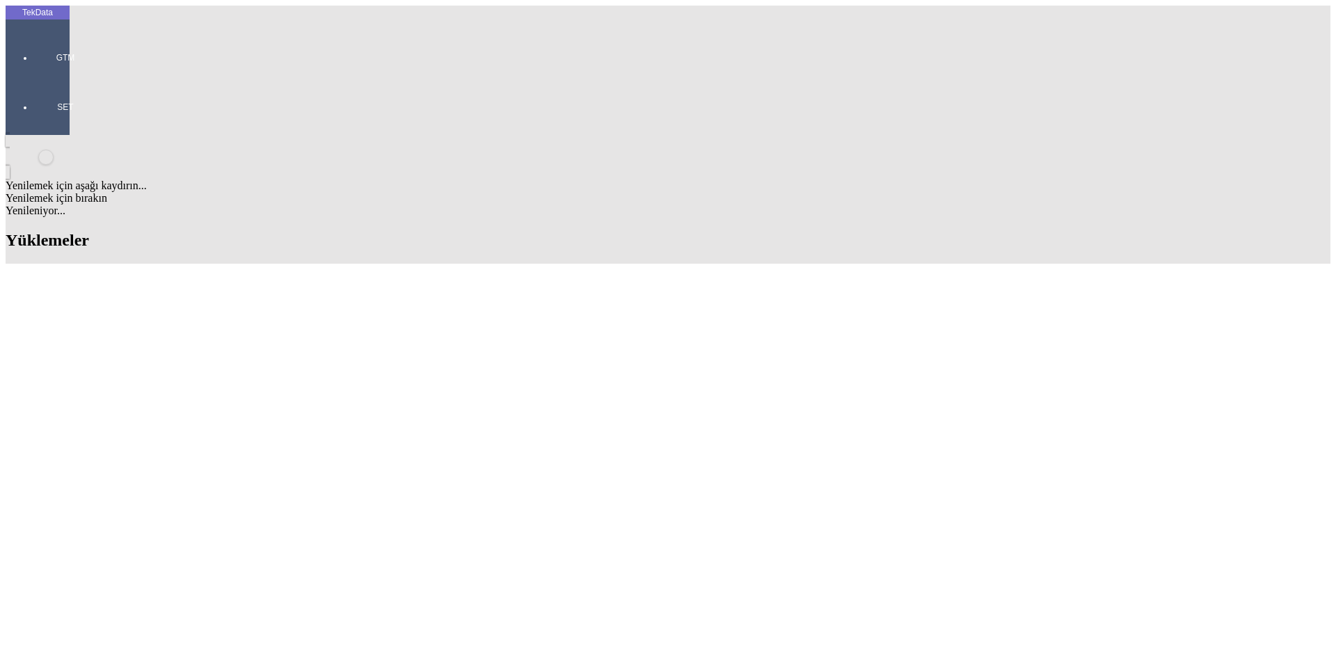
paste input "OOO “GREAT TREE”"
type input "OOO “GREAT TREE”"
click at [856, 347] on div "OOO “GREAT TREE”" at bounding box center [1046, 353] width 532 height 13
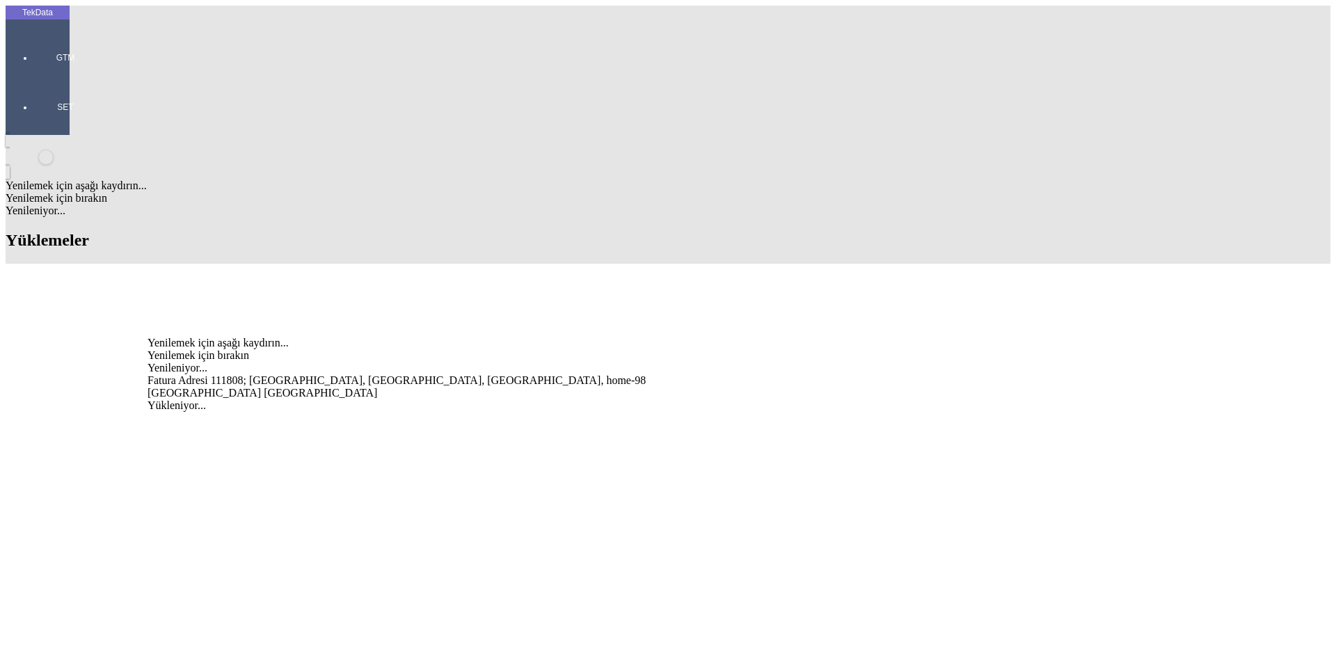
click at [283, 374] on div "Fatura Adresi 111808; [GEOGRAPHIC_DATA], [GEOGRAPHIC_DATA], [GEOGRAPHIC_DATA], …" at bounding box center [416, 386] width 537 height 25
type input "Fatura Adresi 111808; [GEOGRAPHIC_DATA], [GEOGRAPHIC_DATA], [GEOGRAPHIC_DATA], …"
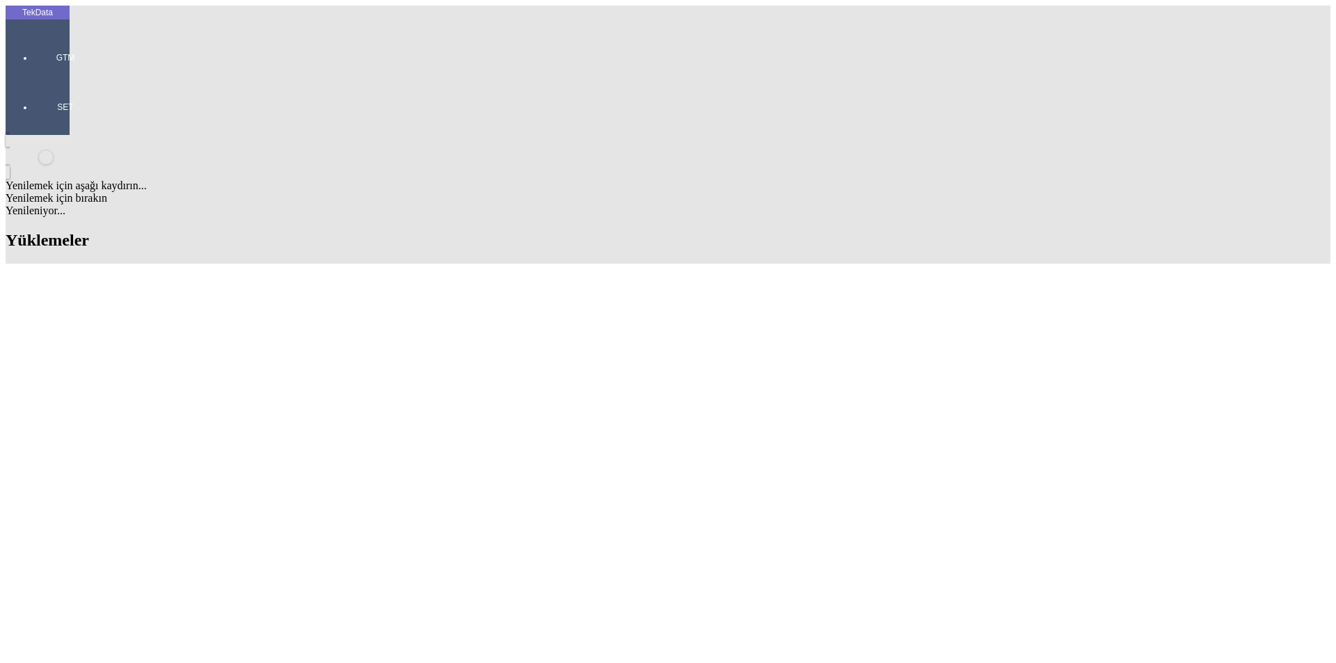
click at [173, 481] on div "[PERSON_NAME]" at bounding box center [416, 487] width 537 height 13
type input "[PERSON_NAME]"
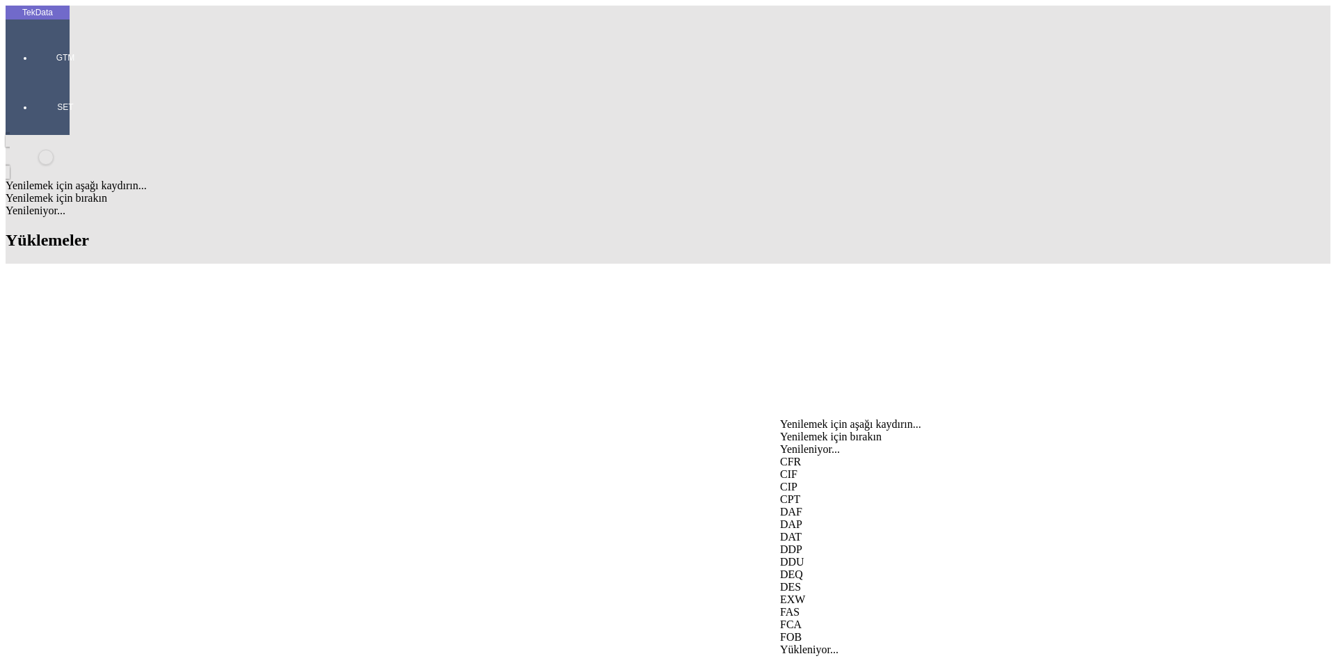
click at [814, 594] on div "EXW" at bounding box center [1046, 600] width 532 height 13
type input "EXW"
type input "b"
type input "[GEOGRAPHIC_DATA]"
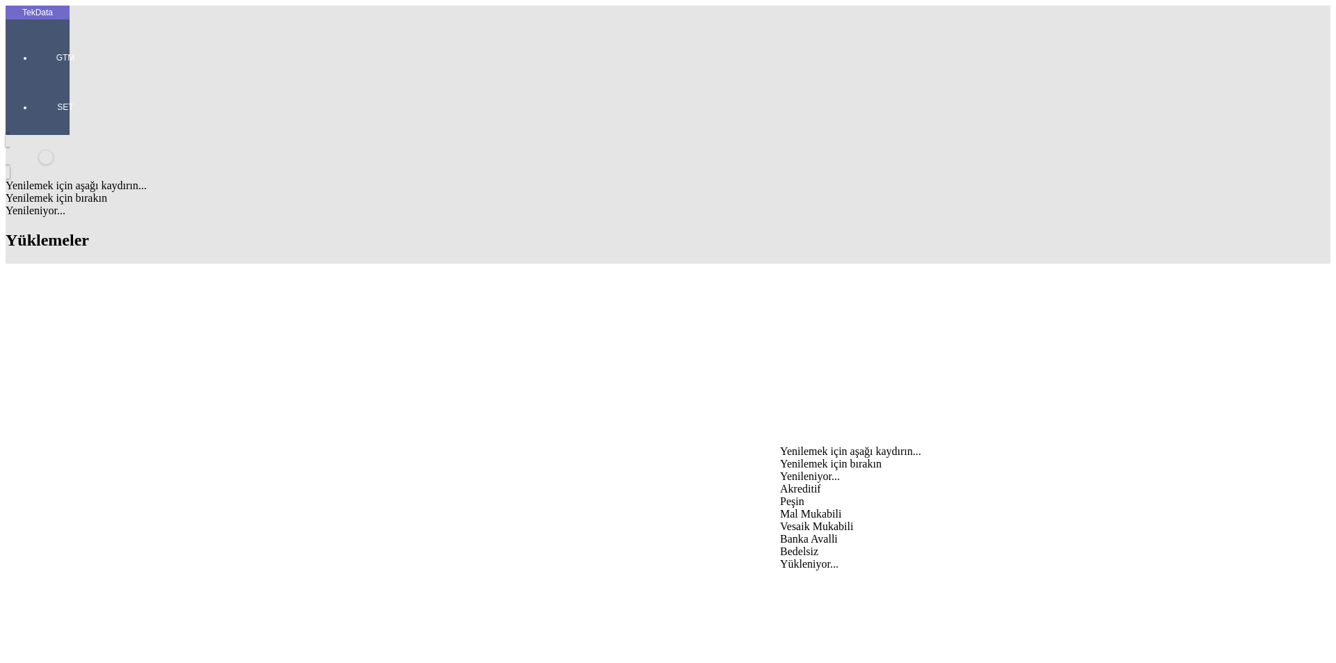
click at [807, 508] on div "Mal Mukabili" at bounding box center [1046, 514] width 532 height 13
type input "Mal Mukabili"
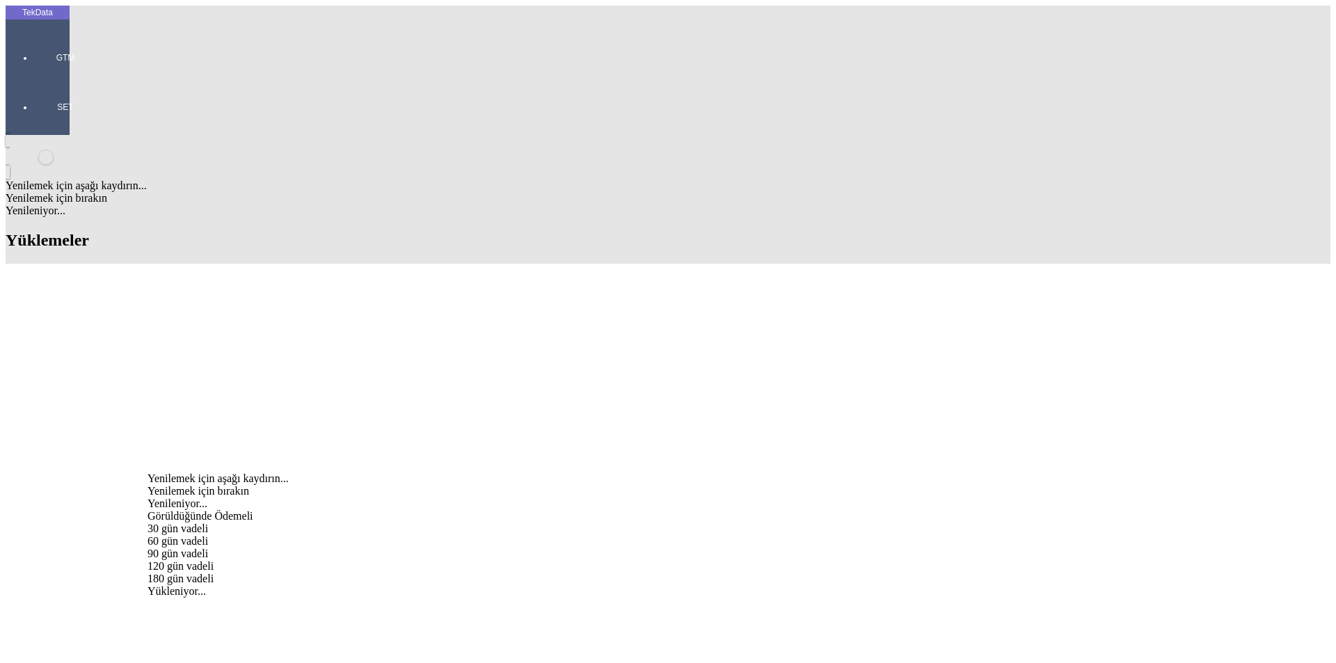
click at [347, 510] on div "Görüldüğünde Ödemeli" at bounding box center [416, 516] width 537 height 13
type input "Görüldüğünde Ödemeli"
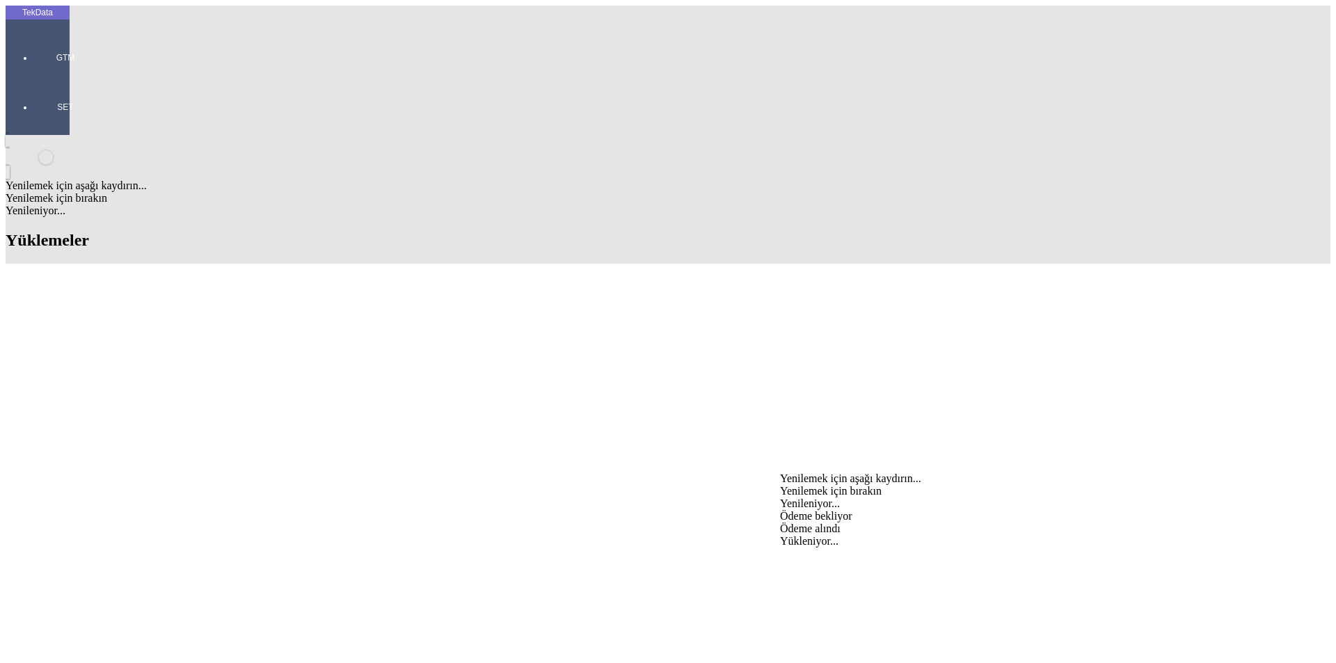
drag, startPoint x: 807, startPoint y: 481, endPoint x: 794, endPoint y: 490, distance: 16.0
click at [808, 510] on div "Ödeme bekliyor" at bounding box center [1046, 516] width 532 height 13
type input "Ödeme bekliyor"
type input "ORIJINAL EVRAKLAR MAL BERABERI GONDERILECEKTIR."
type input "2"
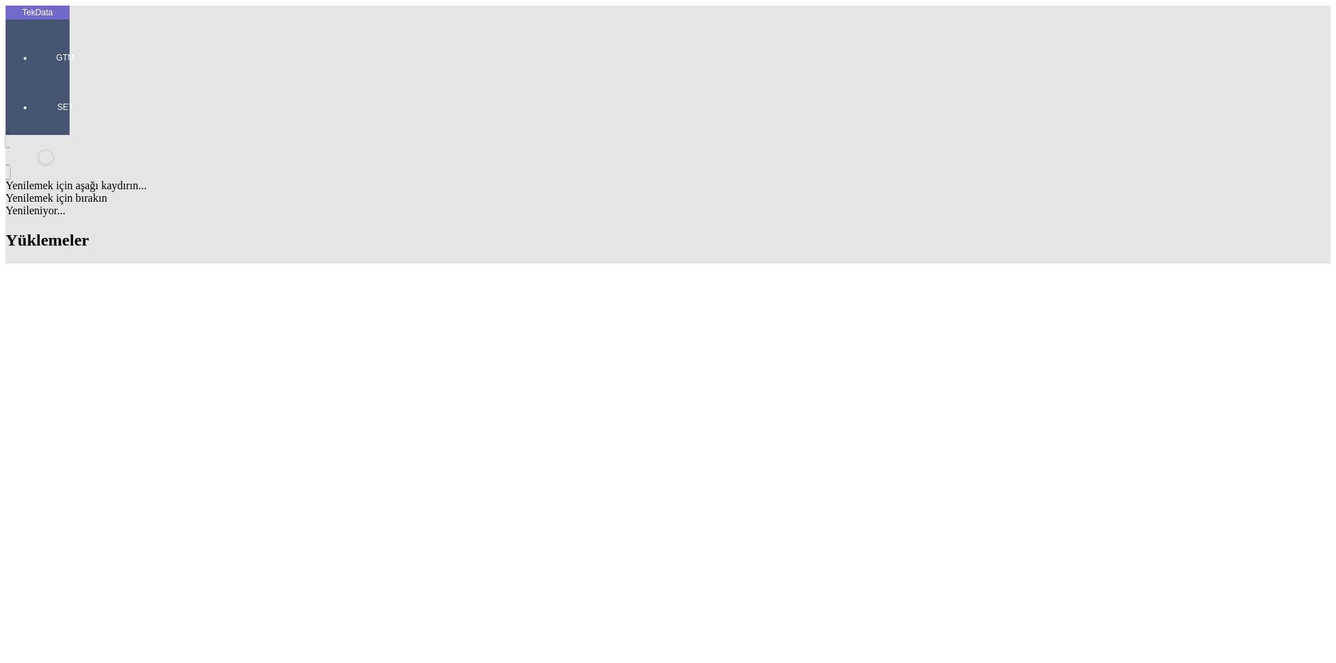
type input "23954.45"
type input "24143.75"
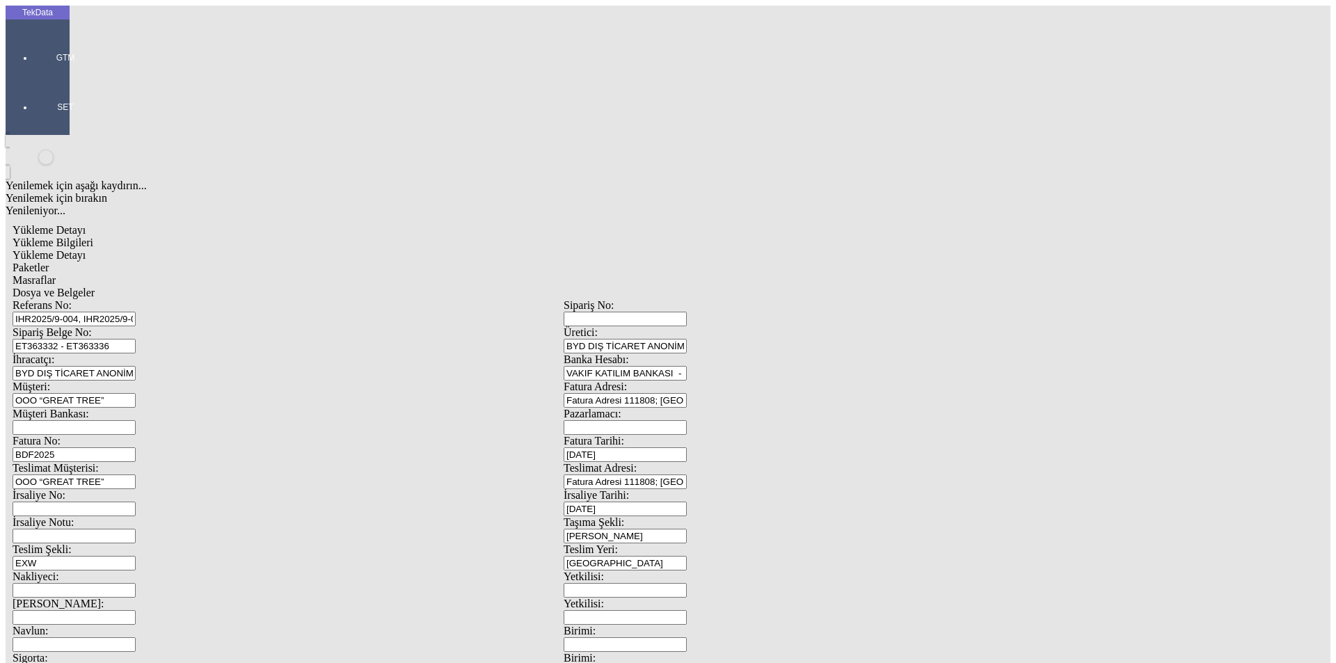
click at [86, 249] on span "Yükleme Detayı" at bounding box center [49, 255] width 73 height 12
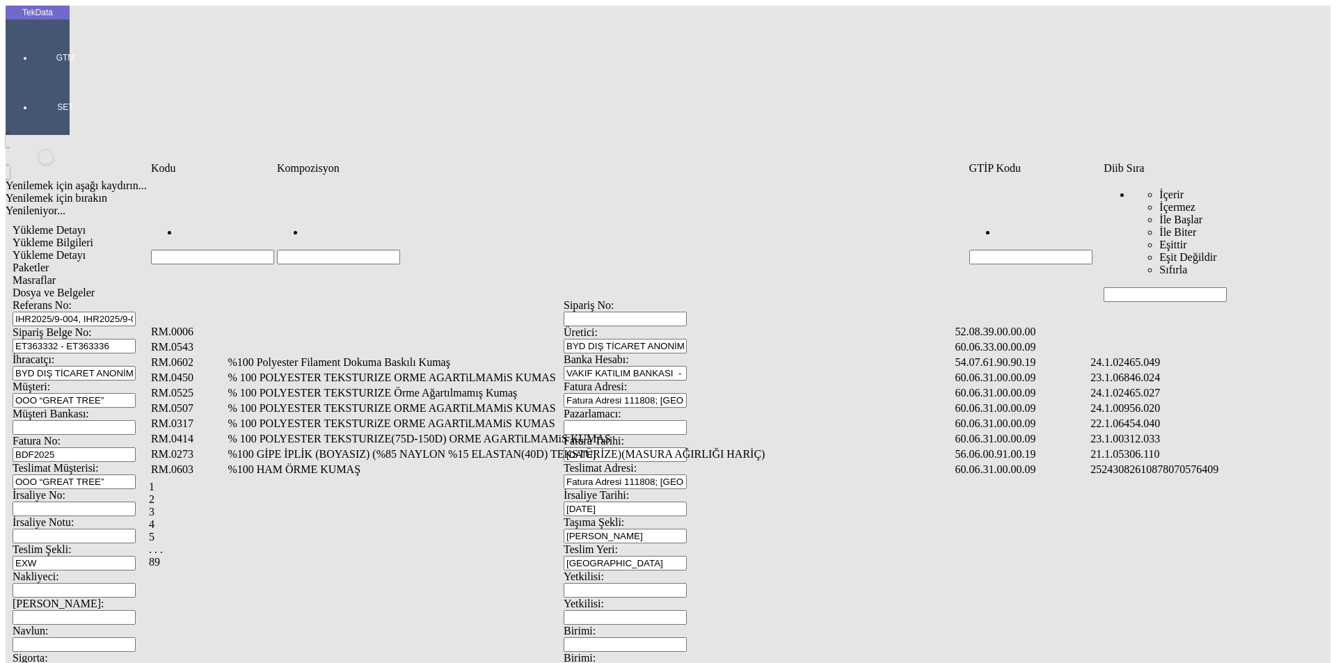
click at [1155, 287] on input "Hücreyi Filtrele" at bounding box center [1165, 294] width 123 height 15
type input "2"
type input "2465.008"
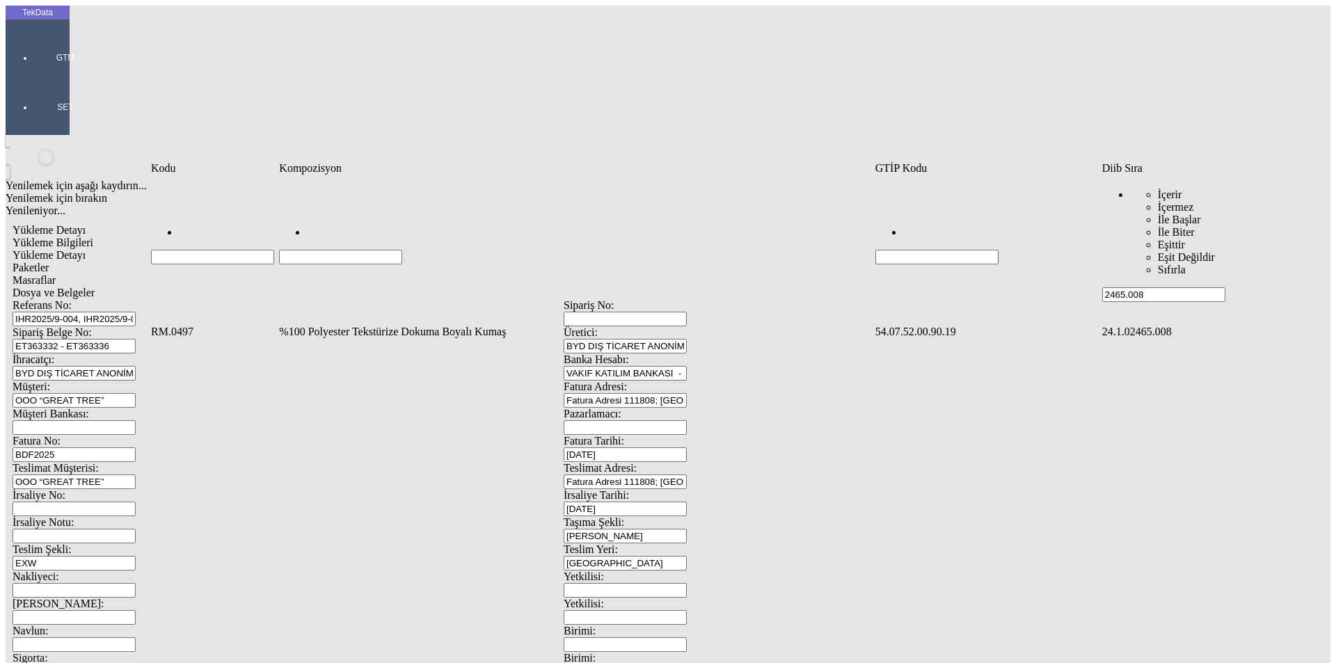
click at [388, 325] on td "%100 Polyester Tekstürize Dokuma Boyalı Kumaş" at bounding box center [575, 332] width 594 height 14
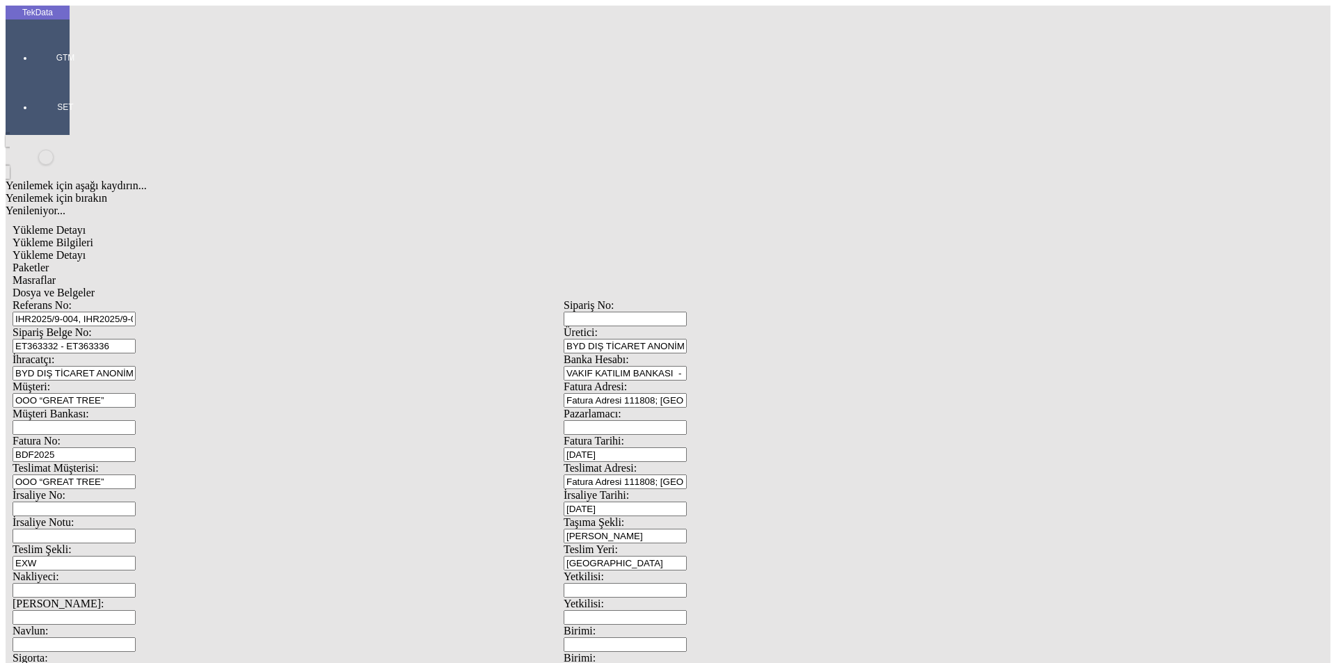
type input "20000"
click at [776, 252] on div "Metre" at bounding box center [1034, 258] width 551 height 13
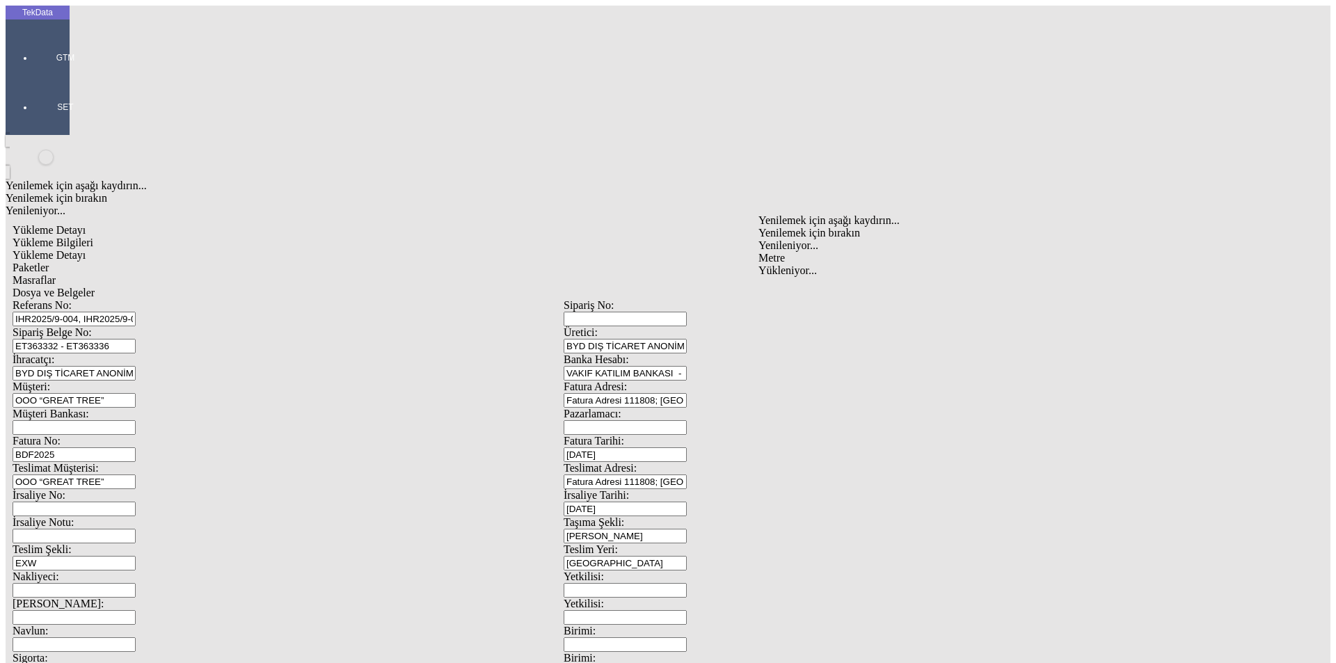
type input "Metre"
type input "1.09"
click at [781, 292] on div "Amerikan Doları" at bounding box center [1034, 298] width 551 height 13
type input "Amerikan Doları"
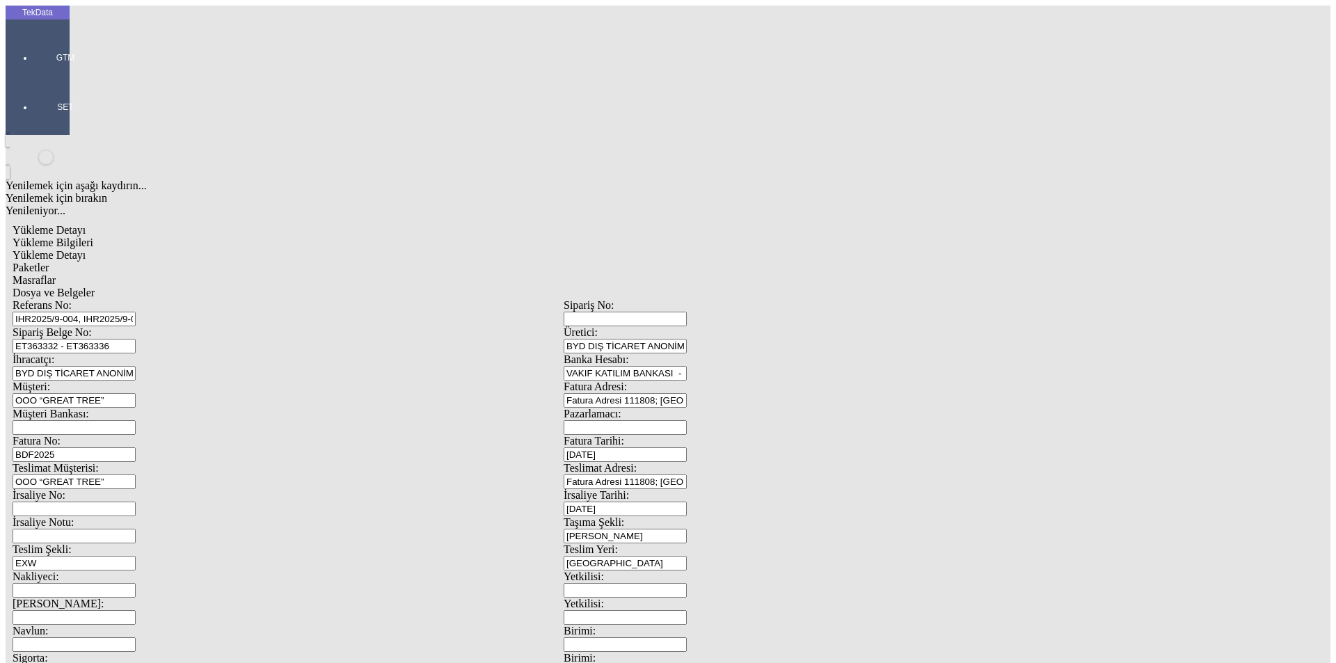
type input "320"
type input "9715.55"
type input "9790.55"
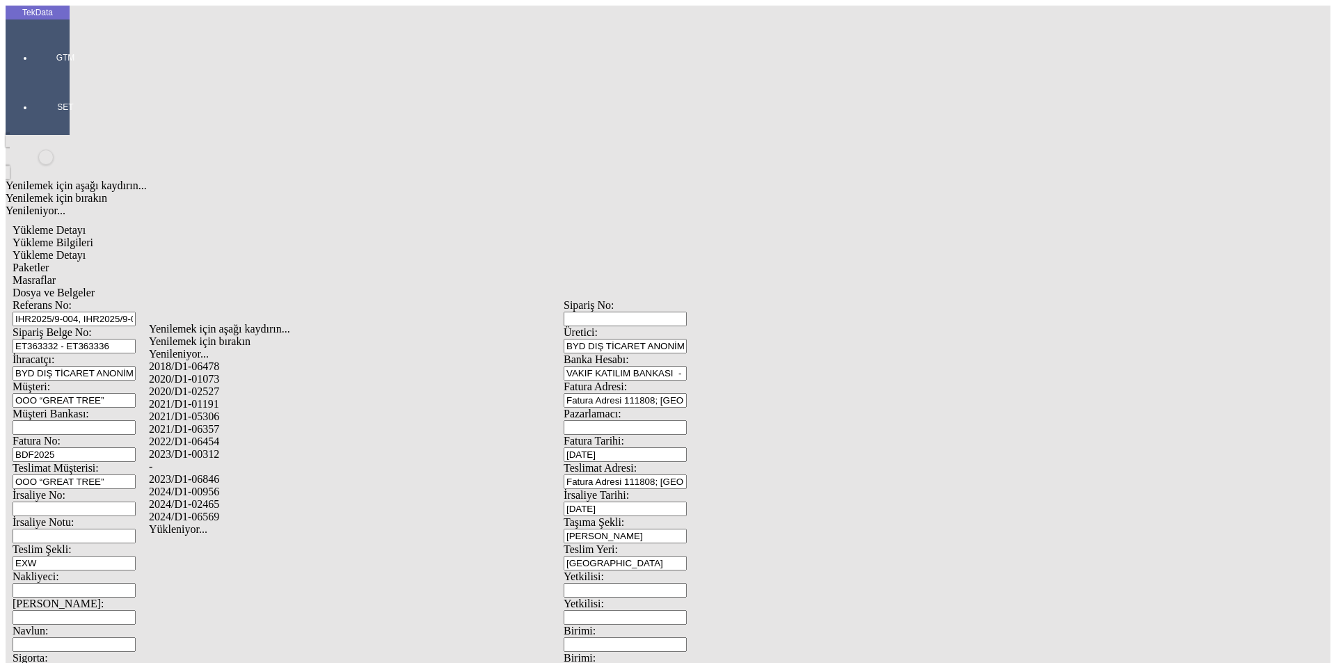
drag, startPoint x: 211, startPoint y: 482, endPoint x: 230, endPoint y: 483, distance: 18.8
click at [212, 498] on div "2024/D1-02465" at bounding box center [419, 504] width 541 height 13
type input "2024/D1-02465"
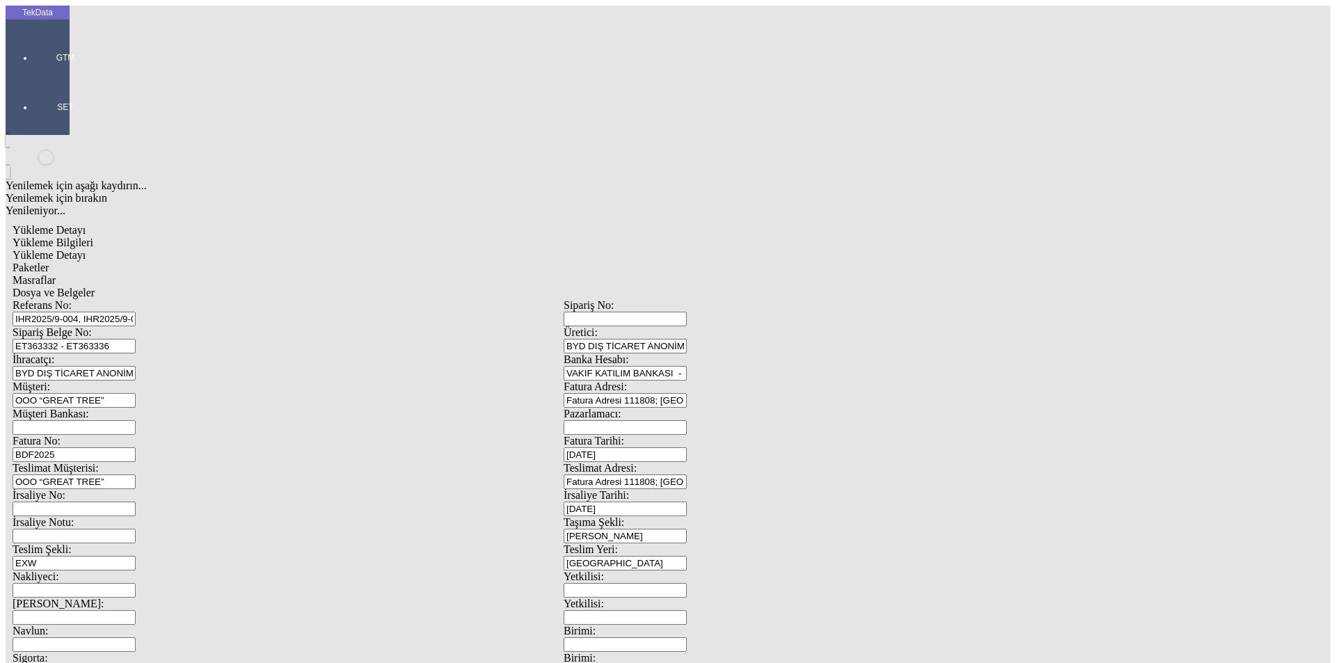
drag, startPoint x: 1143, startPoint y: 152, endPoint x: 1173, endPoint y: 158, distance: 31.3
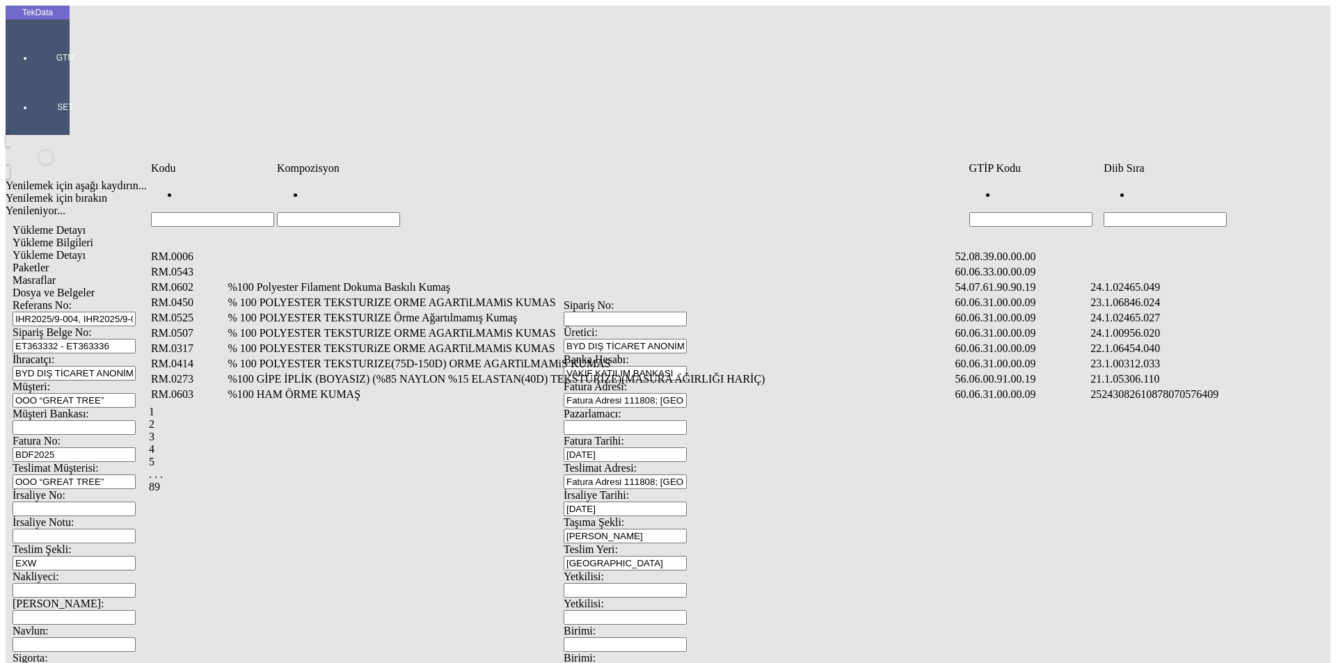
click at [1193, 212] on input "Hücreyi Filtrele" at bounding box center [1165, 219] width 123 height 15
type input "2465.008"
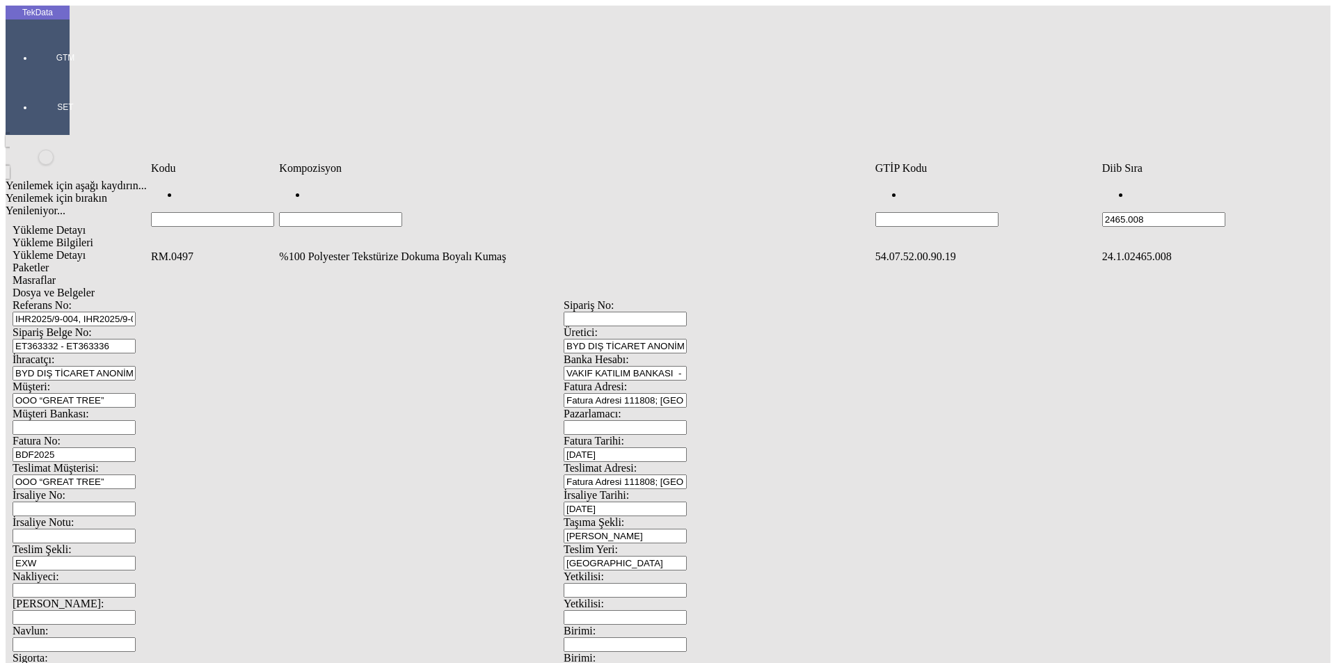
click at [658, 250] on td "%100 Polyester Tekstürize Dokuma Boyalı Kumaş" at bounding box center [575, 257] width 594 height 14
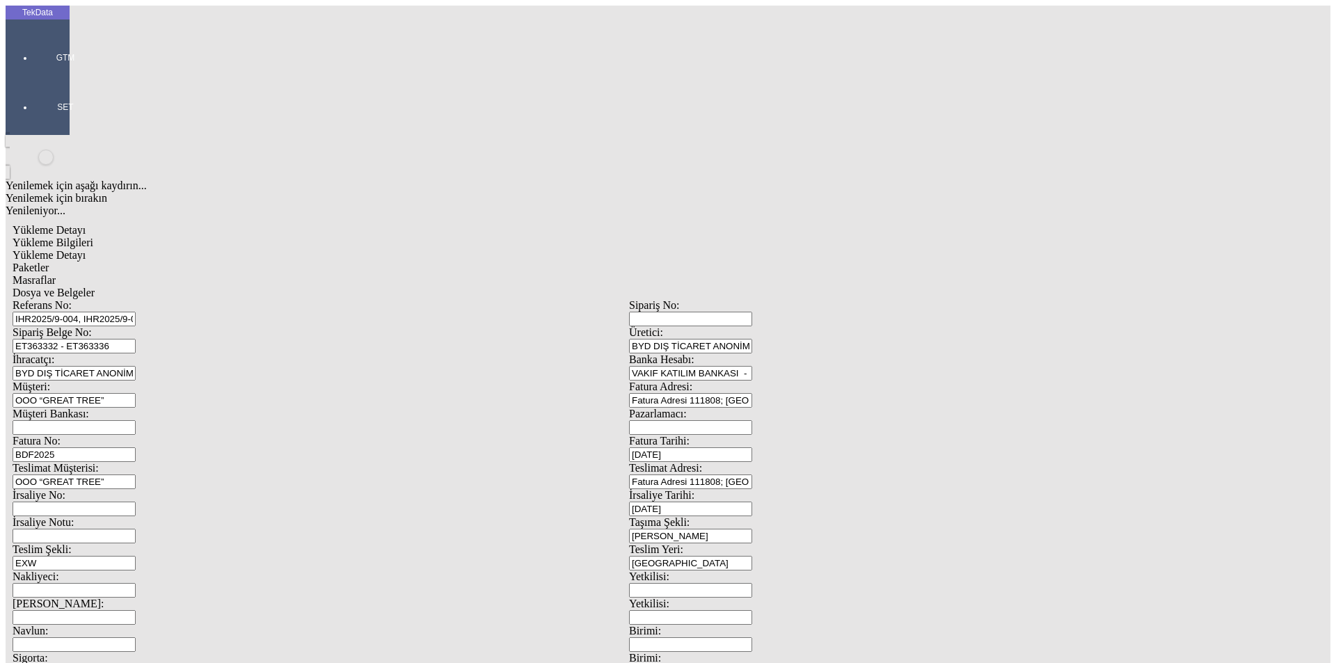
type input "12488.2"
click at [787, 252] on div "Metre" at bounding box center [1034, 258] width 551 height 13
type input "Metre"
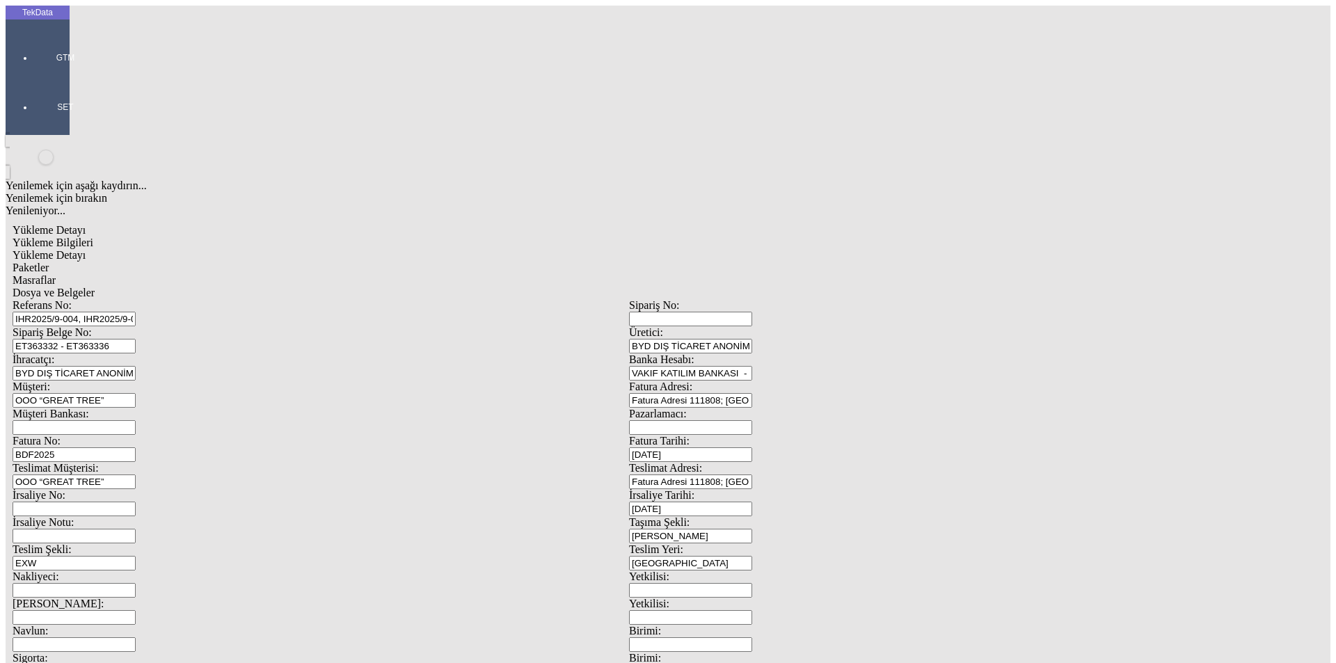
type input "1.05"
drag, startPoint x: 787, startPoint y: 232, endPoint x: 795, endPoint y: 234, distance: 7.8
click at [793, 292] on div "Amerikan Doları" at bounding box center [1034, 298] width 551 height 13
type input "Amerikan Doları"
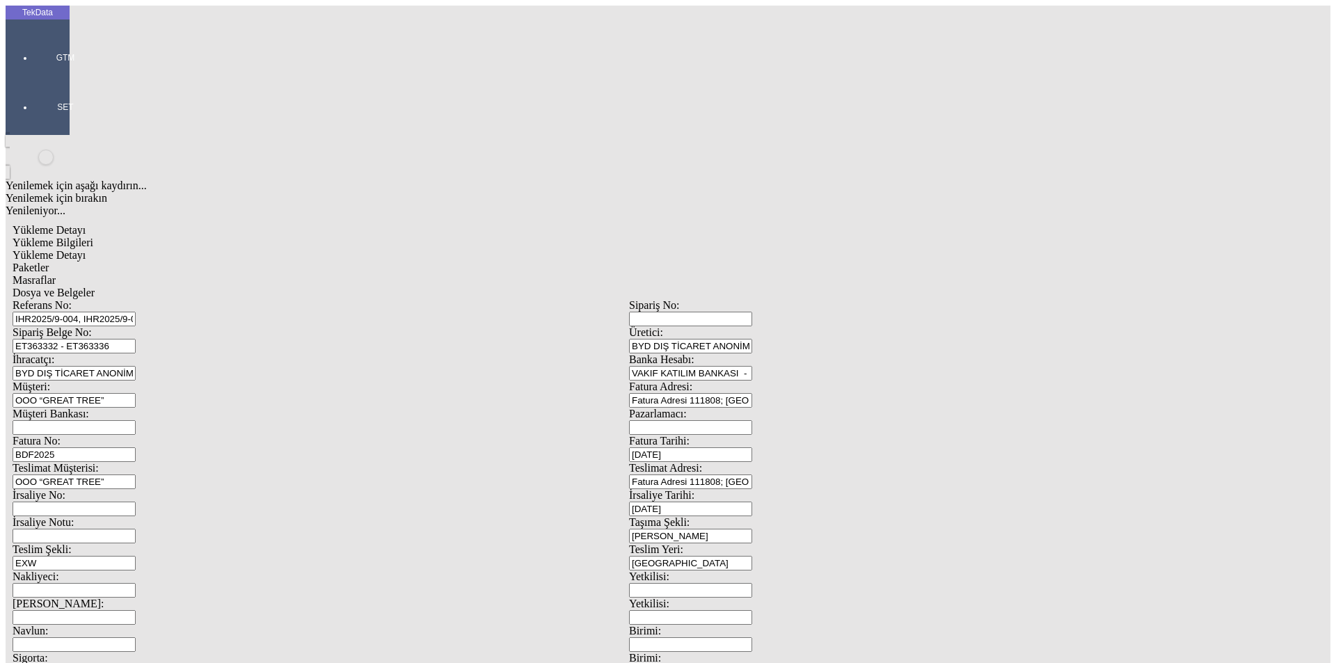
type input "280"
type input "5380.9"
type input "5427.7"
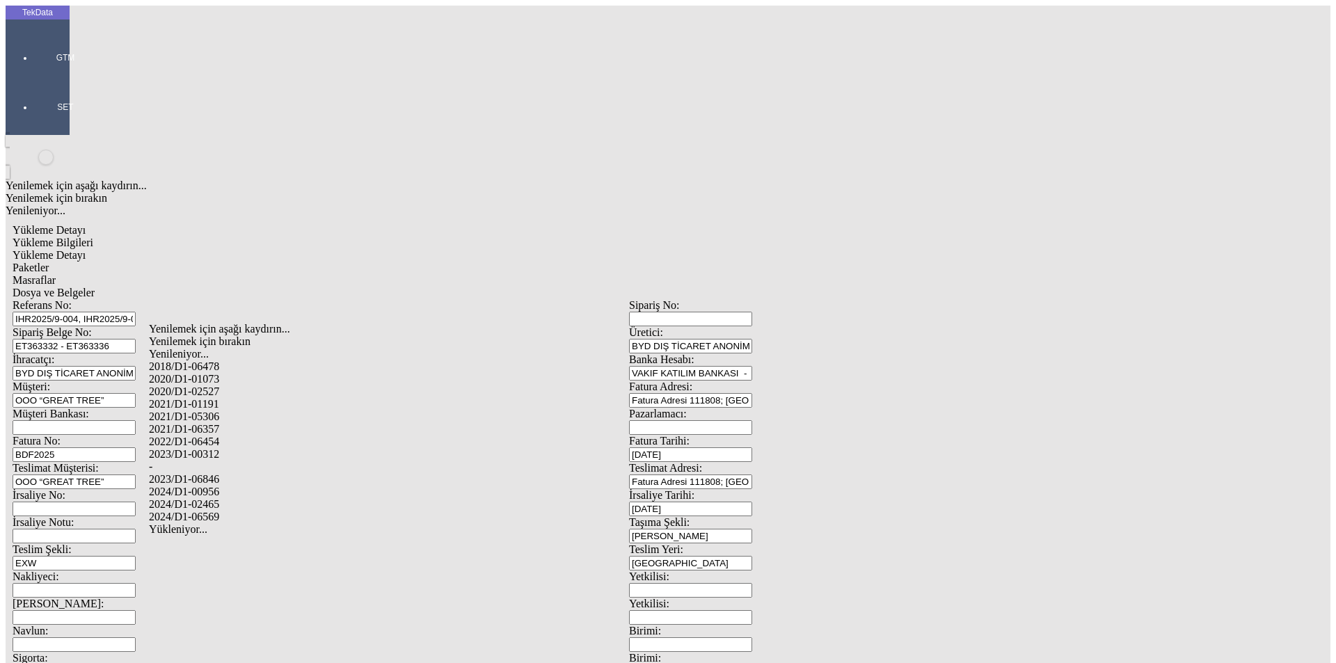
click at [220, 498] on div "2024/D1-02465" at bounding box center [419, 504] width 541 height 13
type input "2024/D1-02465"
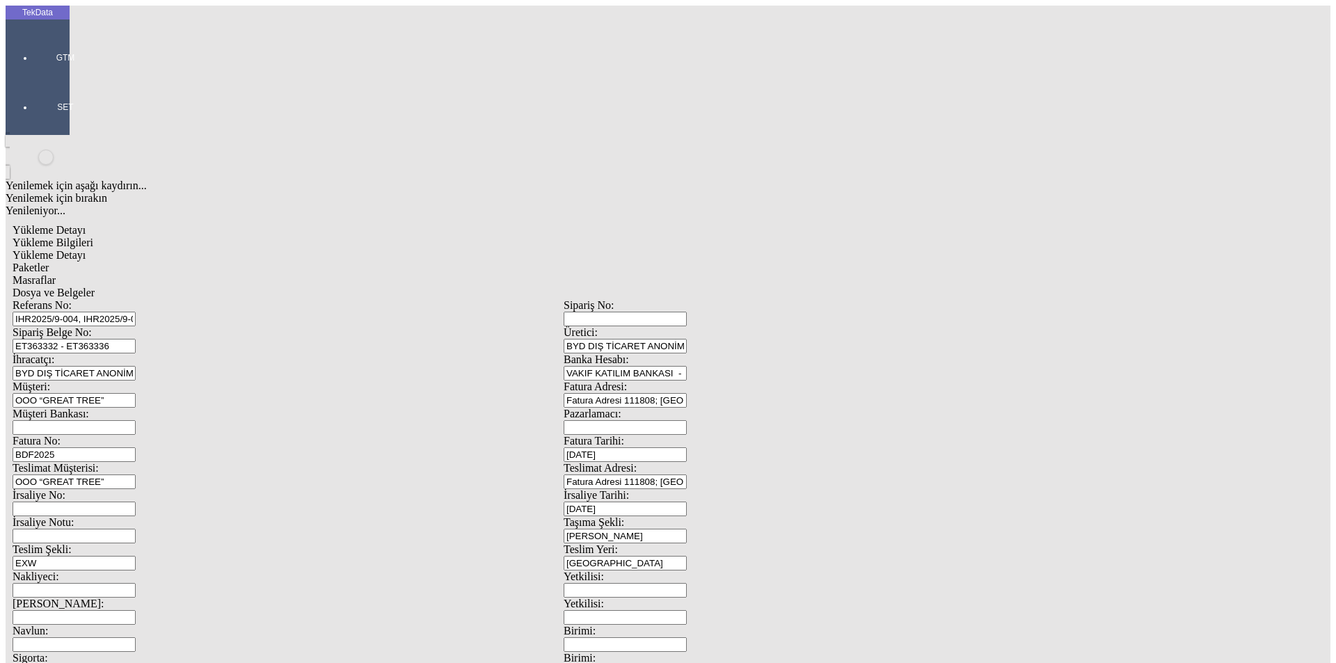
drag, startPoint x: 1285, startPoint y: 98, endPoint x: 1249, endPoint y: 103, distance: 35.8
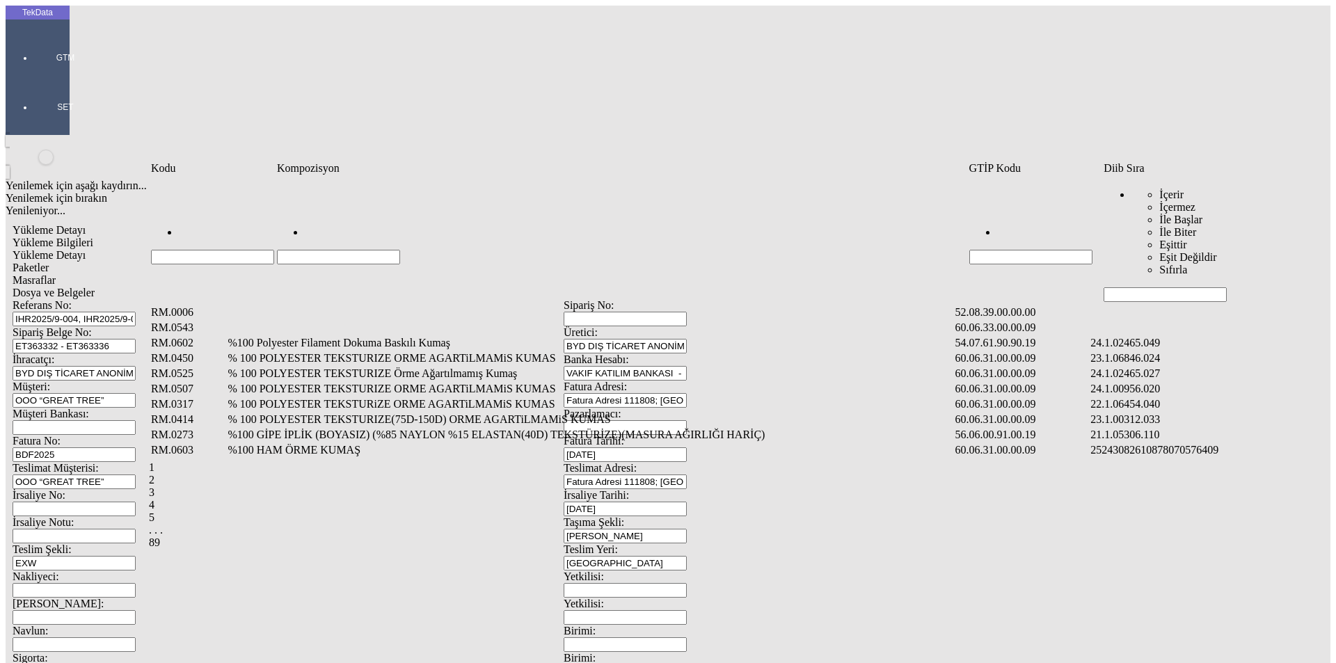
click at [1116, 287] on input "Hücreyi Filtrele" at bounding box center [1165, 294] width 123 height 15
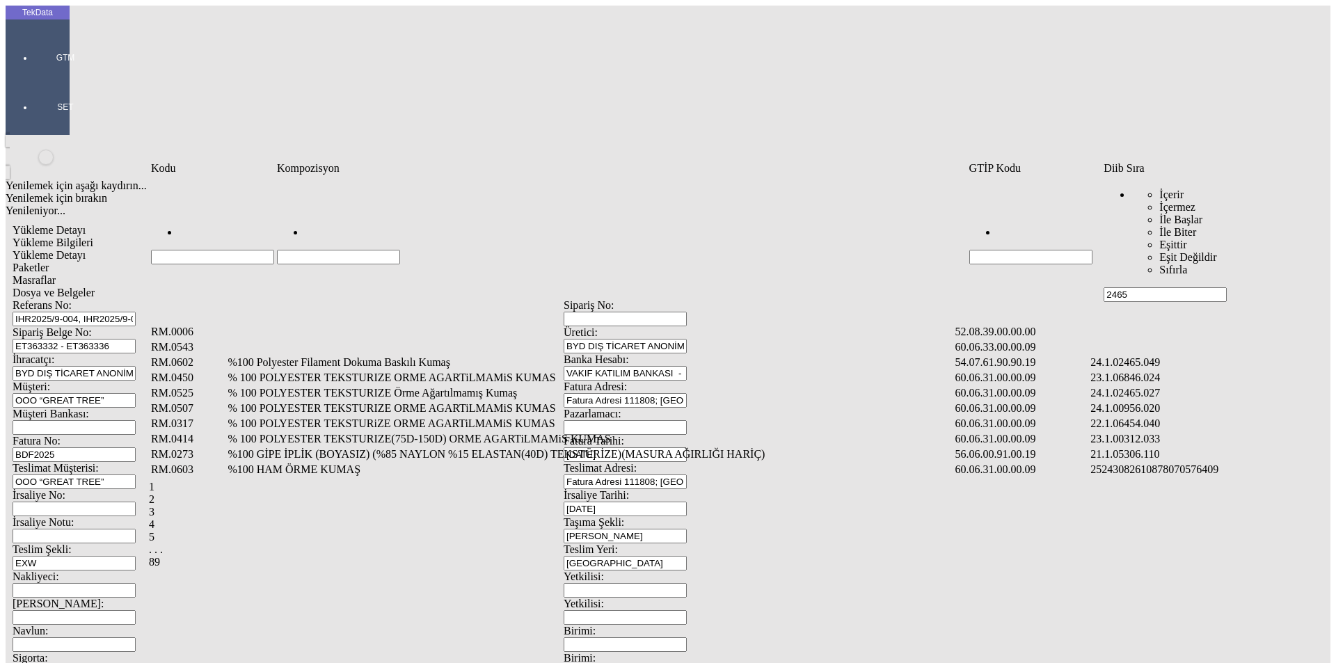
type input "2465"
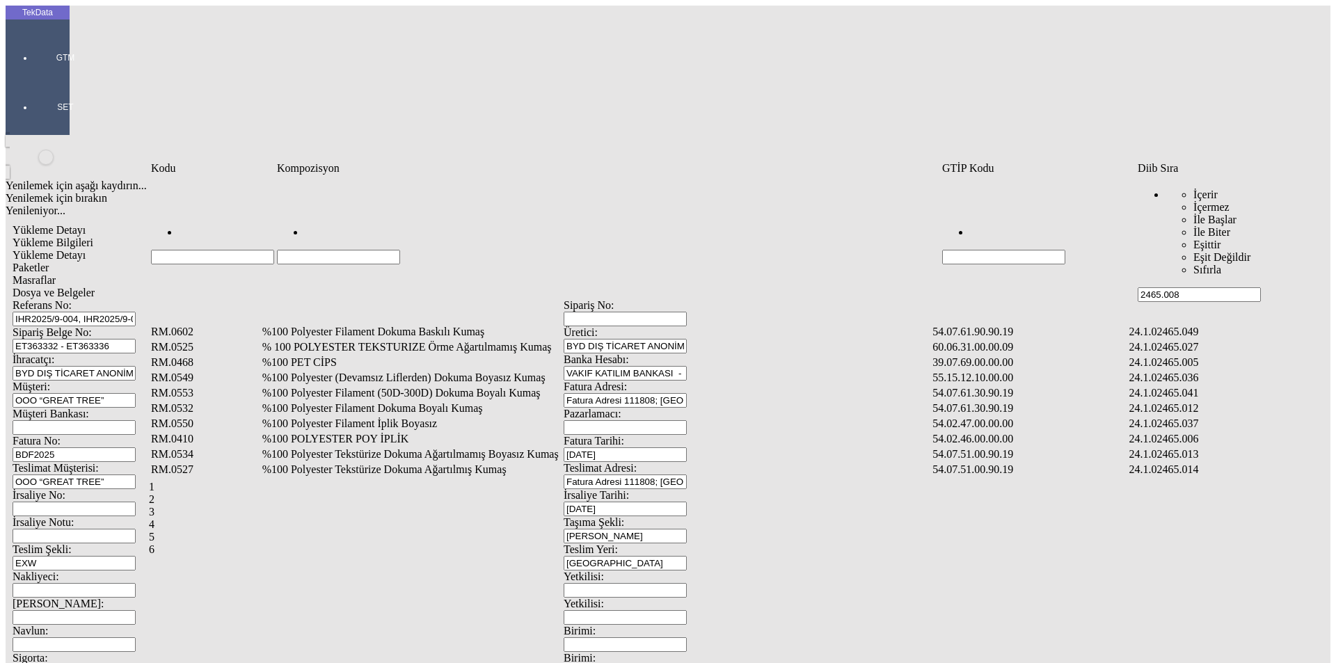
type input "2465.008"
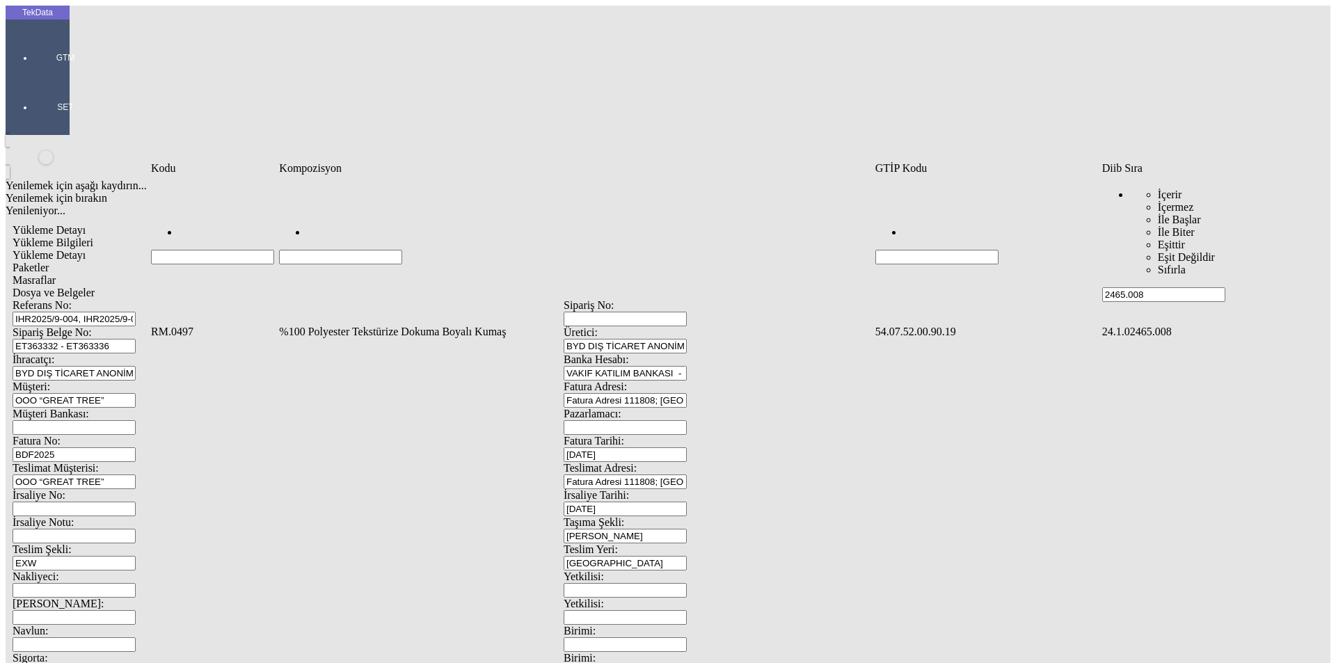
click at [354, 325] on td "%100 Polyester Tekstürize Dokuma Boyalı Kumaş" at bounding box center [575, 332] width 594 height 14
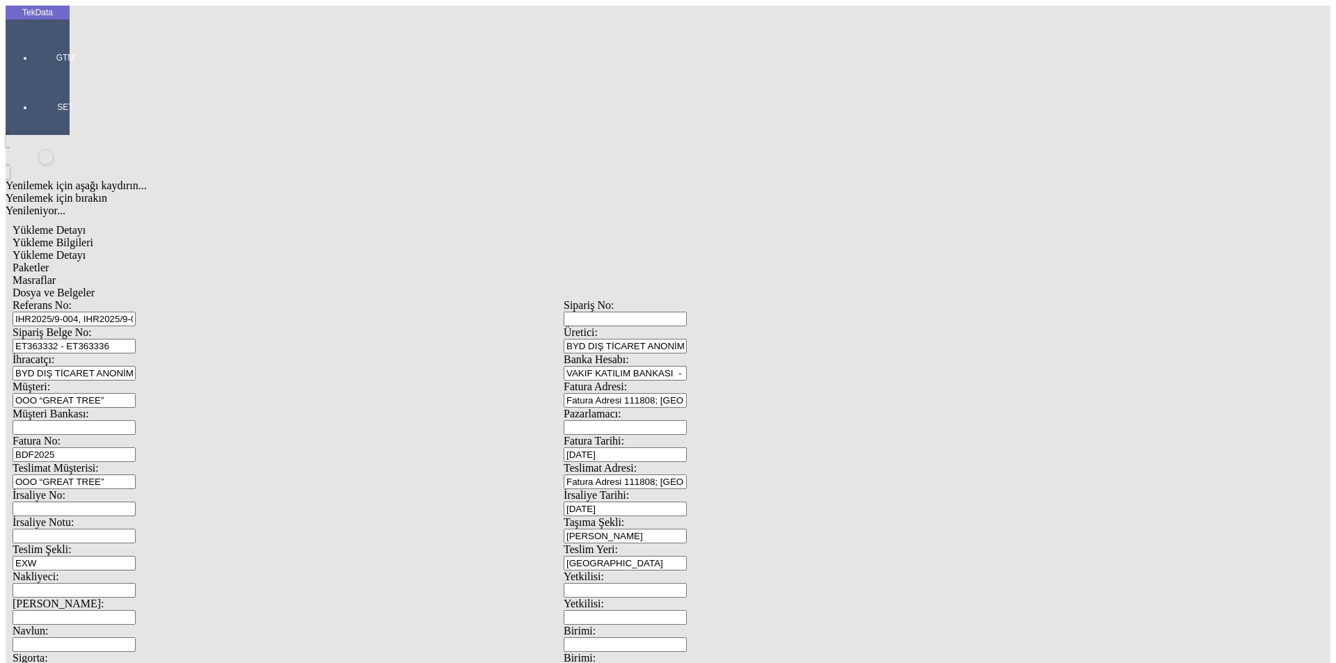
type input "18020.7"
click at [790, 252] on div "Metre" at bounding box center [1034, 258] width 551 height 13
type input "Metre"
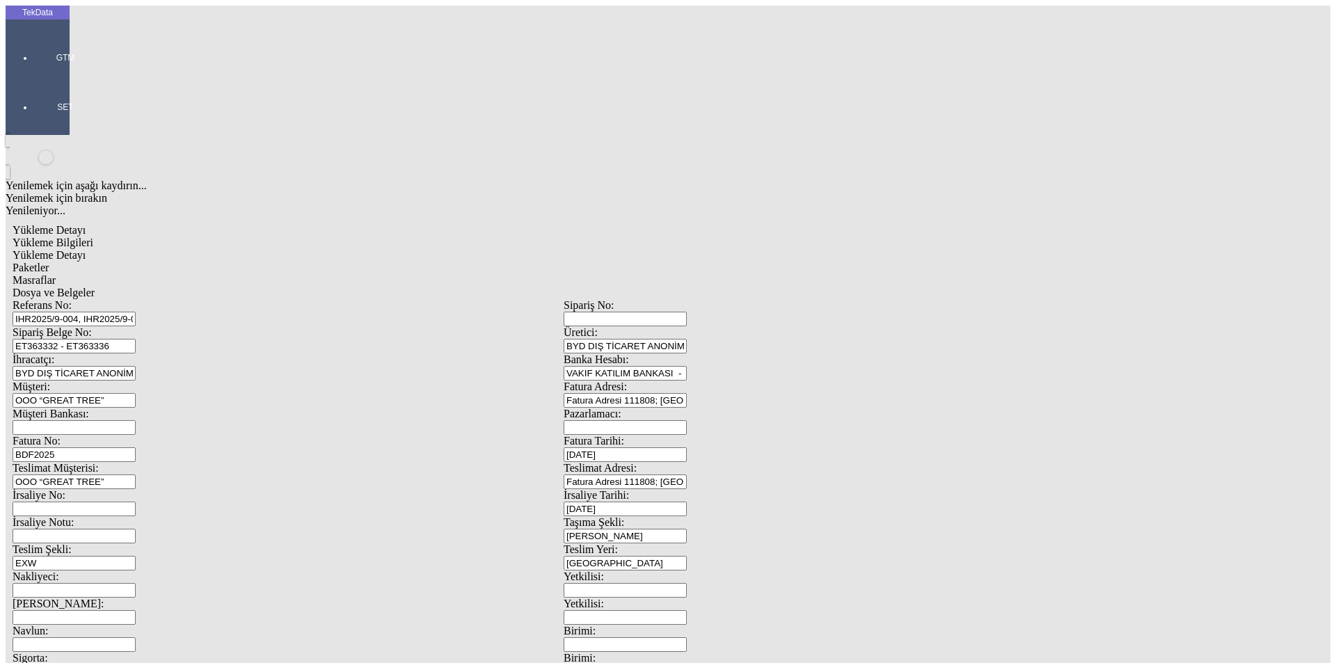
type input "1.09"
click at [799, 292] on div "Amerikan Doları" at bounding box center [1034, 298] width 551 height 13
type input "Amerikan Doları"
type input "320"
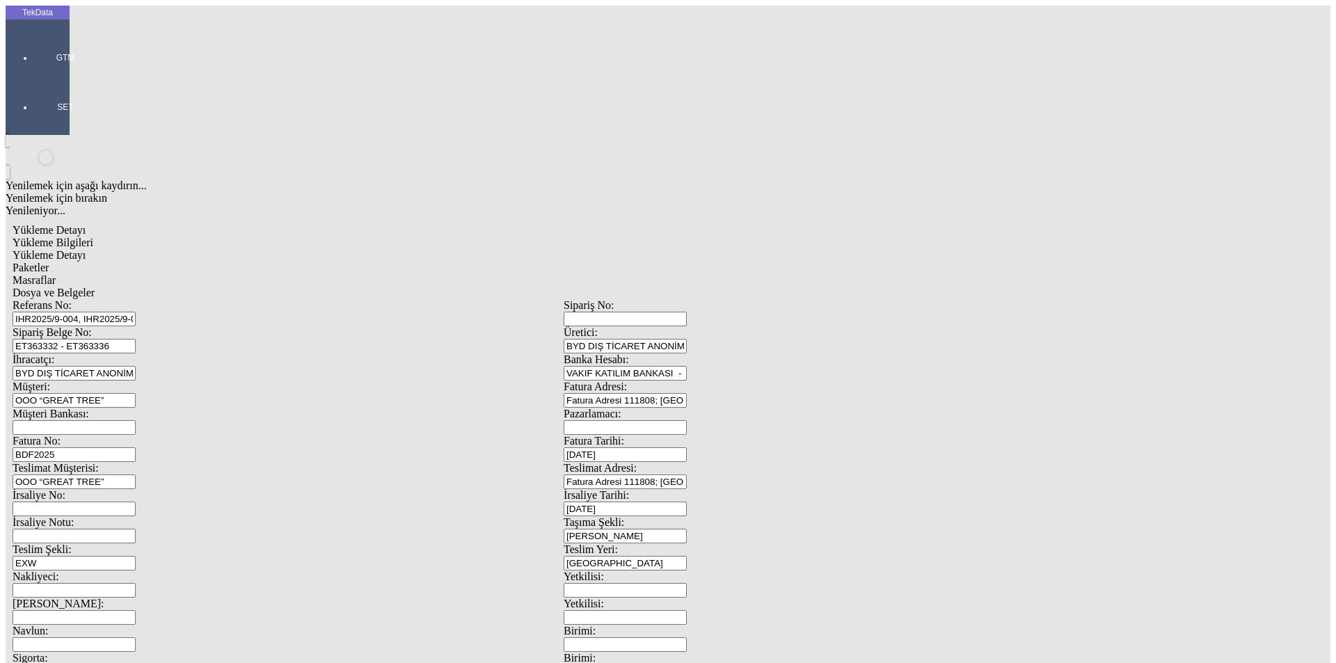
type input "8858"
type input "8925.5"
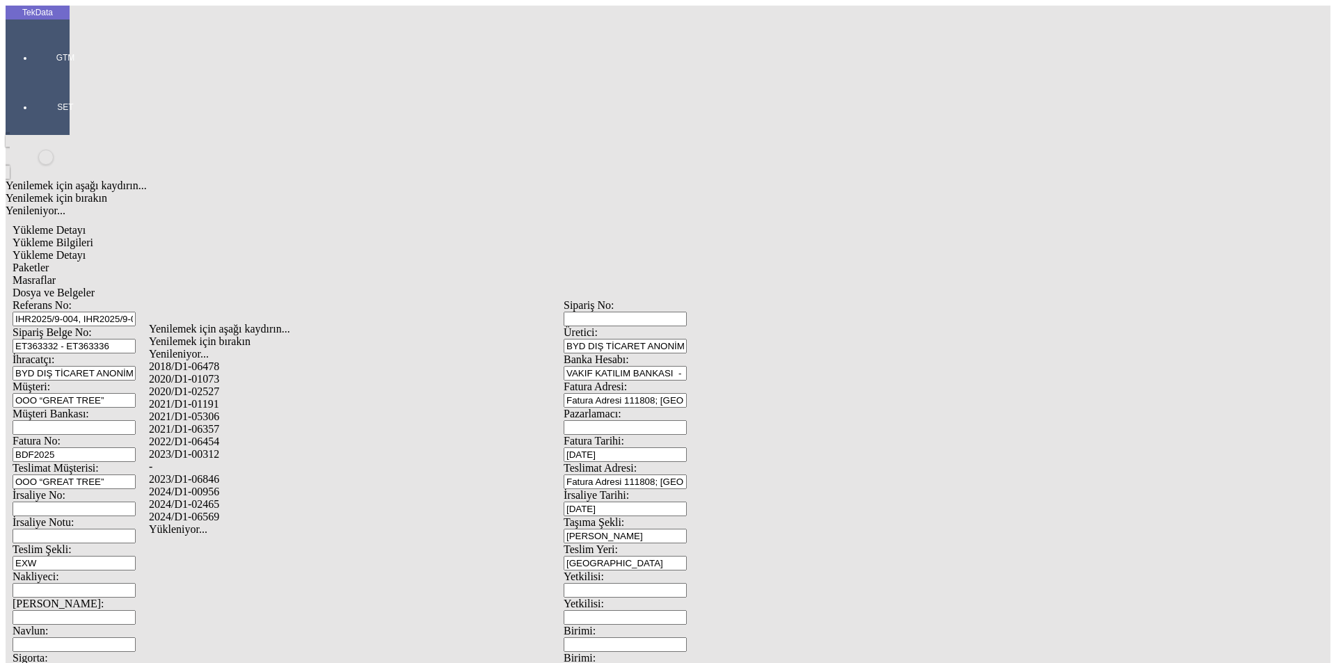
click at [223, 498] on div "2024/D1-02465" at bounding box center [419, 504] width 541 height 13
type input "2024/D1-02465"
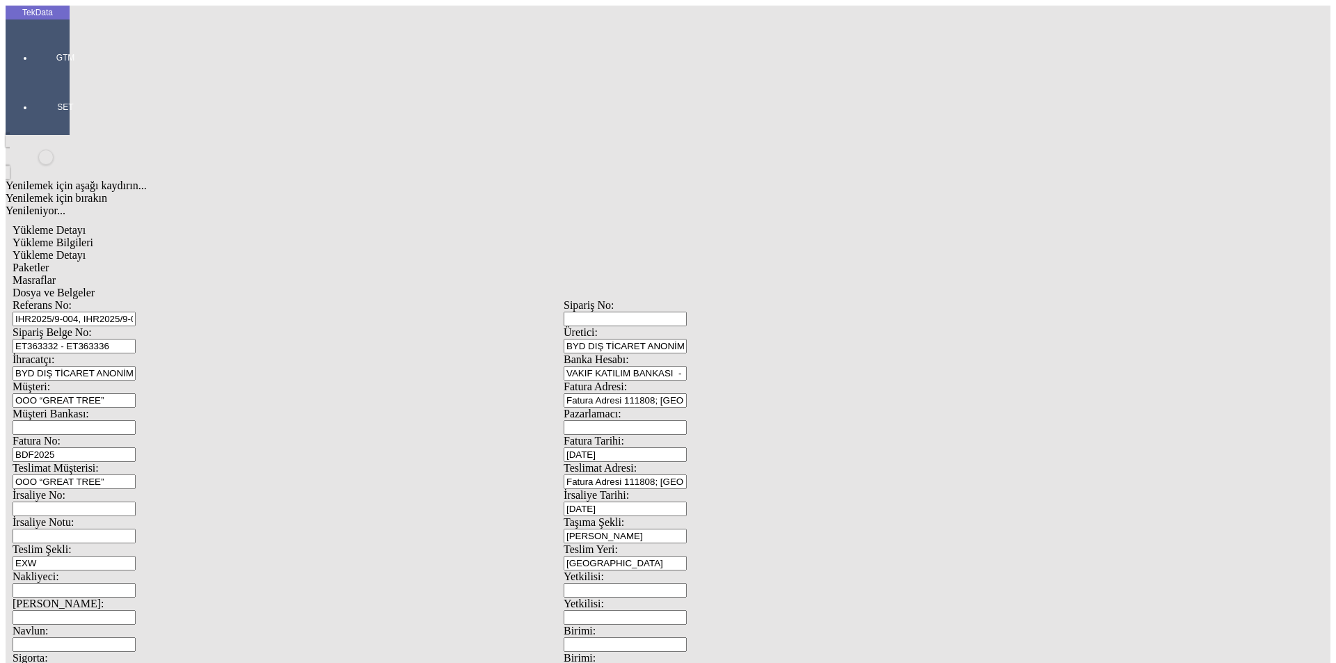
click at [93, 237] on span "Yükleme Bilgileri" at bounding box center [53, 243] width 81 height 12
click at [86, 249] on span "Yükleme Detayı" at bounding box center [49, 255] width 73 height 12
click at [93, 237] on span "Yükleme Bilgileri" at bounding box center [53, 243] width 81 height 12
drag, startPoint x: 231, startPoint y: 69, endPoint x: 296, endPoint y: 78, distance: 66.0
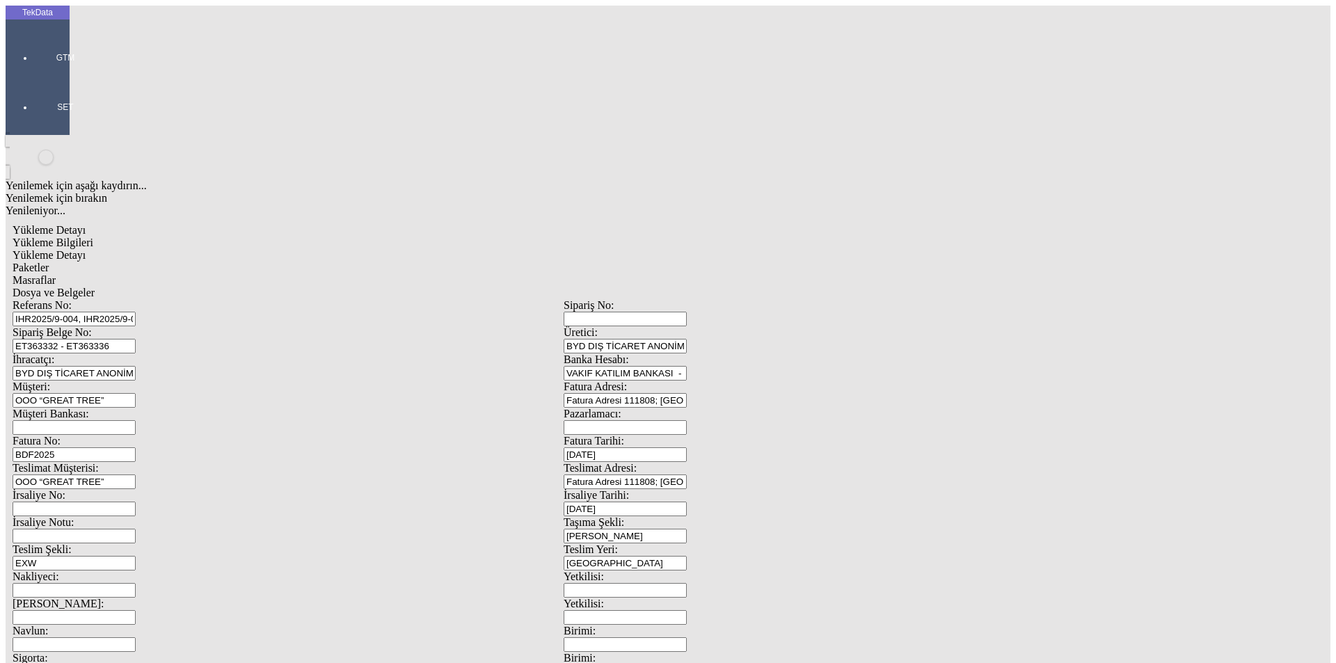
click at [86, 249] on span "Yükleme Detayı" at bounding box center [49, 255] width 73 height 12
click at [49, 262] on span "Paketler" at bounding box center [31, 268] width 36 height 12
drag, startPoint x: 242, startPoint y: 379, endPoint x: 269, endPoint y: 374, distance: 27.7
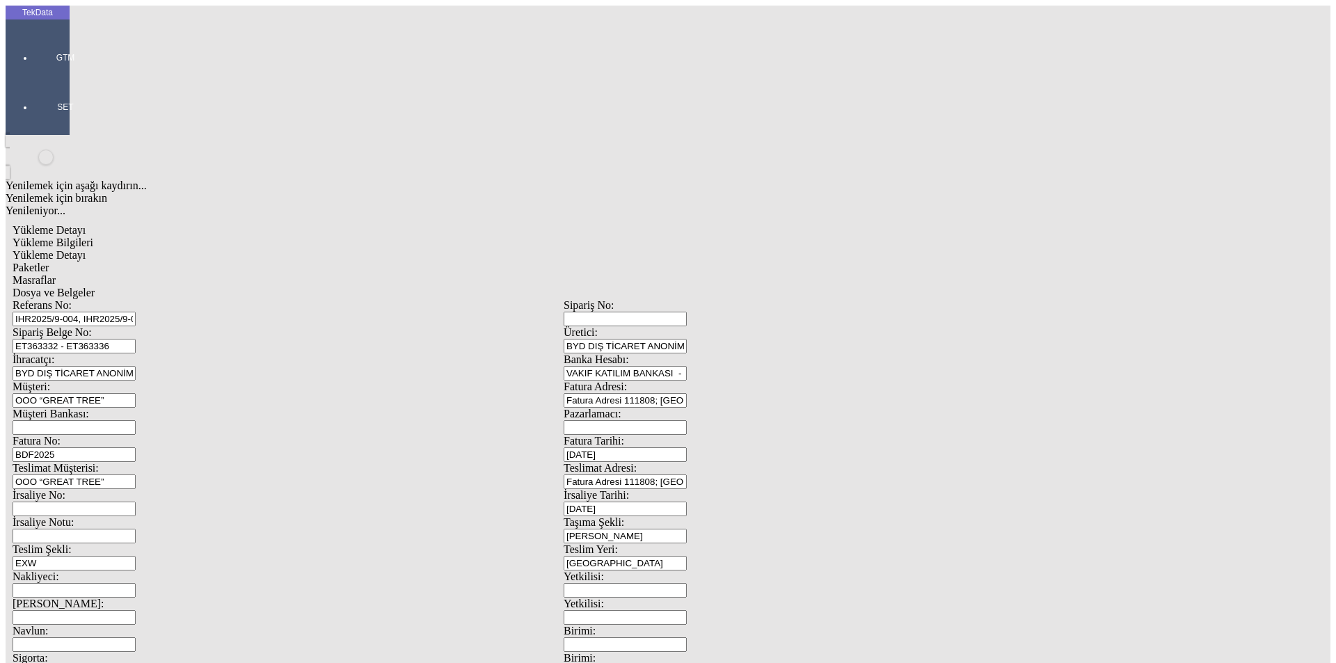
click at [167, 210] on div "Çuval" at bounding box center [413, 216] width 553 height 13
type input "Çuval"
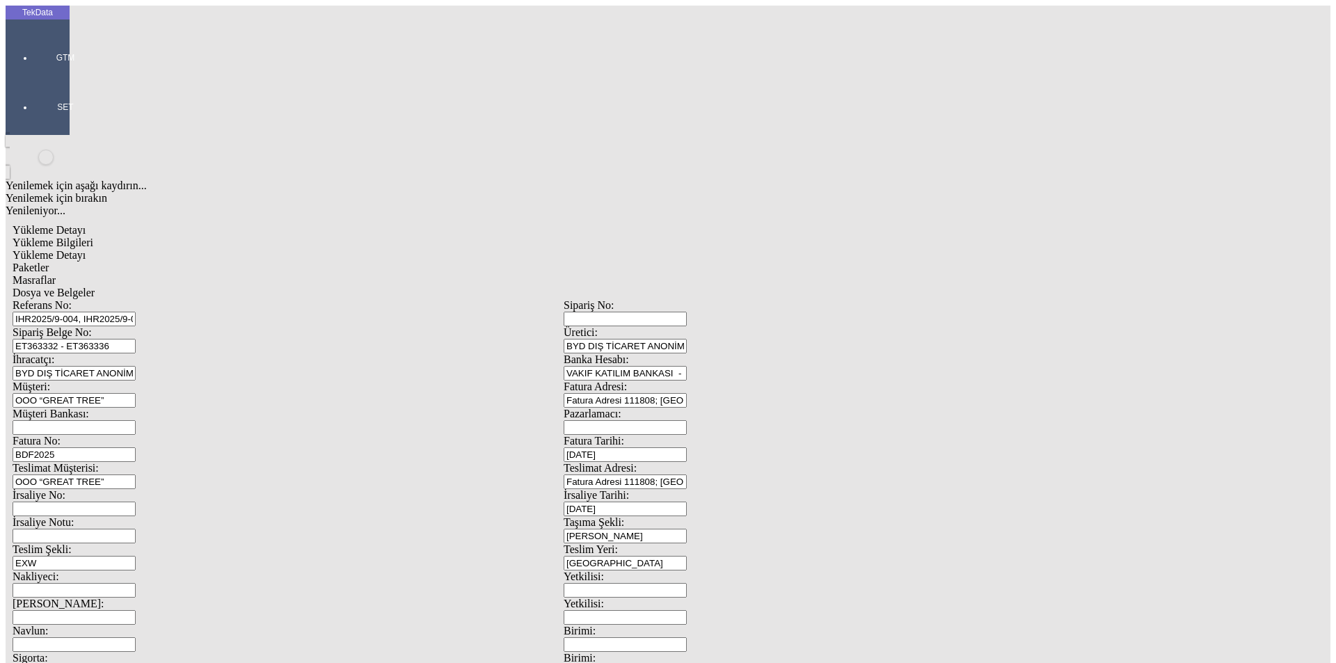
type input "315"
click at [56, 274] on span "Masraflar" at bounding box center [34, 280] width 43 height 12
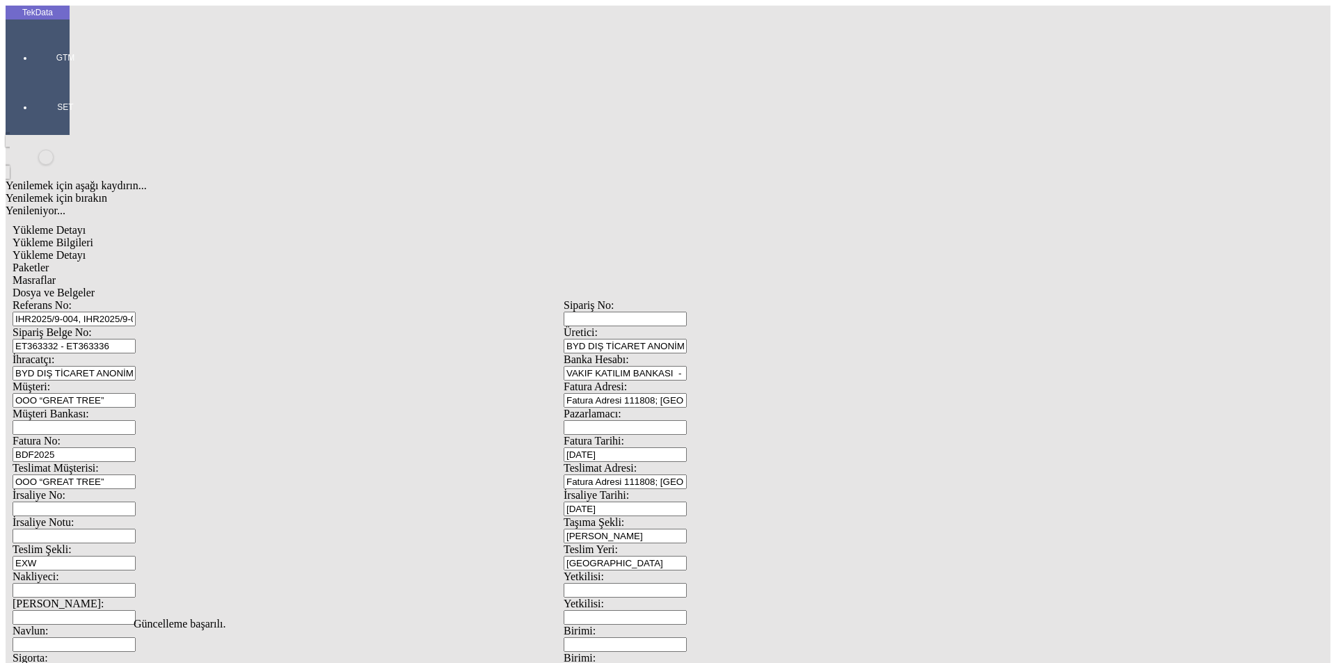
click at [95, 287] on span "Dosya ve Belgeler" at bounding box center [54, 293] width 82 height 12
click at [143, 237] on div "Yükleme Bilgileri" at bounding box center [564, 243] width 1102 height 13
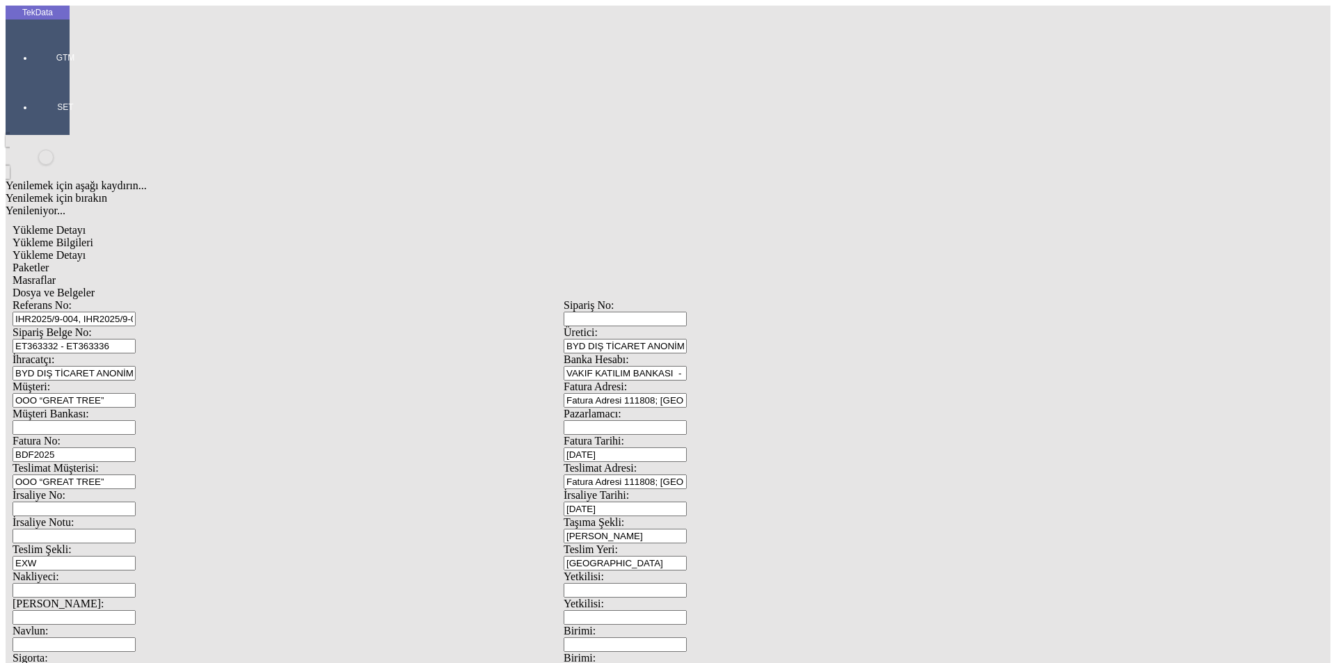
drag, startPoint x: 322, startPoint y: 100, endPoint x: 35, endPoint y: 113, distance: 287.7
drag, startPoint x: 277, startPoint y: 131, endPoint x: 88, endPoint y: 128, distance: 189.3
click at [88, 326] on div "Sipariş Belge No: ET363332 - ET363336" at bounding box center [288, 339] width 551 height 27
click at [95, 287] on span "Dosya ve Belgeler" at bounding box center [54, 293] width 82 height 12
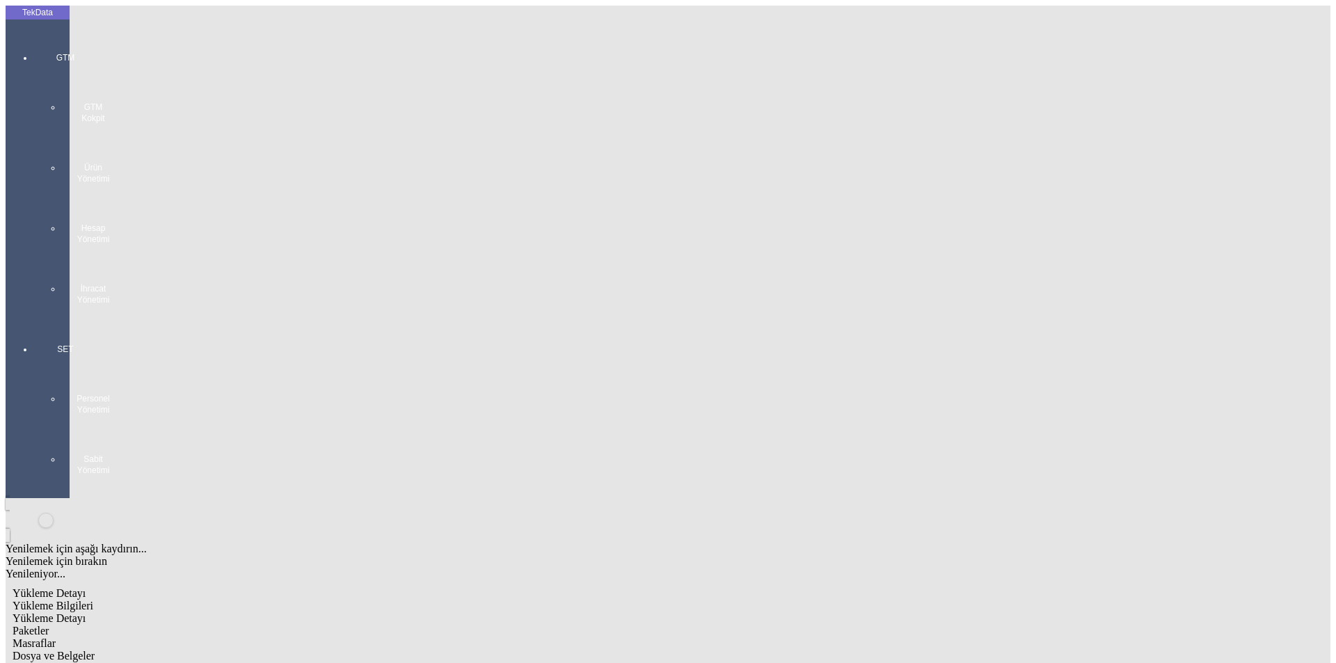
drag, startPoint x: 13, startPoint y: 42, endPoint x: 40, endPoint y: 48, distance: 27.9
click at [33, 319] on div at bounding box center [65, 319] width 64 height 0
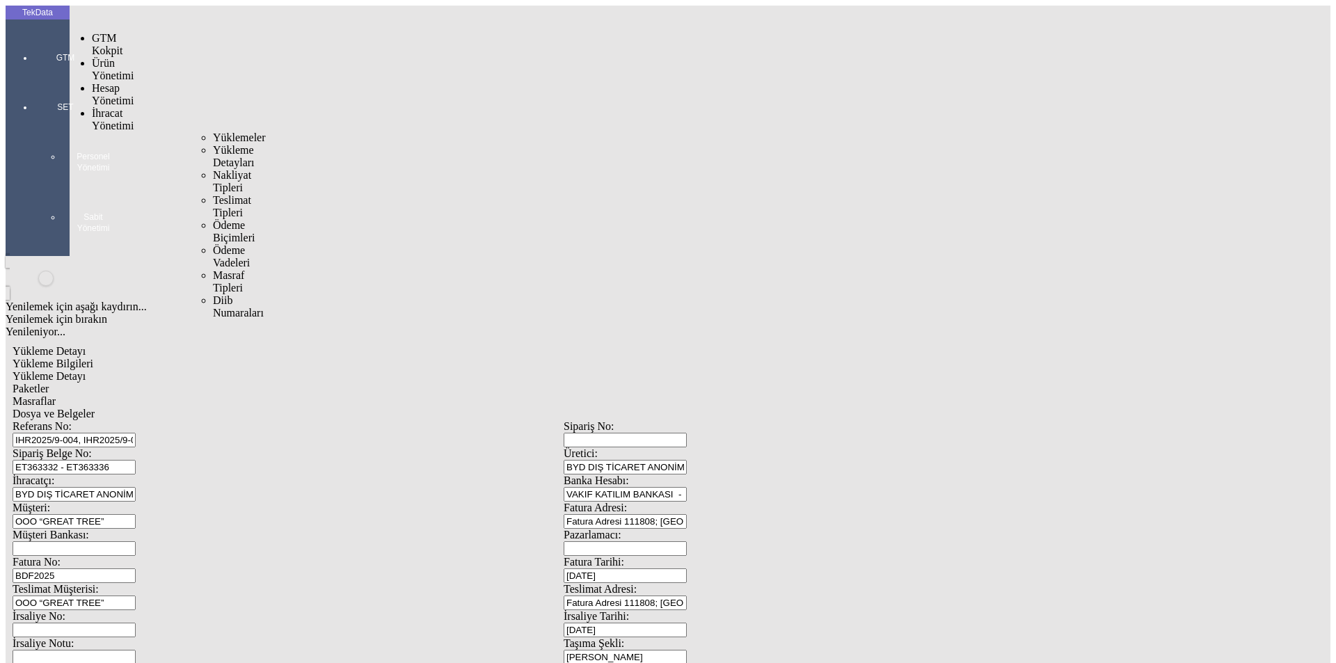
click at [92, 107] on span "İhracat Yönetimi" at bounding box center [113, 119] width 42 height 24
click at [213, 132] on span "Yüklemeler" at bounding box center [239, 138] width 53 height 12
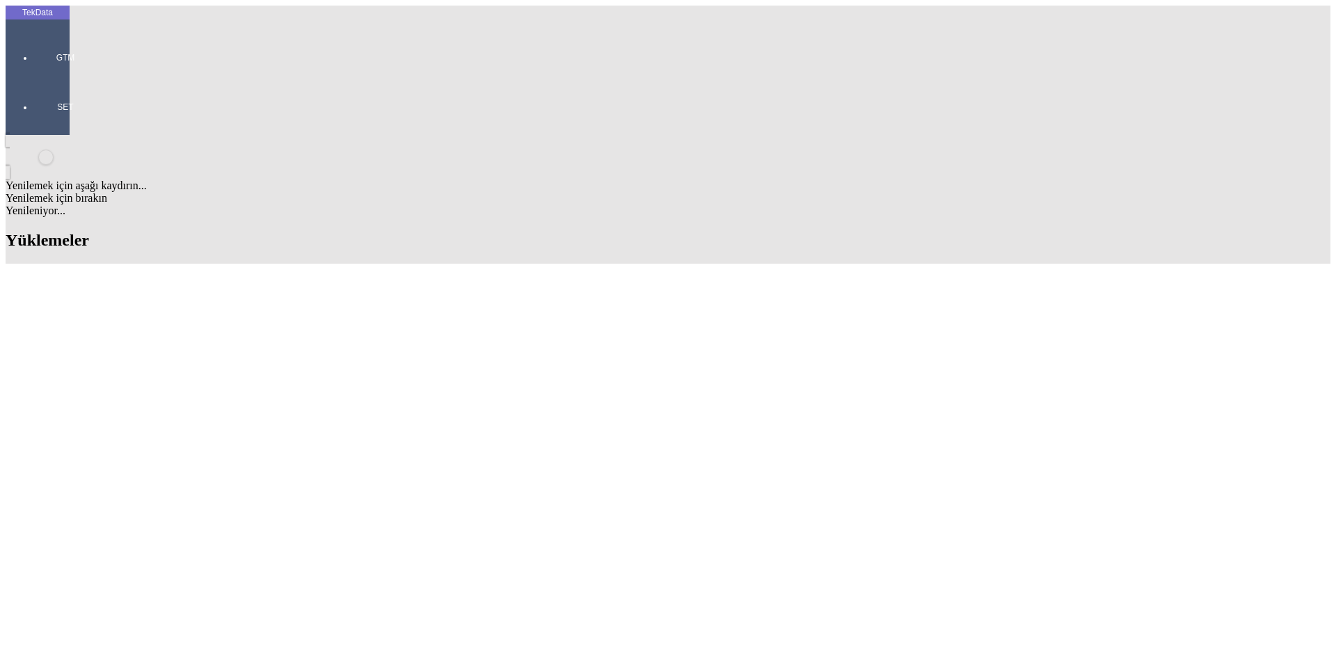
type input "novo"
drag, startPoint x: 259, startPoint y: 393, endPoint x: 199, endPoint y: 394, distance: 59.9
copy td "KR312320"
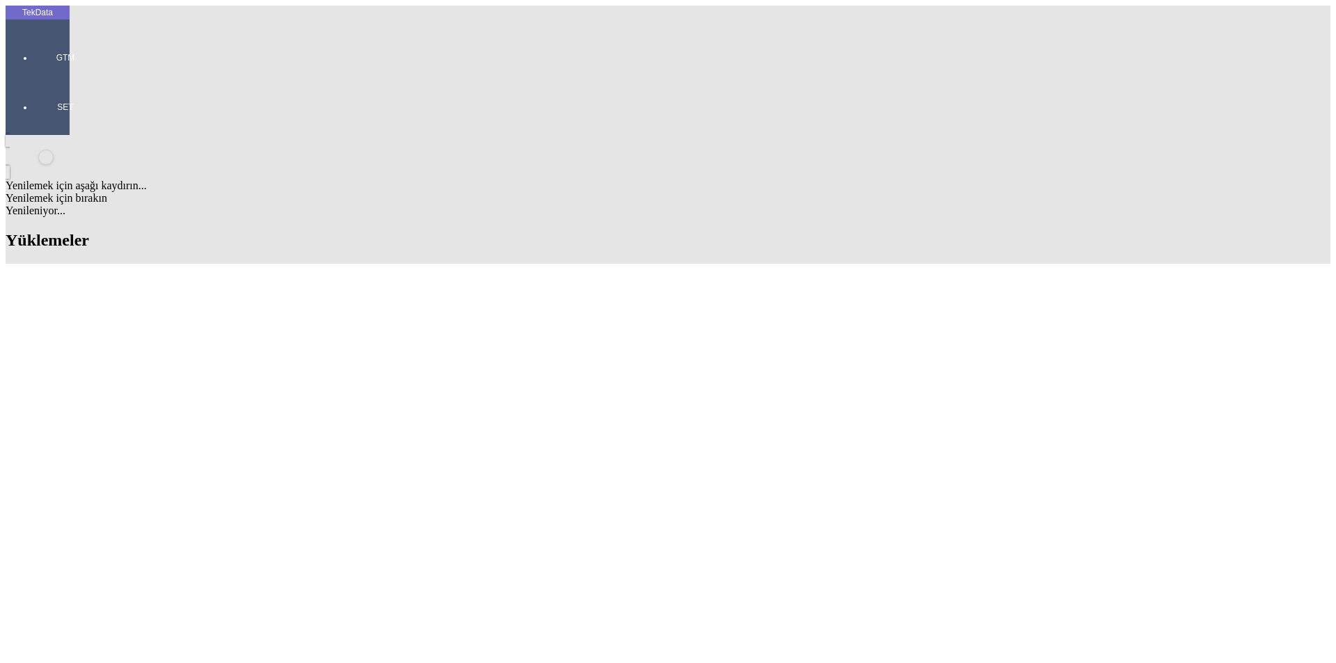
drag, startPoint x: 785, startPoint y: 108, endPoint x: 700, endPoint y: 132, distance: 88.3
drag, startPoint x: 313, startPoint y: 331, endPoint x: 255, endPoint y: 333, distance: 57.8
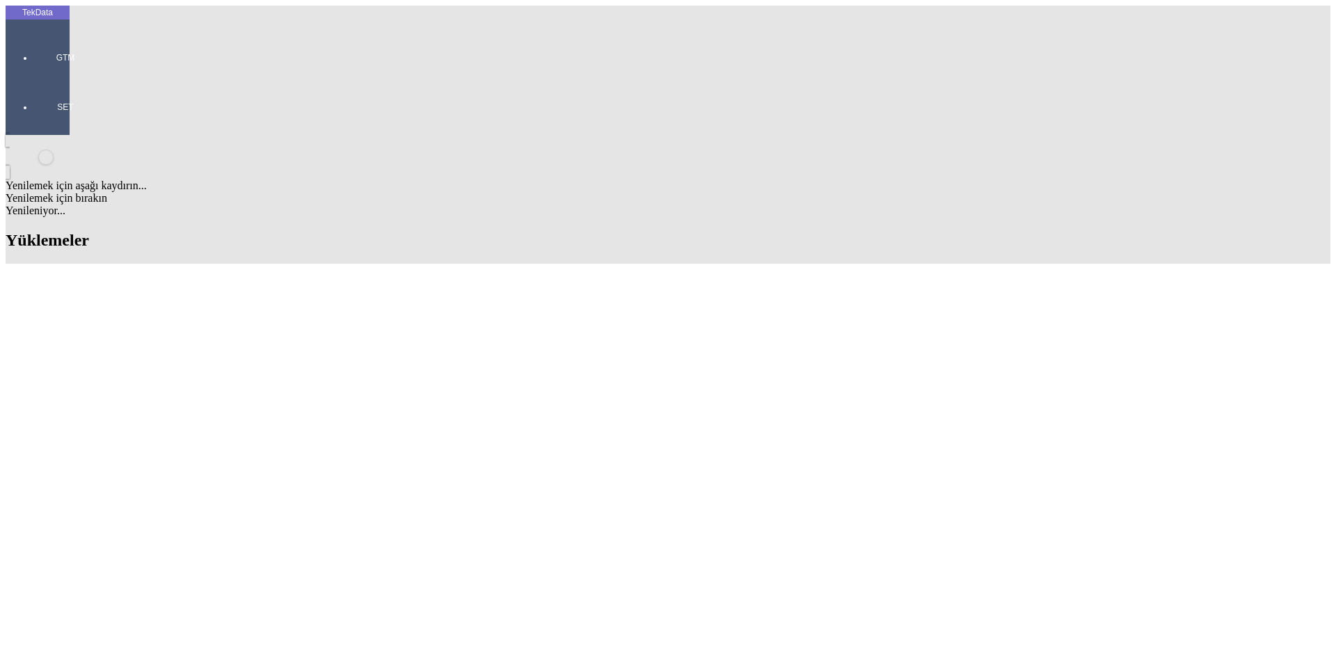
copy td "ET363229"
